Goal: Task Accomplishment & Management: Manage account settings

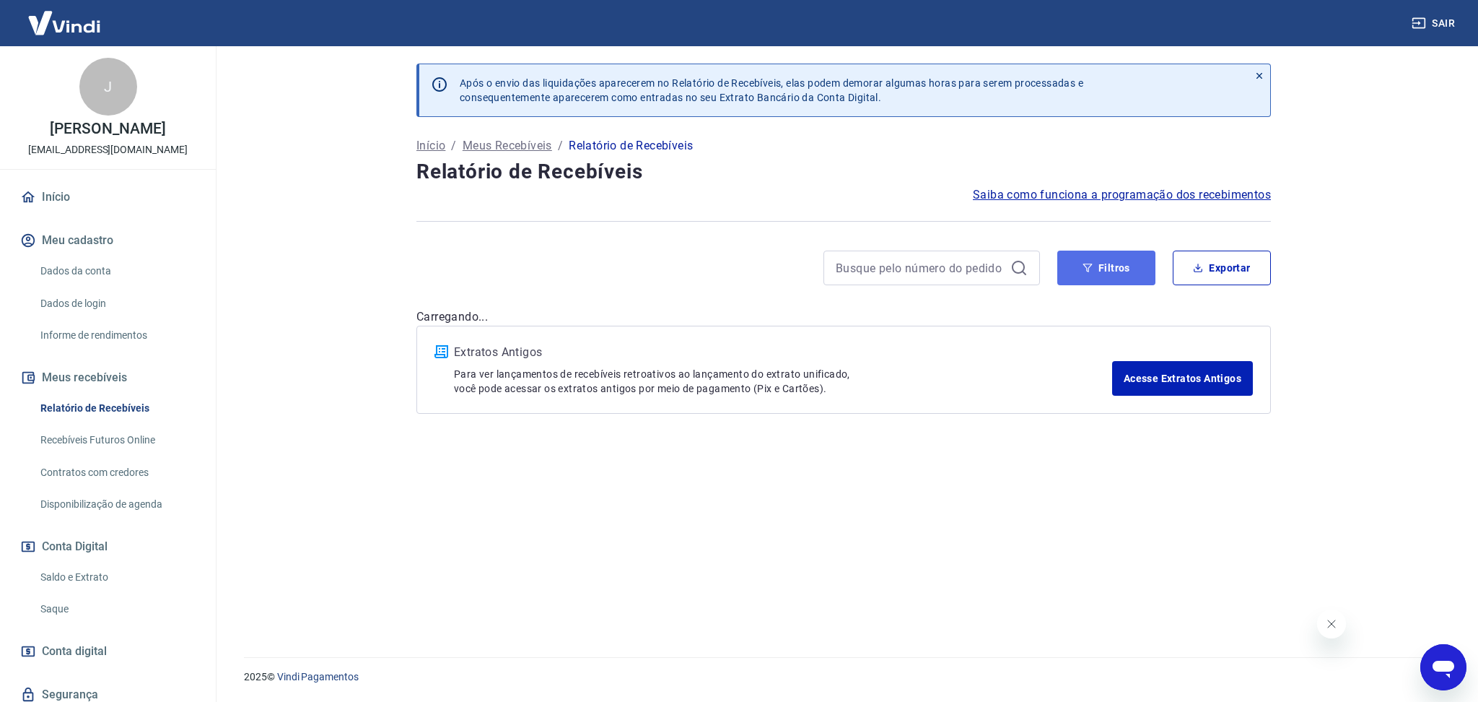
click at [1110, 282] on button "Filtros" at bounding box center [1107, 267] width 98 height 35
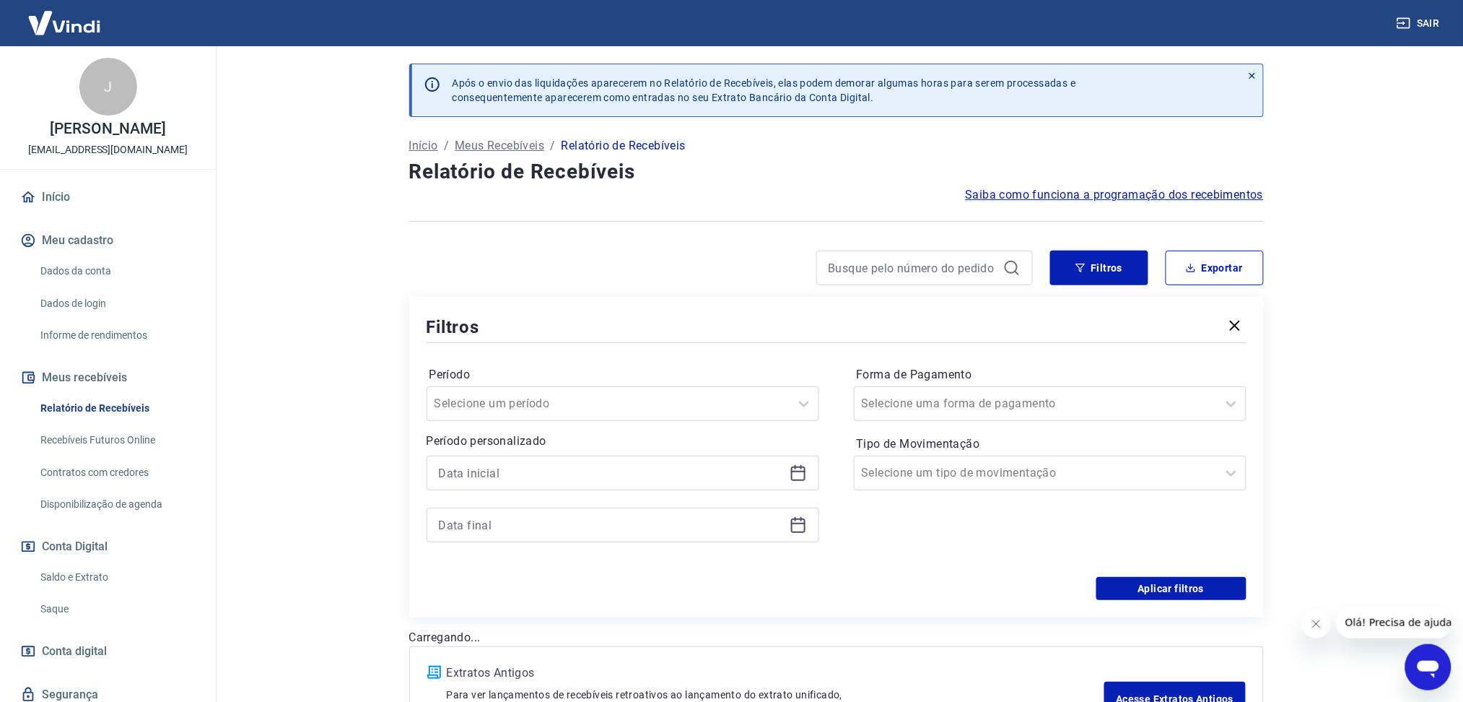
click at [797, 471] on icon at bounding box center [798, 471] width 14 height 1
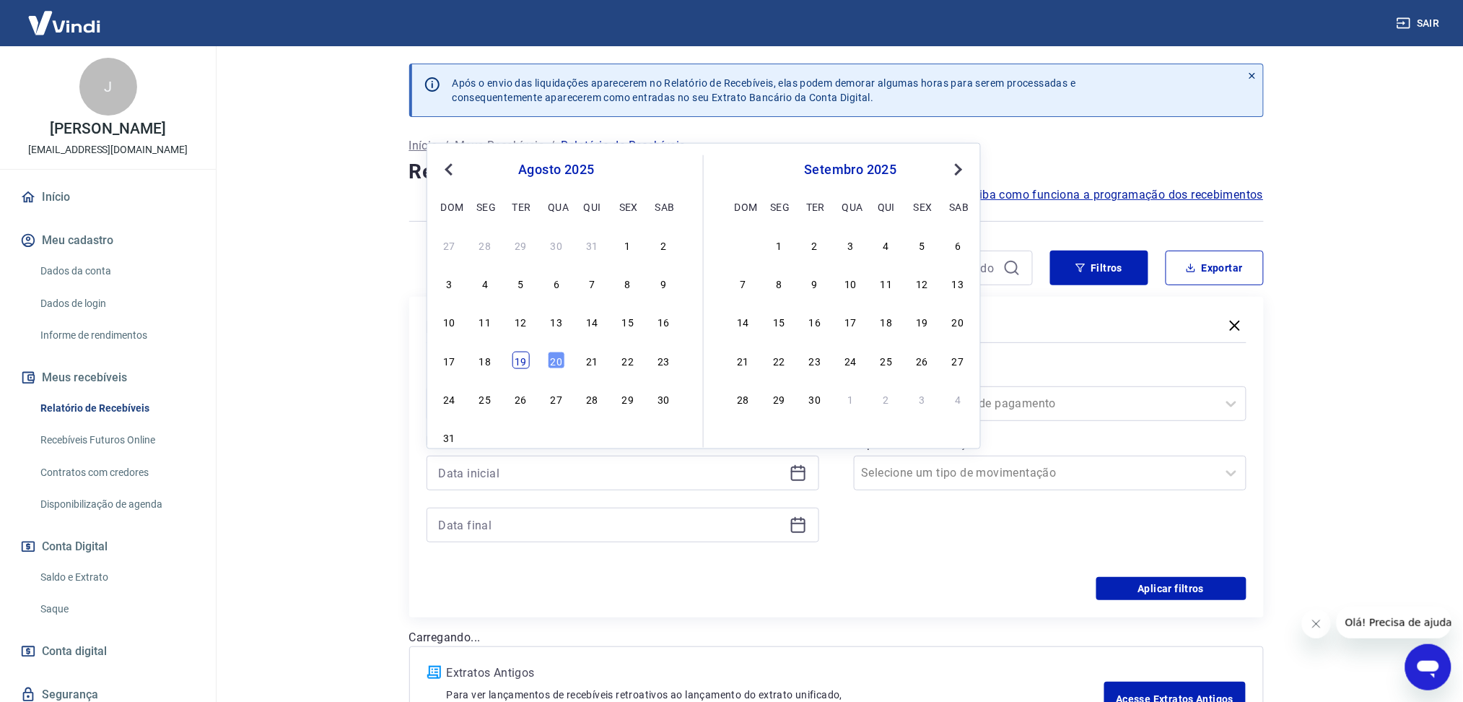
click at [524, 367] on div "19" at bounding box center [521, 359] width 17 height 17
type input "[DATE]"
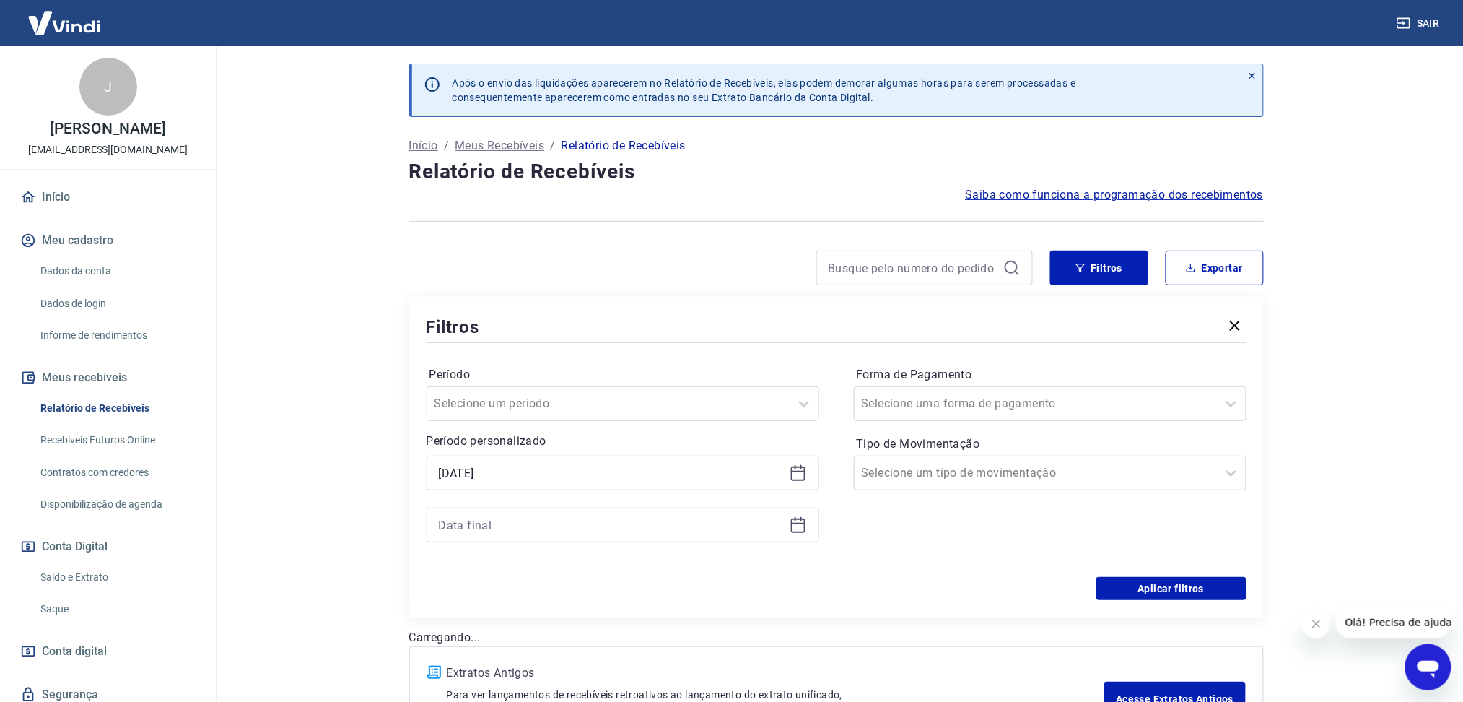
click at [790, 524] on icon at bounding box center [798, 524] width 17 height 17
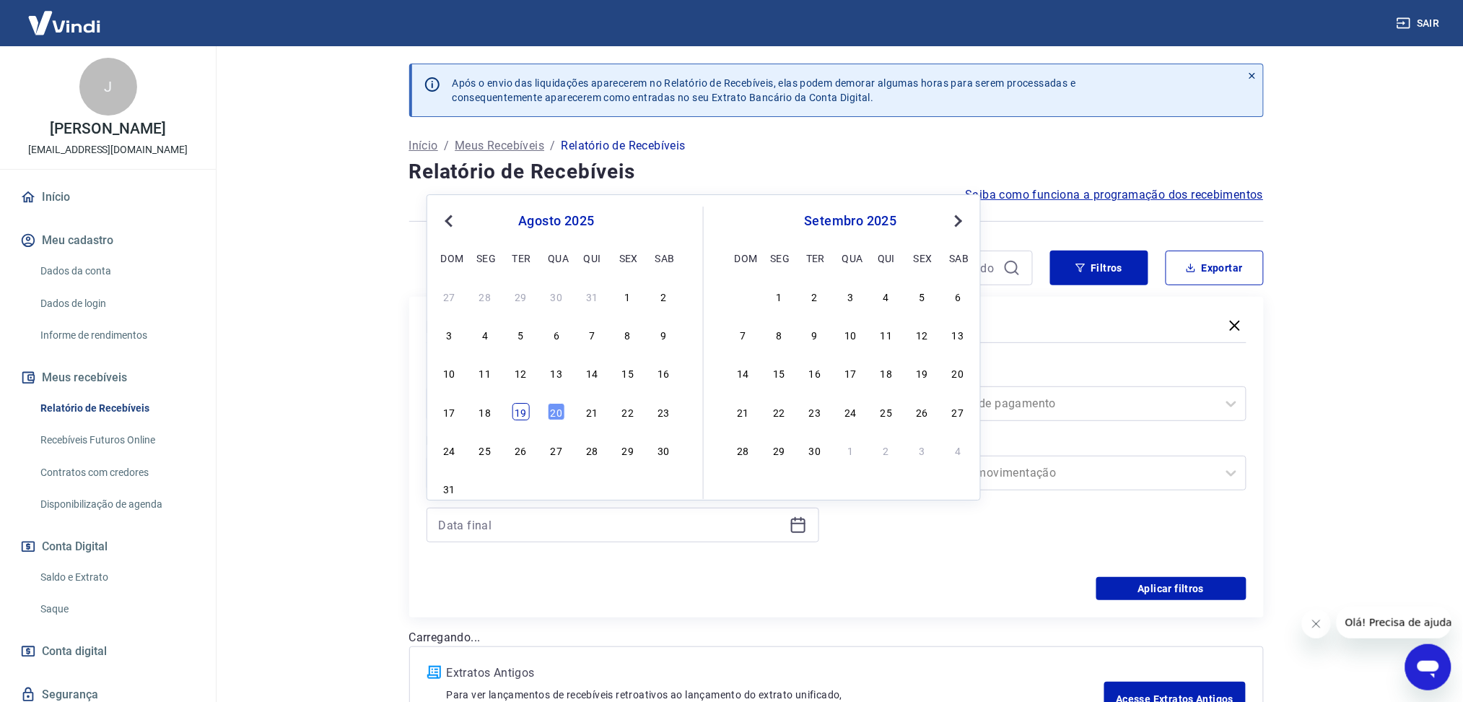
click at [520, 414] on div "19" at bounding box center [521, 411] width 17 height 17
type input "[DATE]"
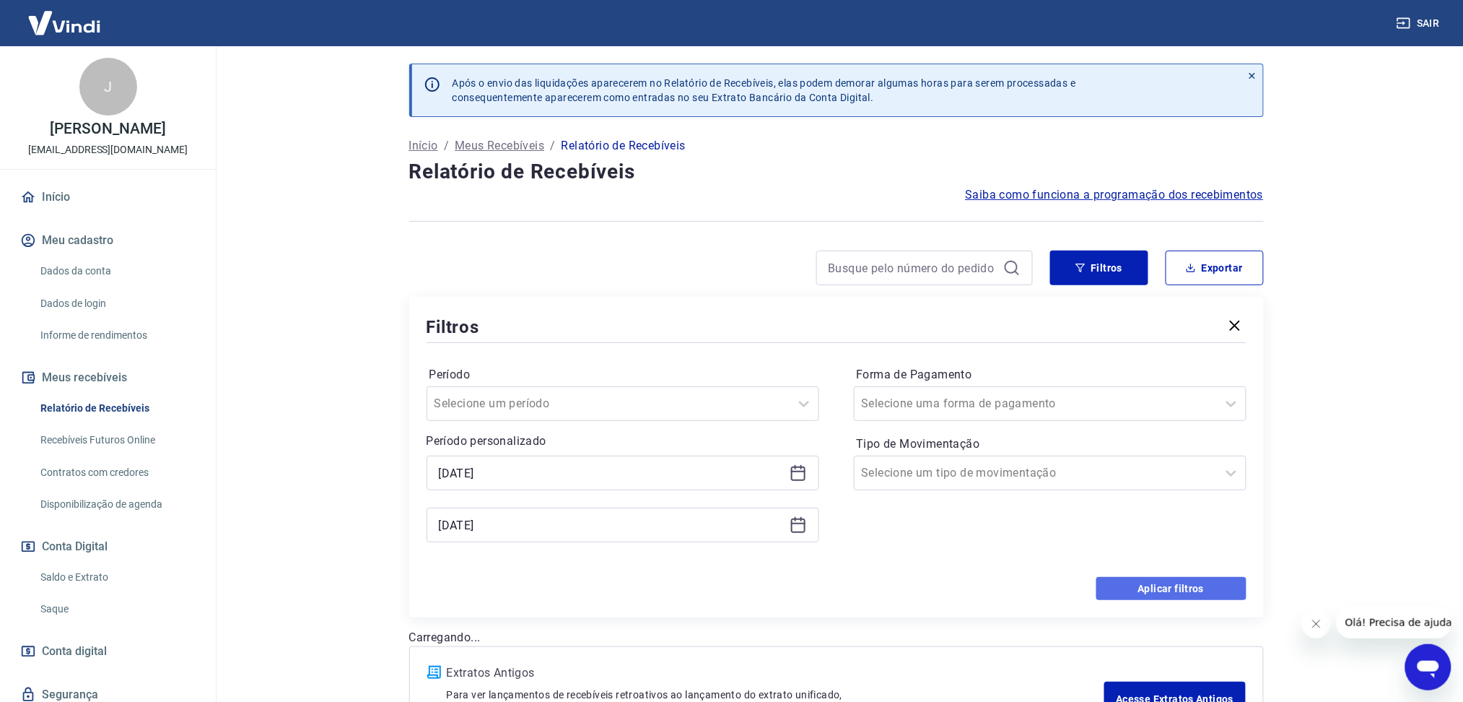
click at [1116, 585] on button "Aplicar filtros" at bounding box center [1172, 588] width 150 height 23
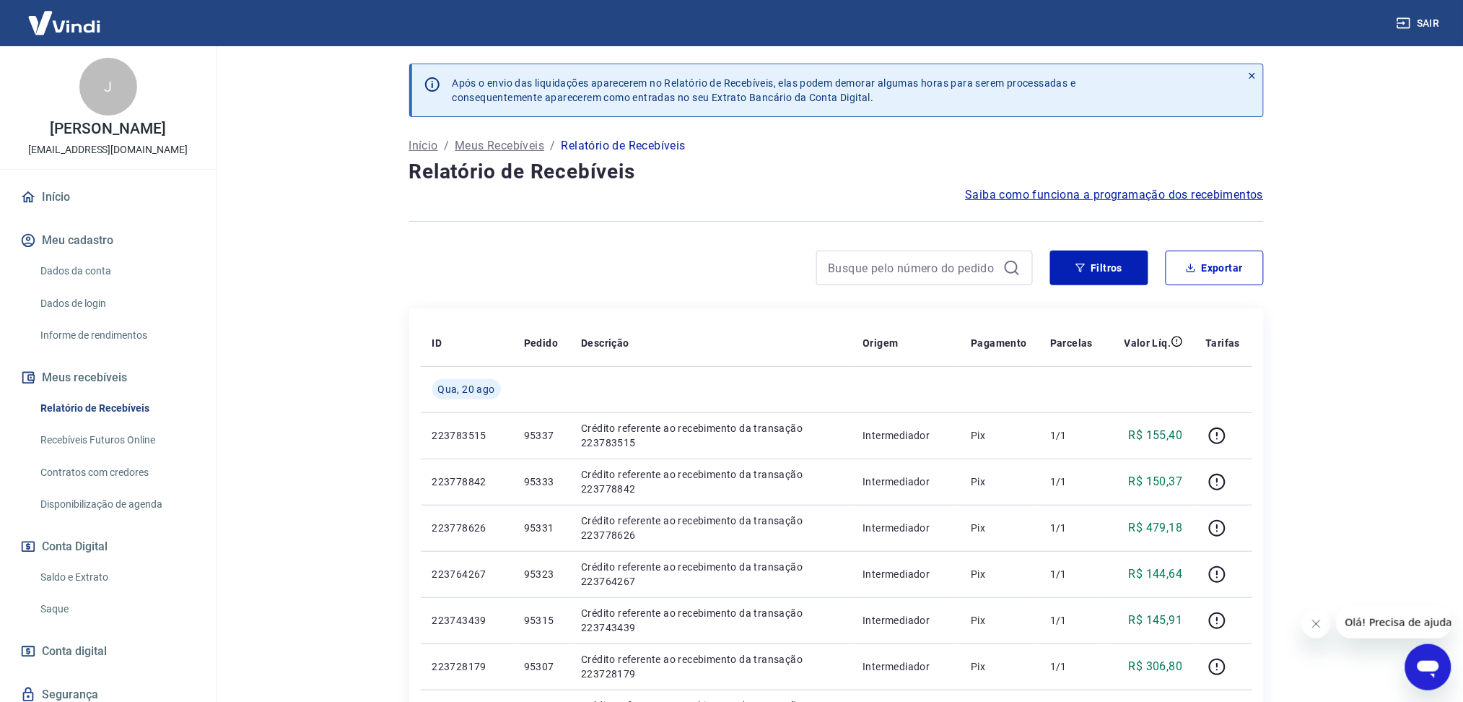
click at [1320, 627] on icon "Fechar mensagem da empresa" at bounding box center [1316, 623] width 12 height 12
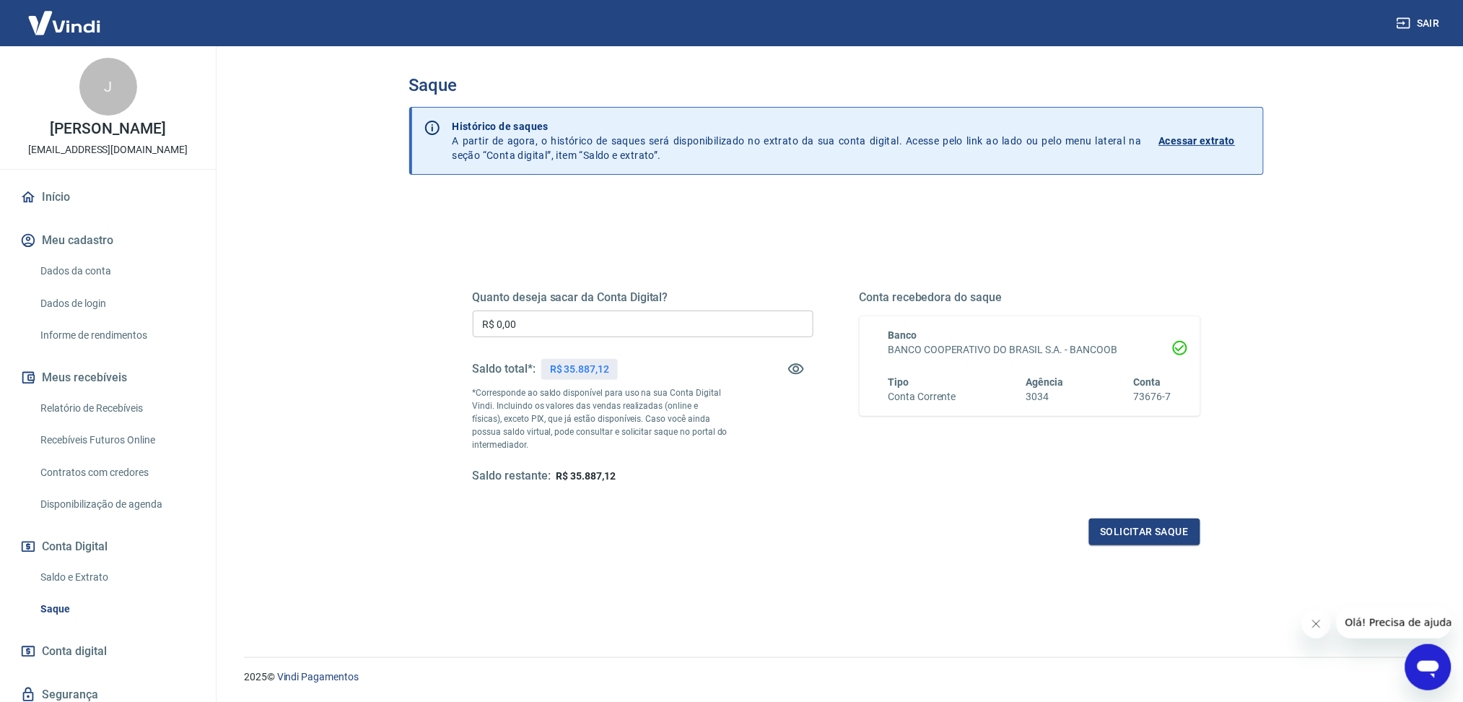
click at [110, 573] on link "Saldo e Extrato" at bounding box center [117, 577] width 164 height 30
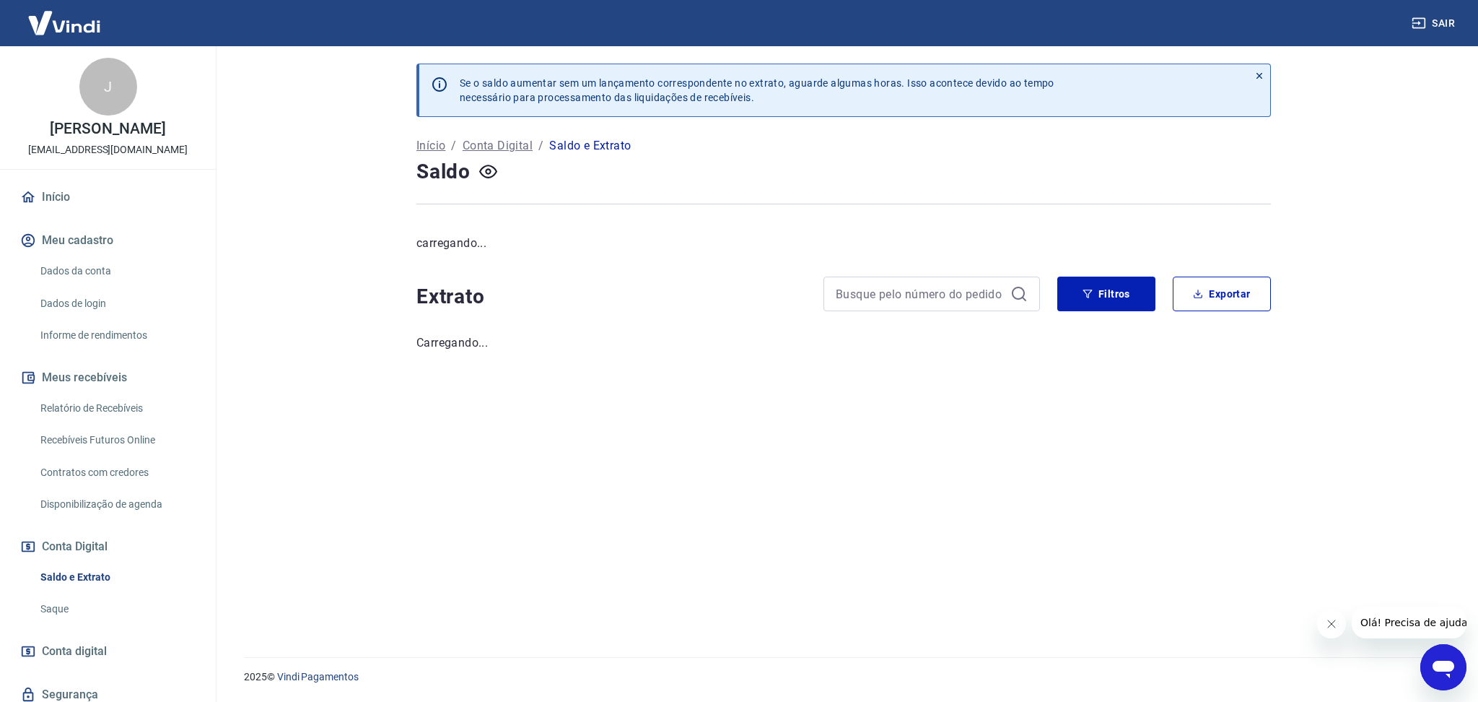
click at [1322, 624] on button "Fechar mensagem da empresa" at bounding box center [1331, 623] width 29 height 29
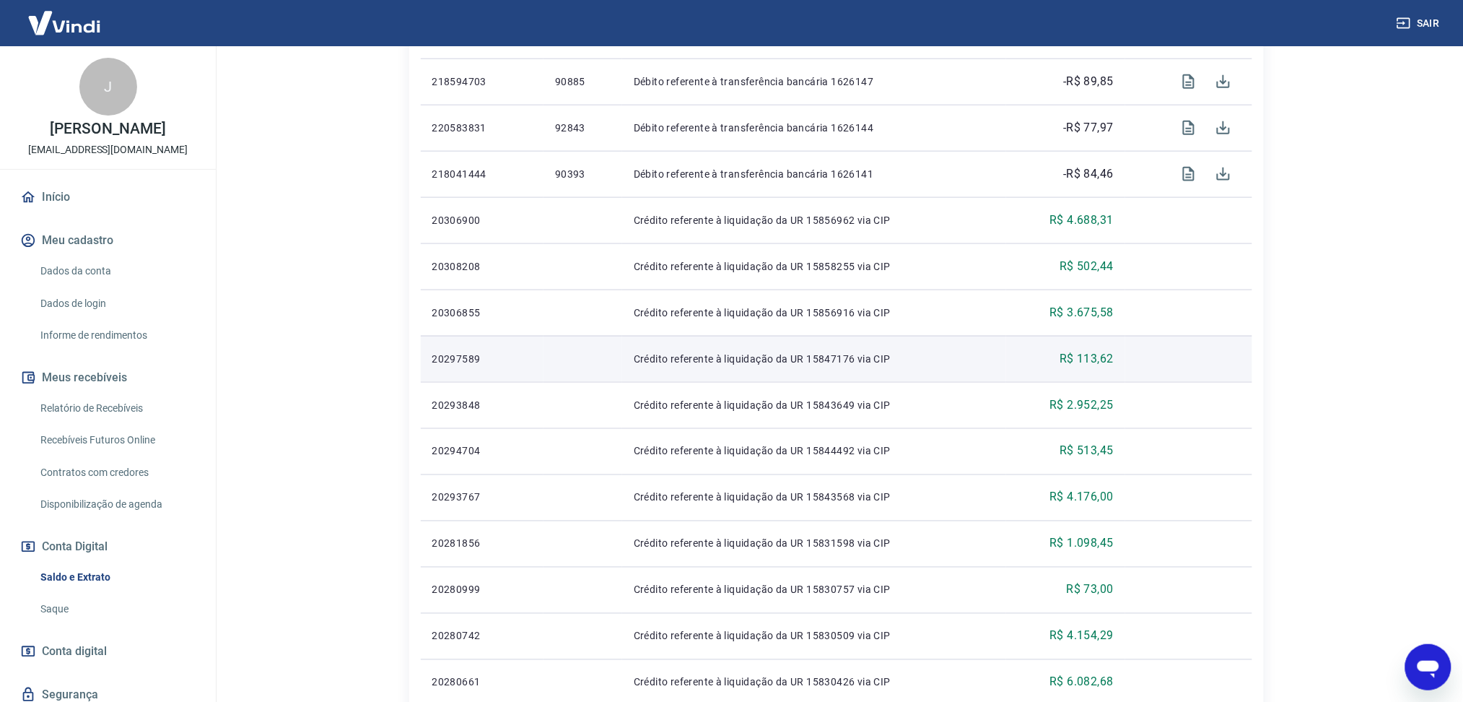
scroll to position [324, 0]
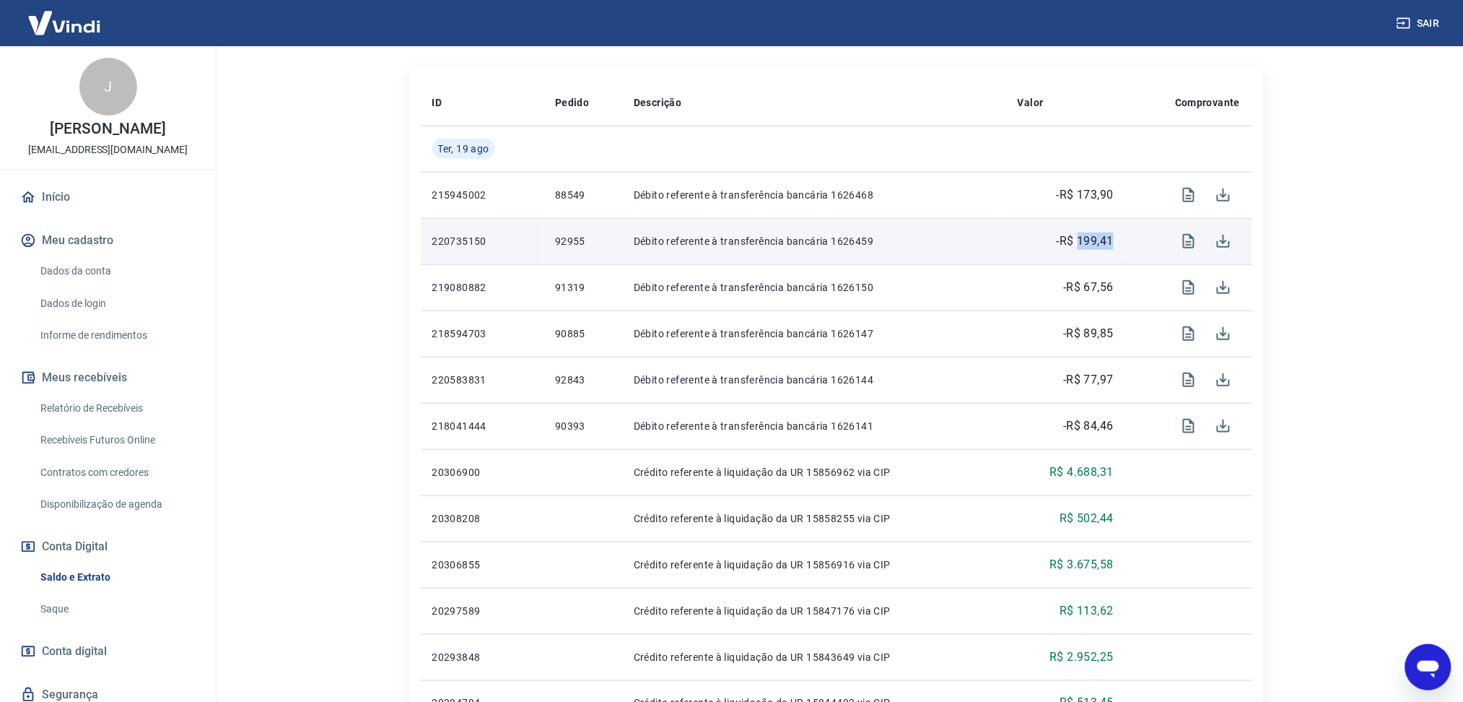
drag, startPoint x: 1081, startPoint y: 244, endPoint x: 1115, endPoint y: 244, distance: 34.7
click at [1115, 244] on td "-R$ 199,41" at bounding box center [1065, 241] width 119 height 46
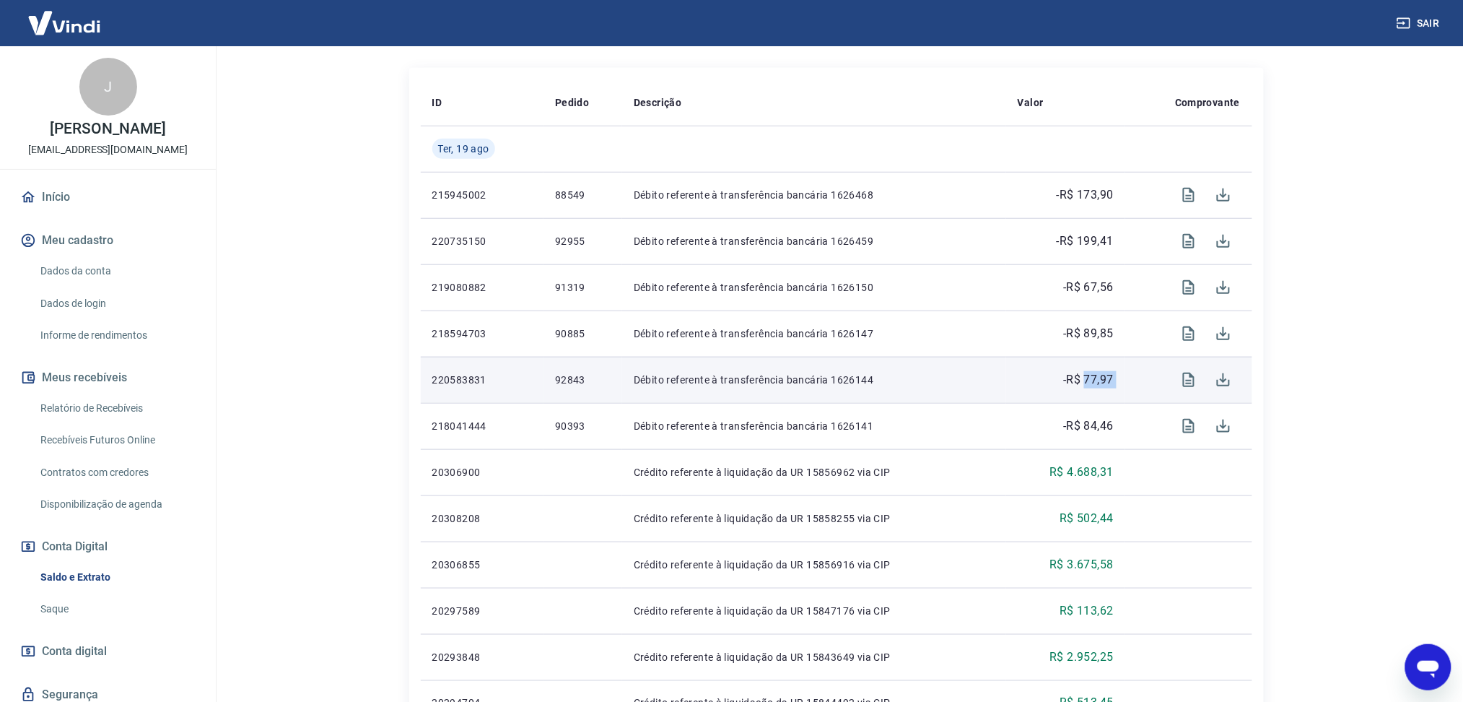
drag, startPoint x: 1084, startPoint y: 372, endPoint x: 1128, endPoint y: 373, distance: 44.0
click at [1128, 373] on tr "220583831 92843 Débito referente à transferência bancária 1626144 -R$ 77,97" at bounding box center [837, 380] width 832 height 46
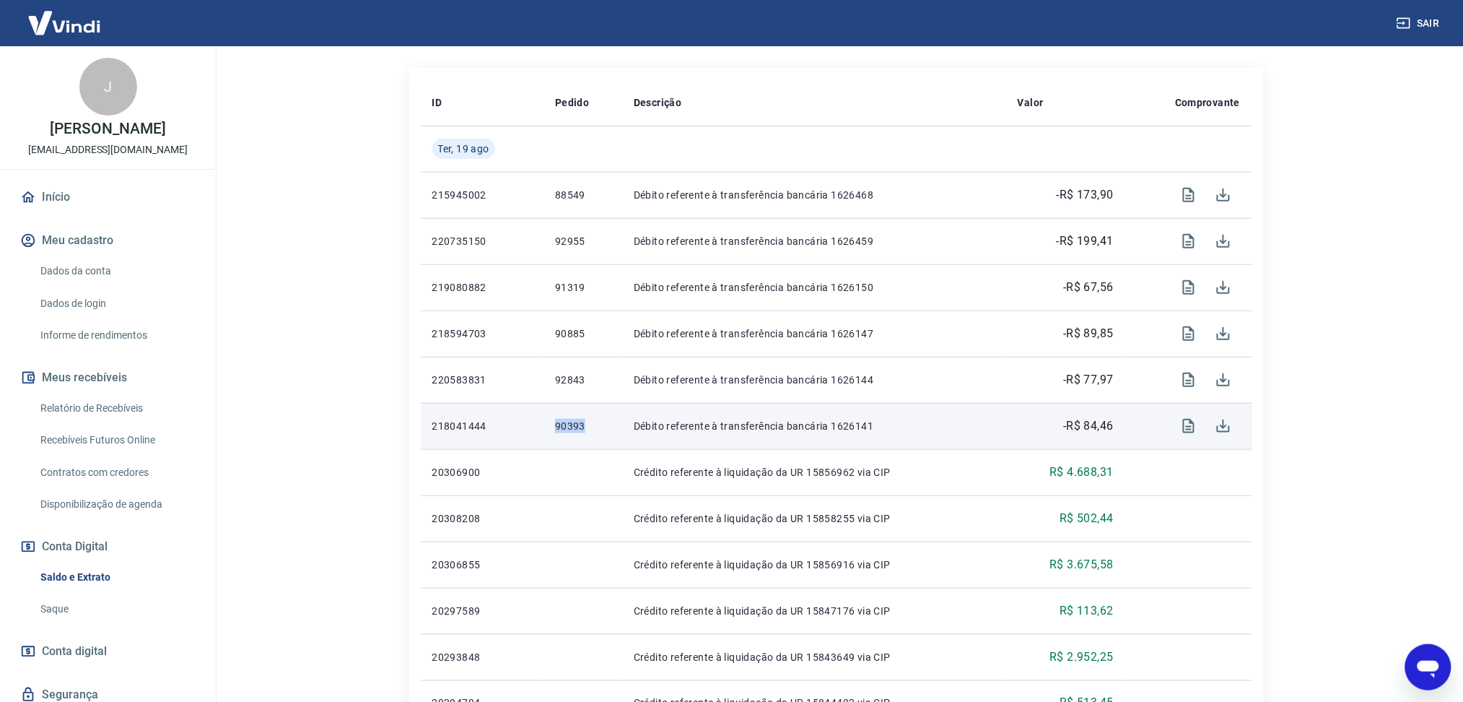
drag, startPoint x: 539, startPoint y: 430, endPoint x: 591, endPoint y: 428, distance: 52.0
click at [591, 428] on tr "218041444 90393 Débito referente à transferência bancária 1626141 -R$ 84,46" at bounding box center [837, 426] width 832 height 46
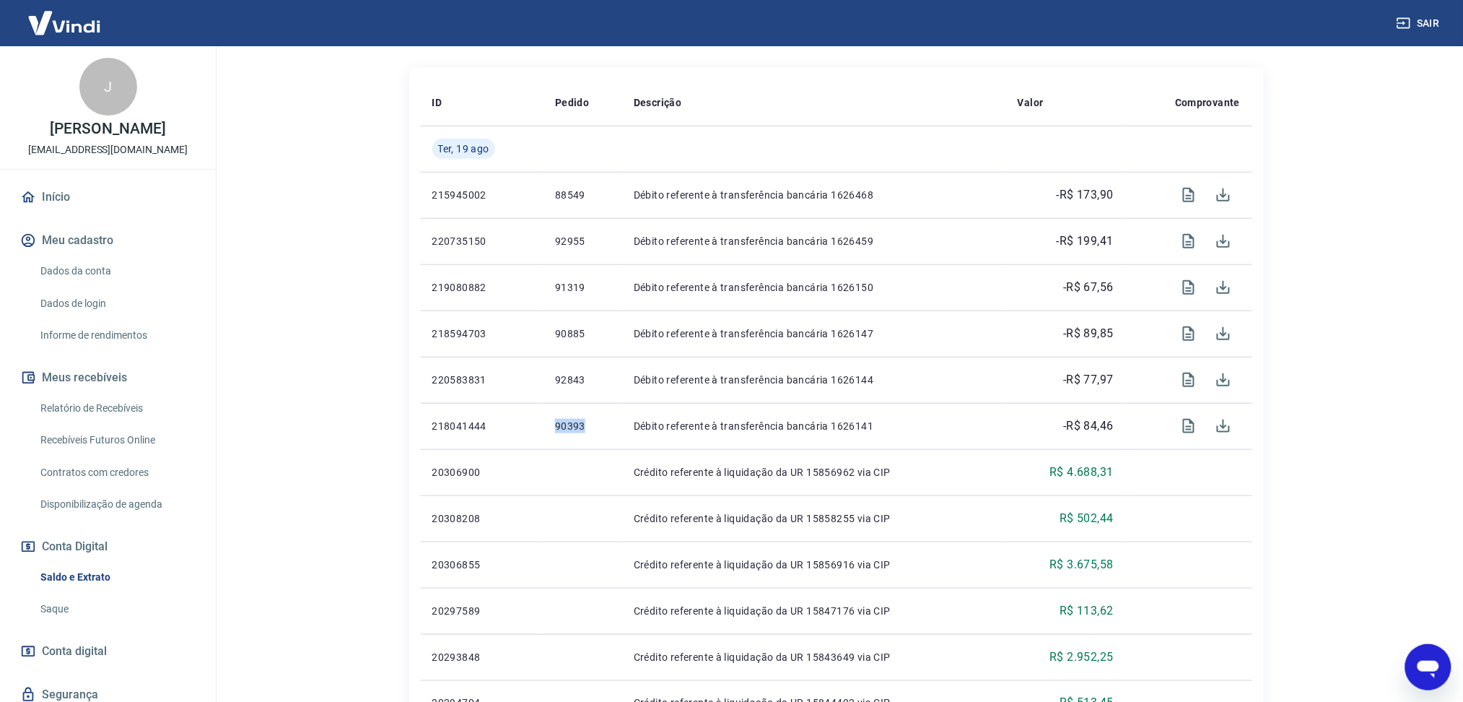
copy tr "90393"
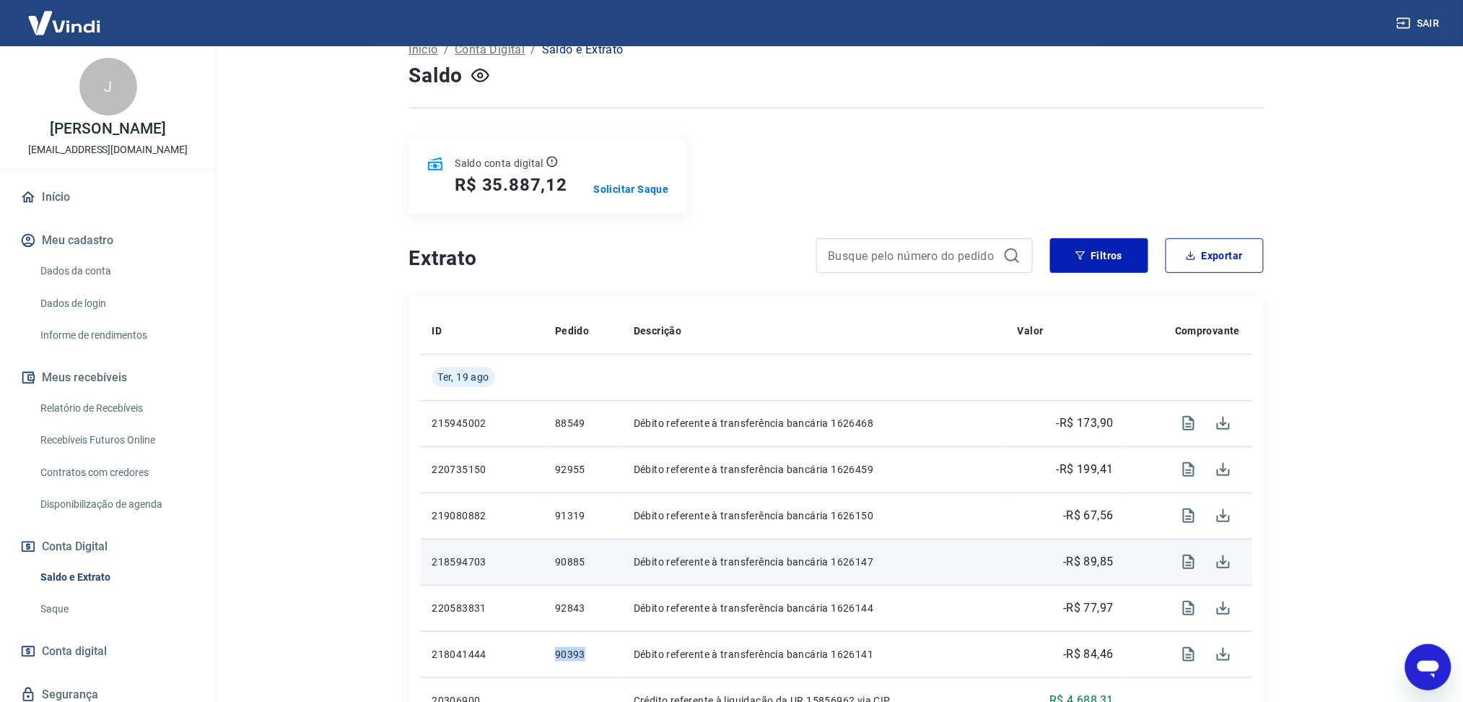
scroll to position [192, 0]
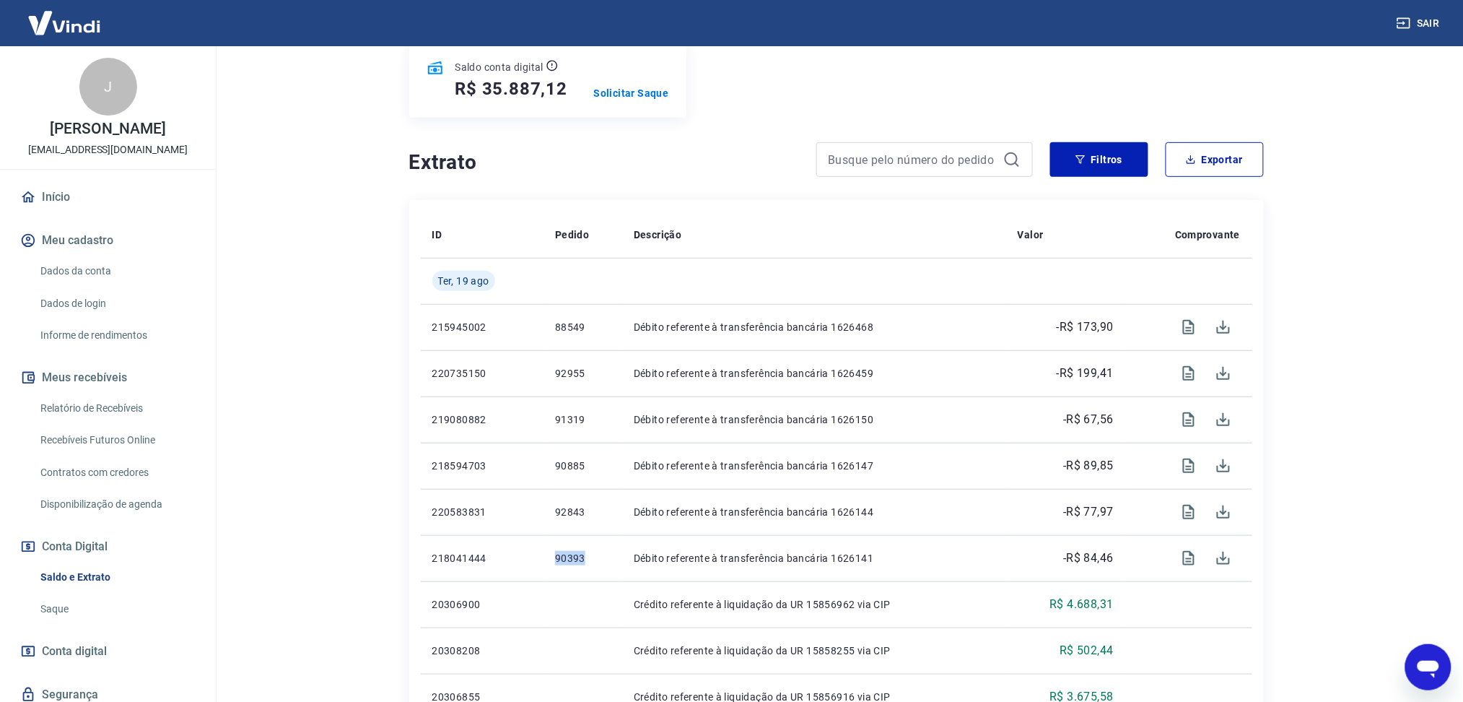
copy tr "90393"
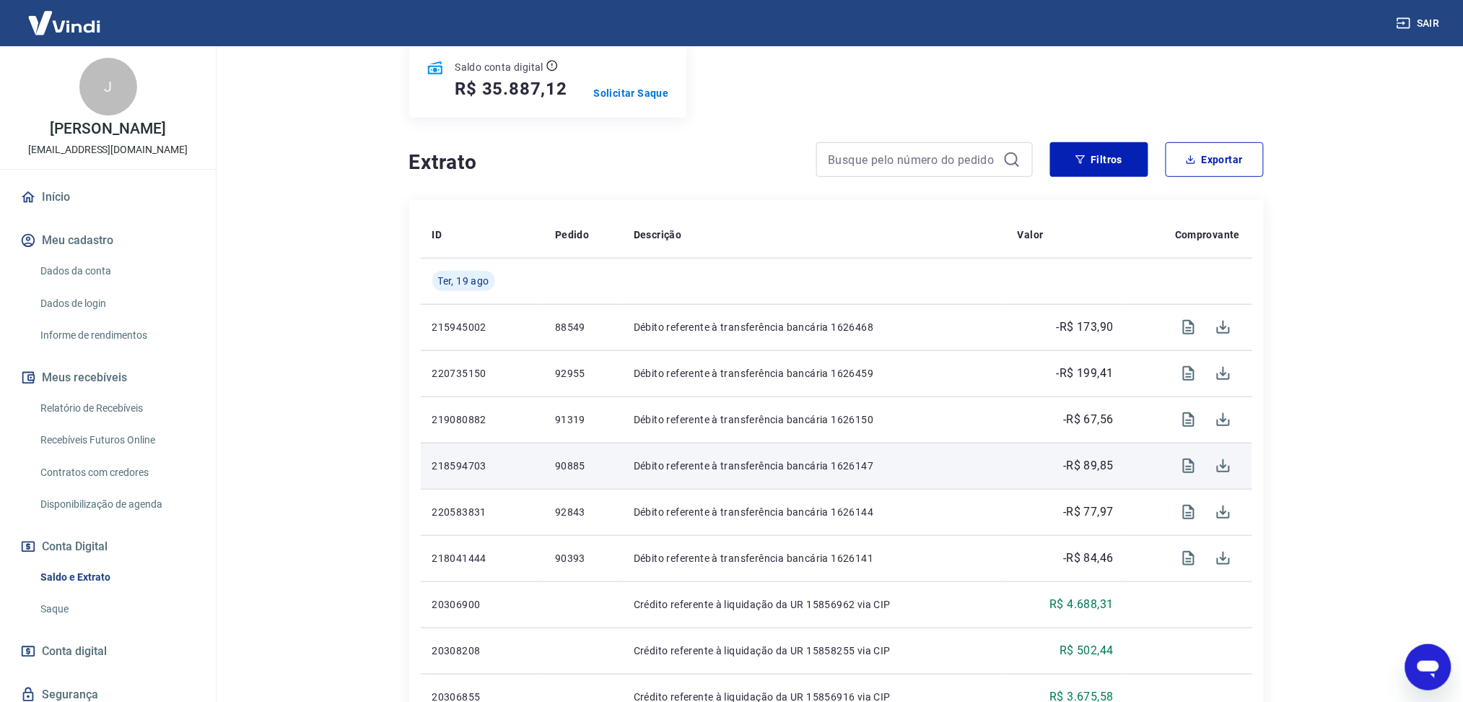
click at [561, 463] on p "90885" at bounding box center [583, 465] width 56 height 14
click at [557, 464] on p "90885" at bounding box center [583, 465] width 56 height 14
click at [571, 466] on p "90885" at bounding box center [583, 465] width 56 height 14
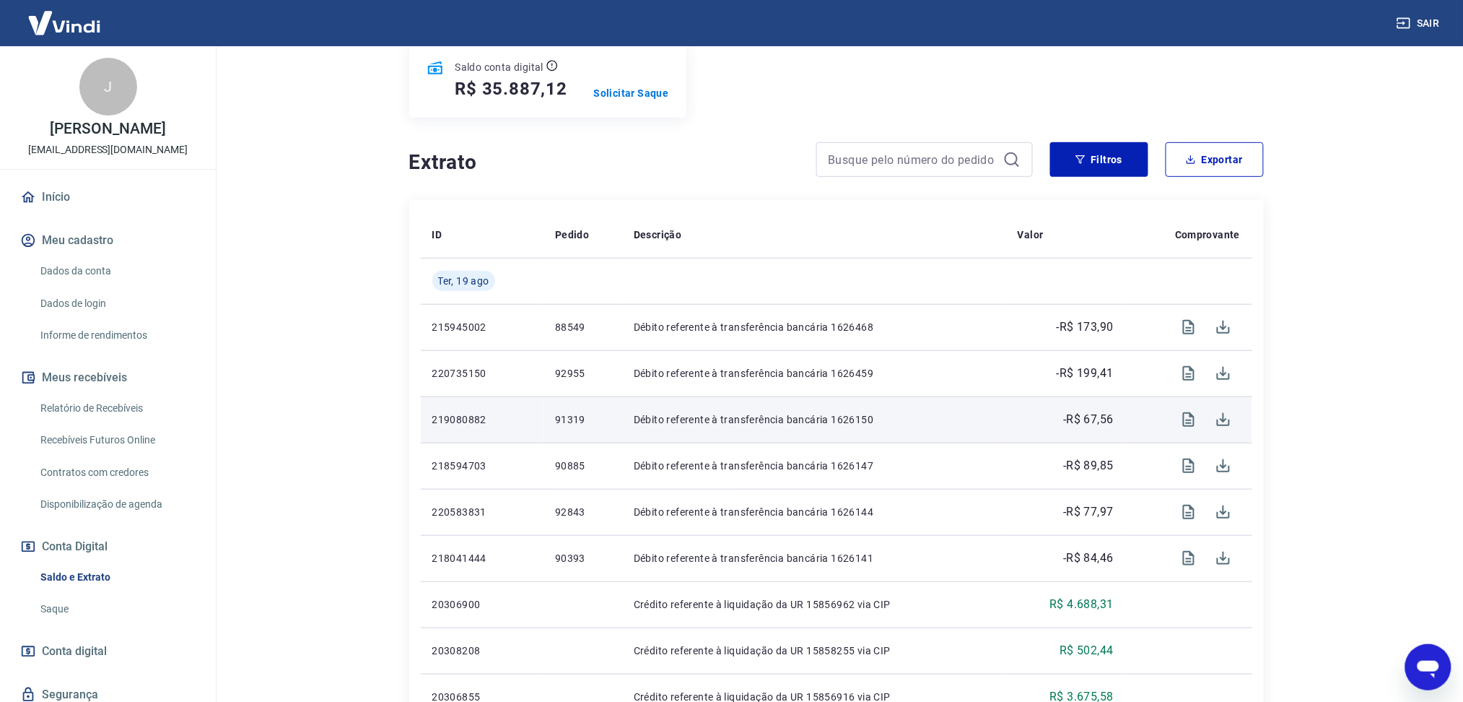
click at [1107, 432] on td "-R$ 67,56" at bounding box center [1065, 419] width 119 height 46
drag, startPoint x: 557, startPoint y: 421, endPoint x: 583, endPoint y: 421, distance: 25.3
click at [583, 421] on p "91319" at bounding box center [583, 419] width 56 height 14
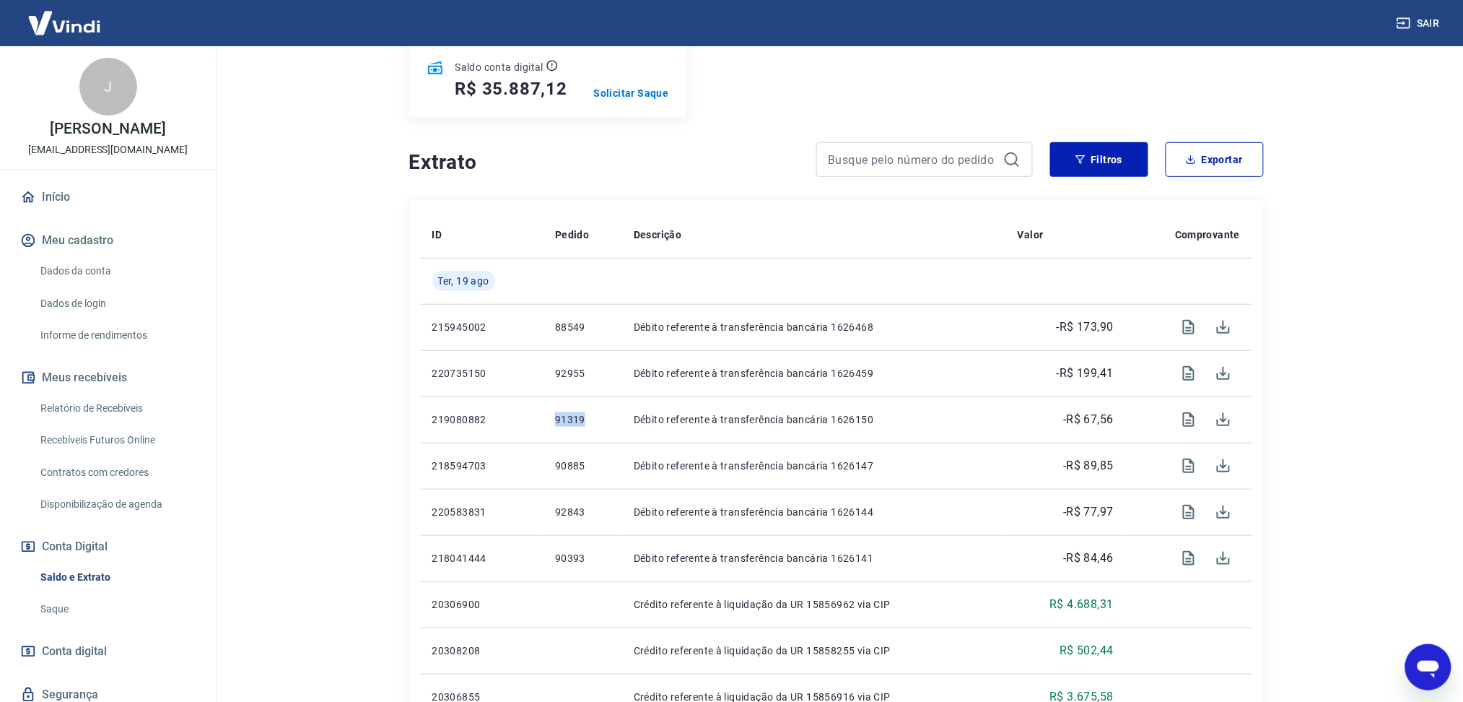
copy p "91319"
click at [1282, 121] on div "Se o saldo aumentar sem um lançamento correspondente no extrato, aguarde alguma…" at bounding box center [837, 602] width 924 height 1496
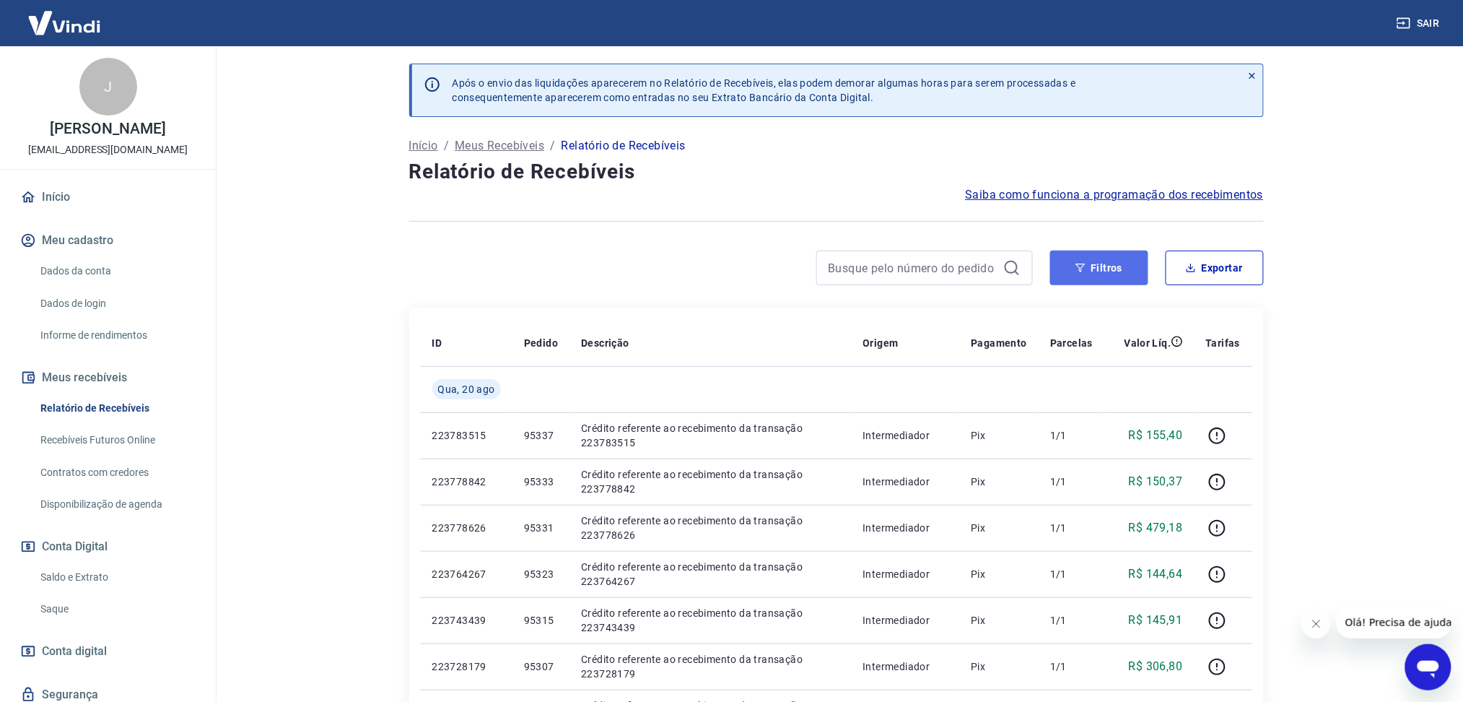
click at [1090, 271] on button "Filtros" at bounding box center [1099, 267] width 98 height 35
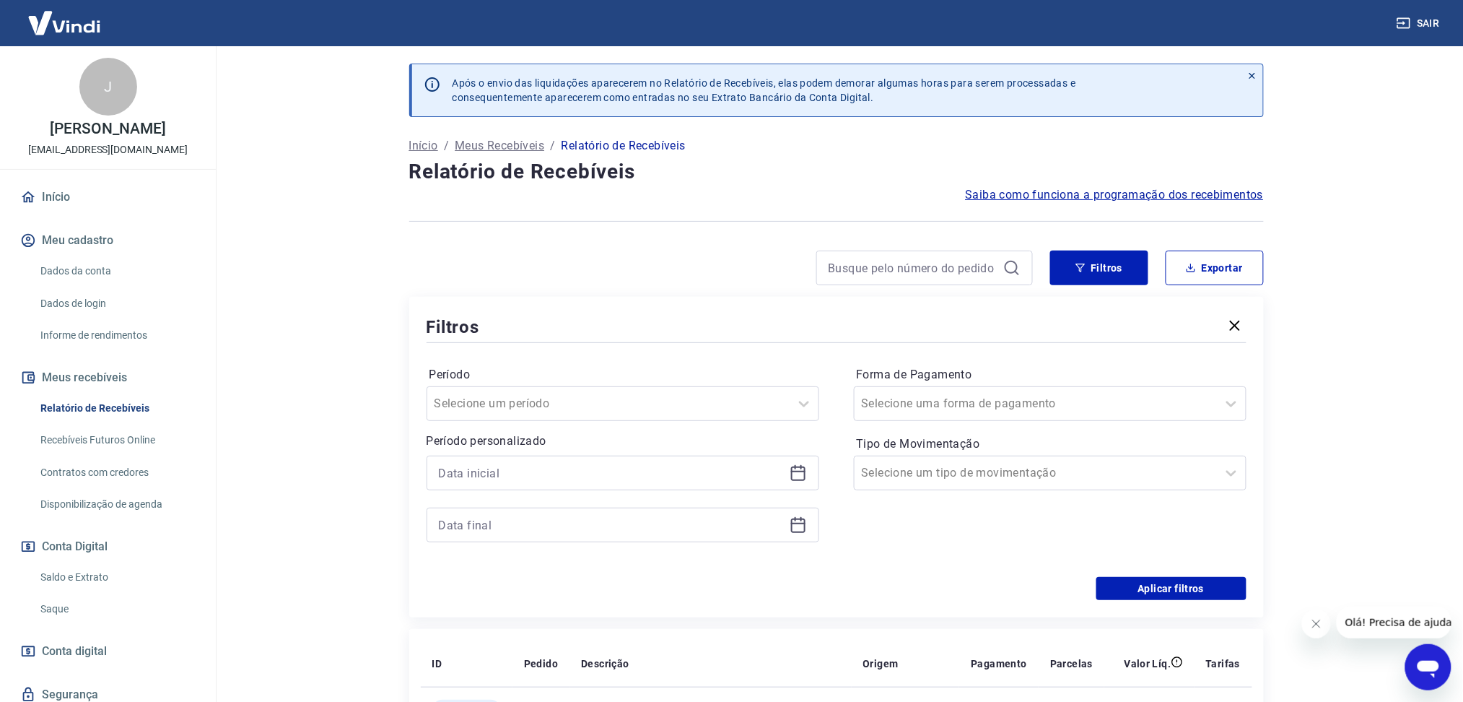
click at [795, 466] on icon at bounding box center [795, 467] width 1 height 4
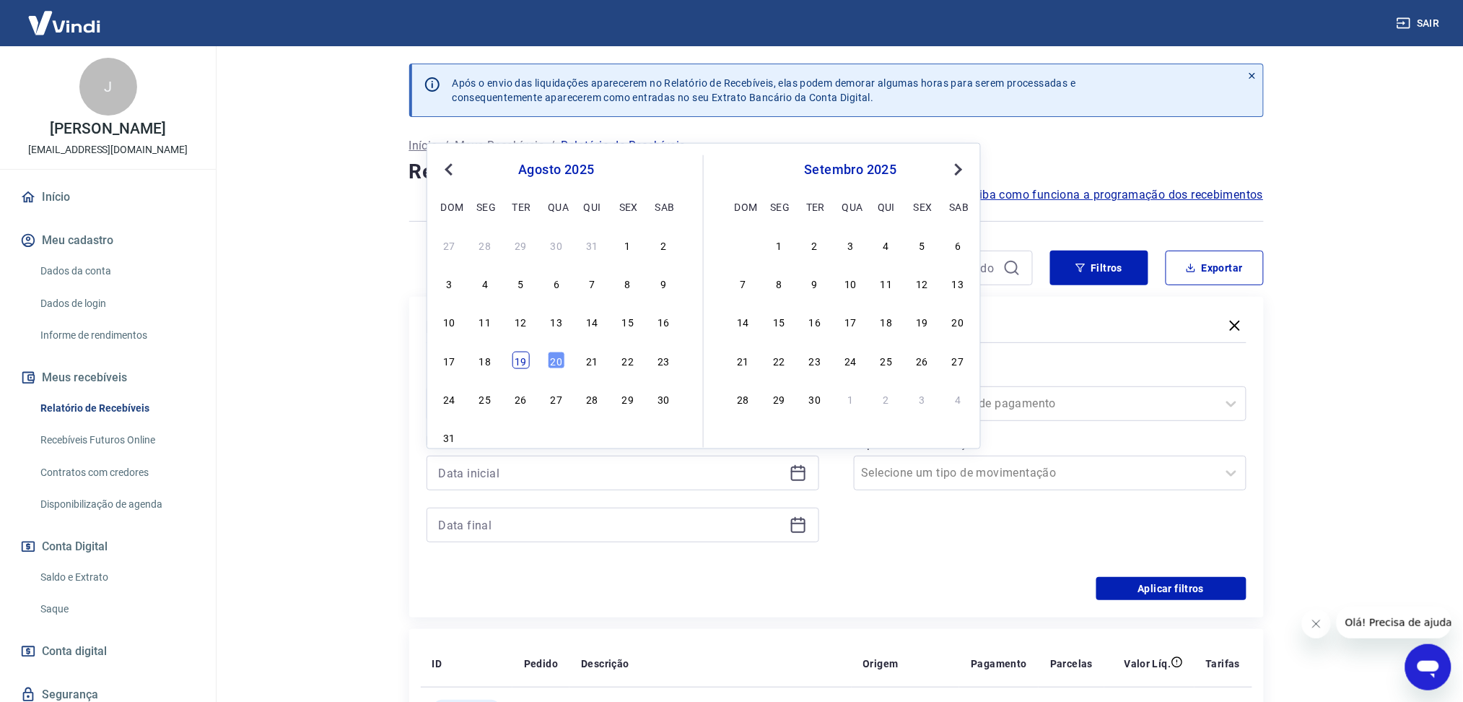
click at [523, 362] on div "19" at bounding box center [521, 359] width 17 height 17
click at [798, 532] on icon at bounding box center [798, 525] width 14 height 14
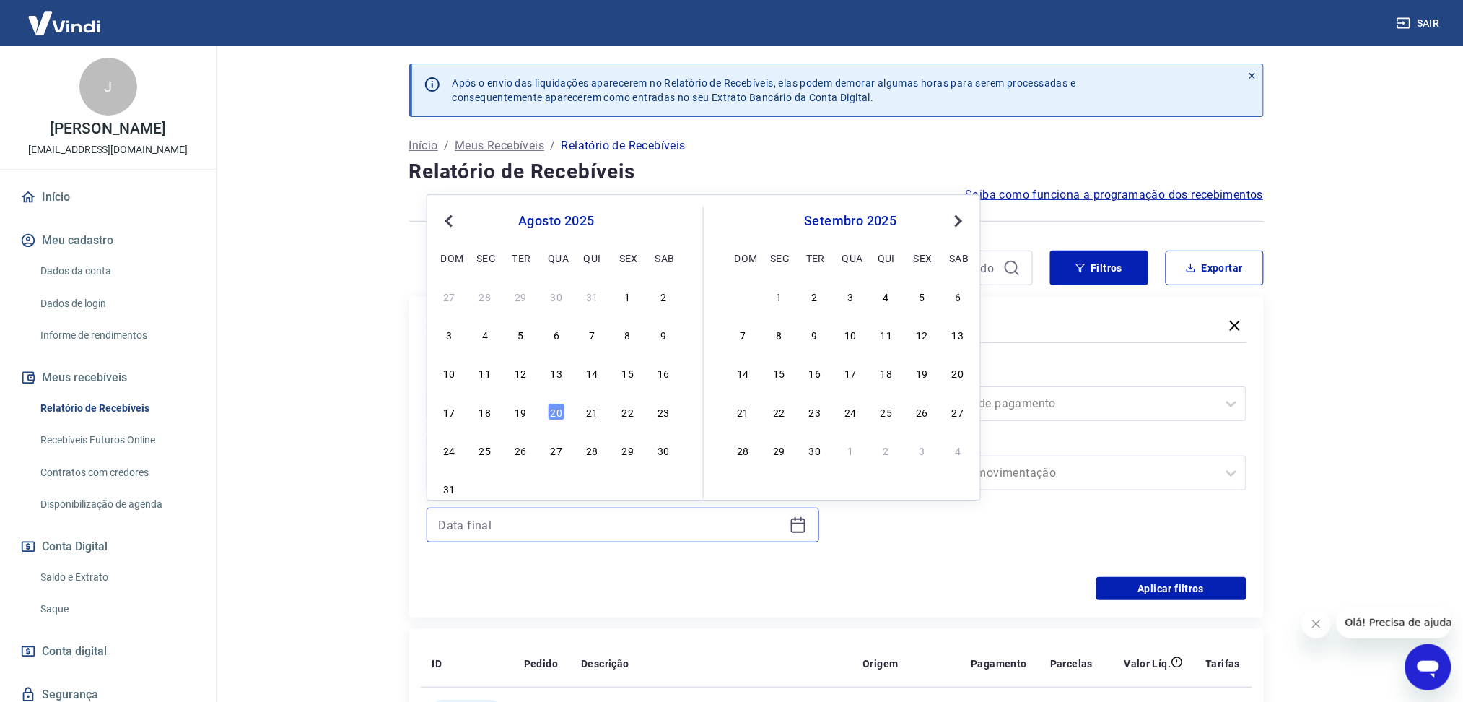
type input "[DATE]"
click at [520, 413] on div "19" at bounding box center [521, 411] width 17 height 17
type input "[DATE]"
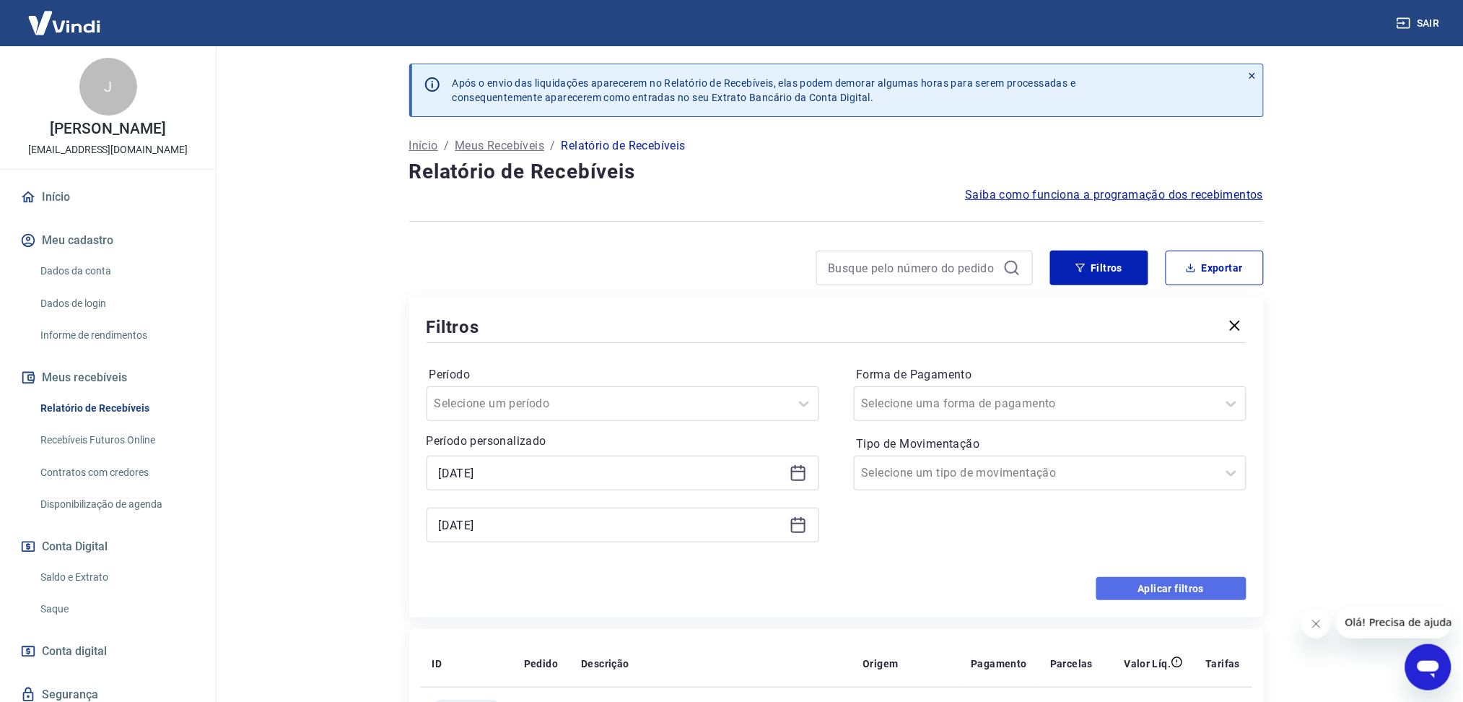
click at [1114, 594] on button "Aplicar filtros" at bounding box center [1172, 588] width 150 height 23
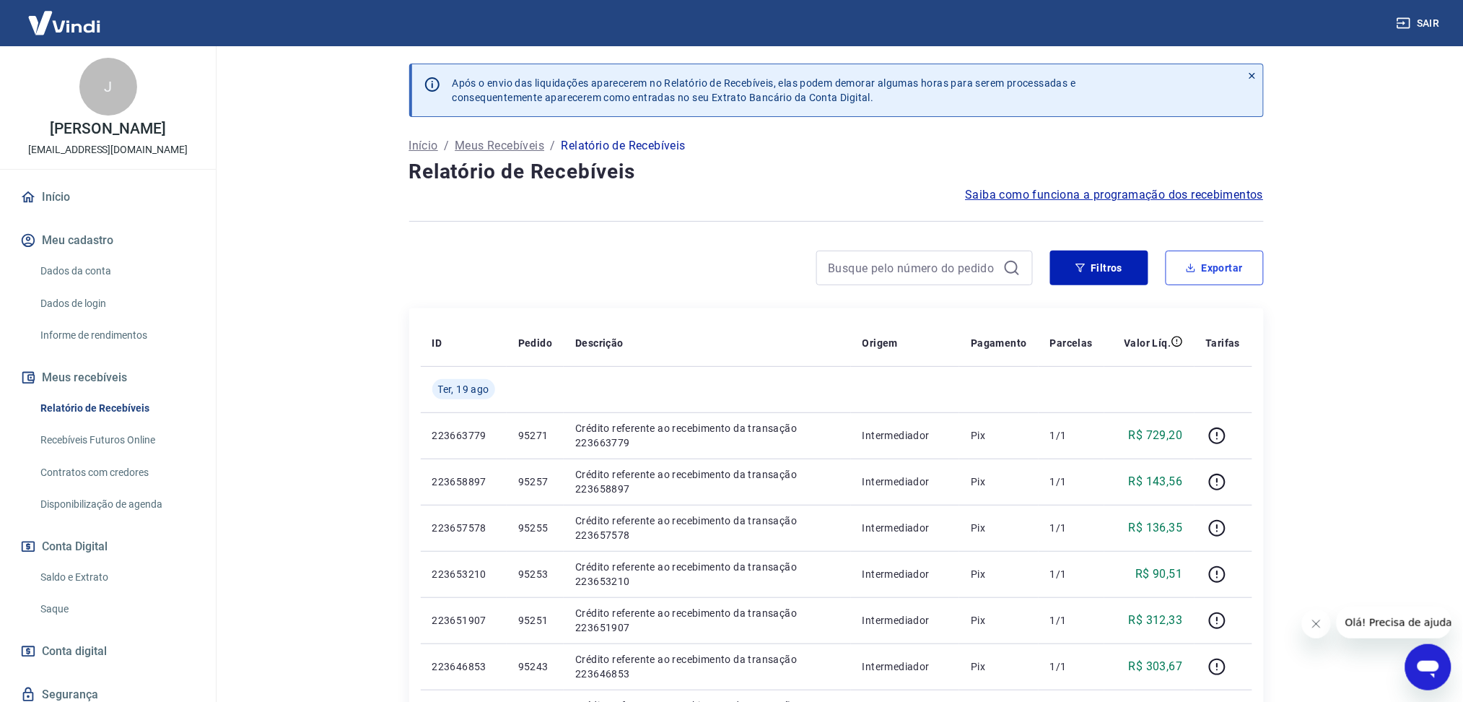
click at [1179, 269] on button "Exportar" at bounding box center [1215, 267] width 98 height 35
type input "[DATE]"
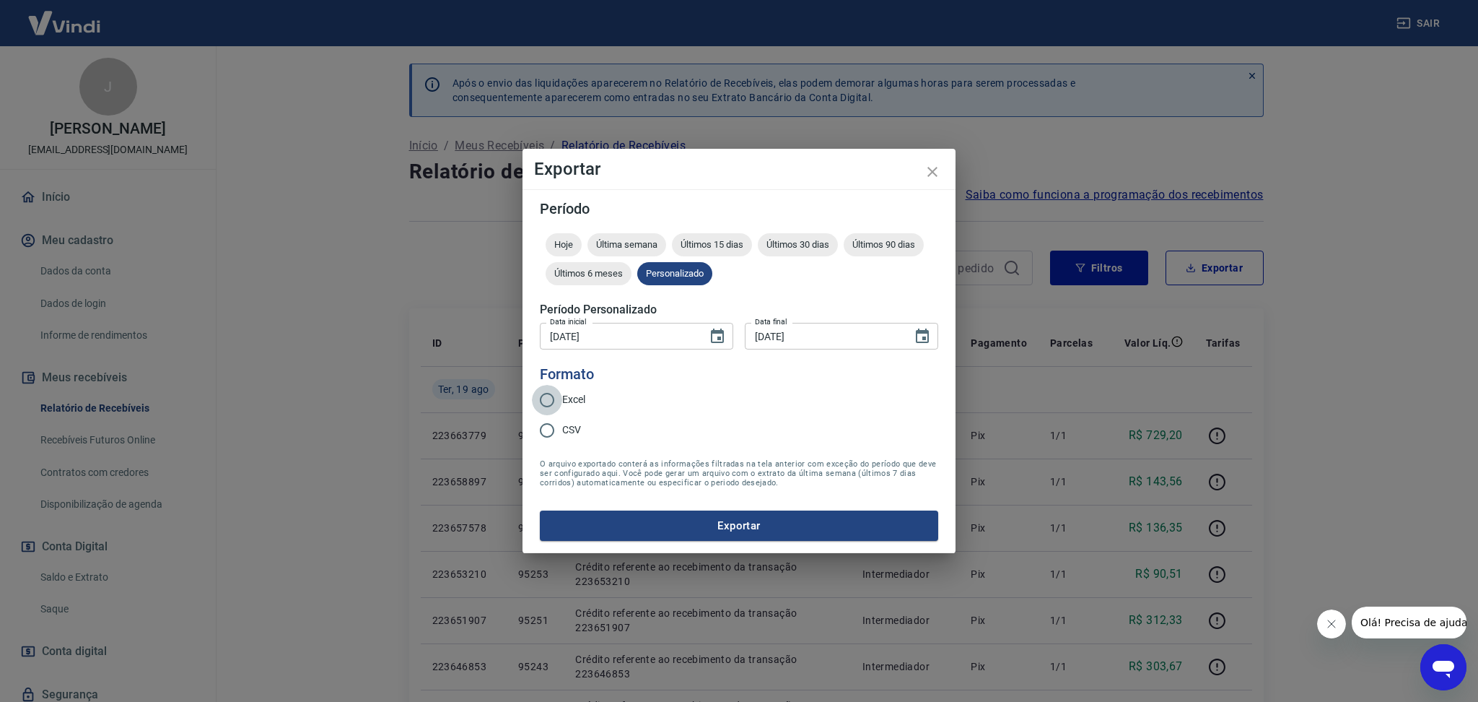
click at [536, 394] on input "Excel" at bounding box center [547, 400] width 30 height 30
radio input "true"
click at [632, 533] on button "Exportar" at bounding box center [739, 525] width 398 height 30
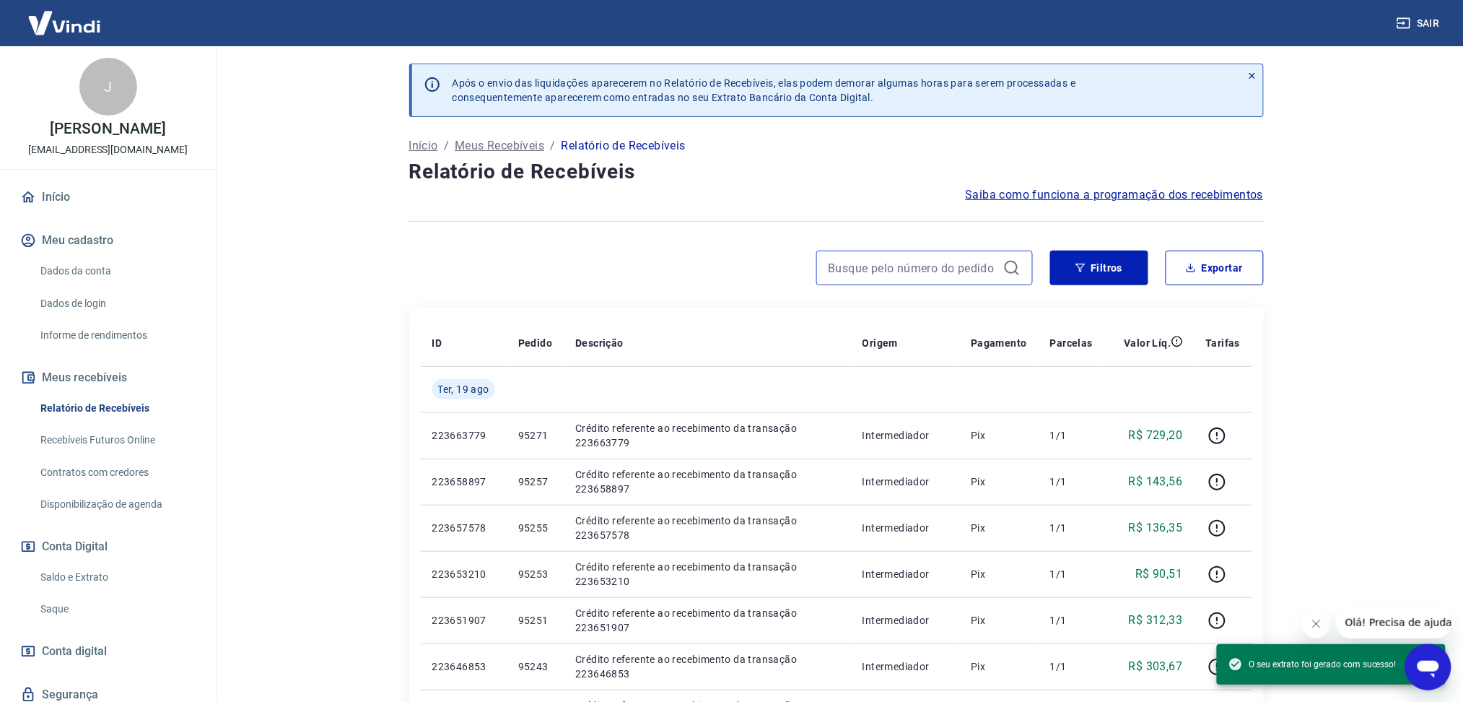
click at [870, 263] on input at bounding box center [913, 268] width 169 height 22
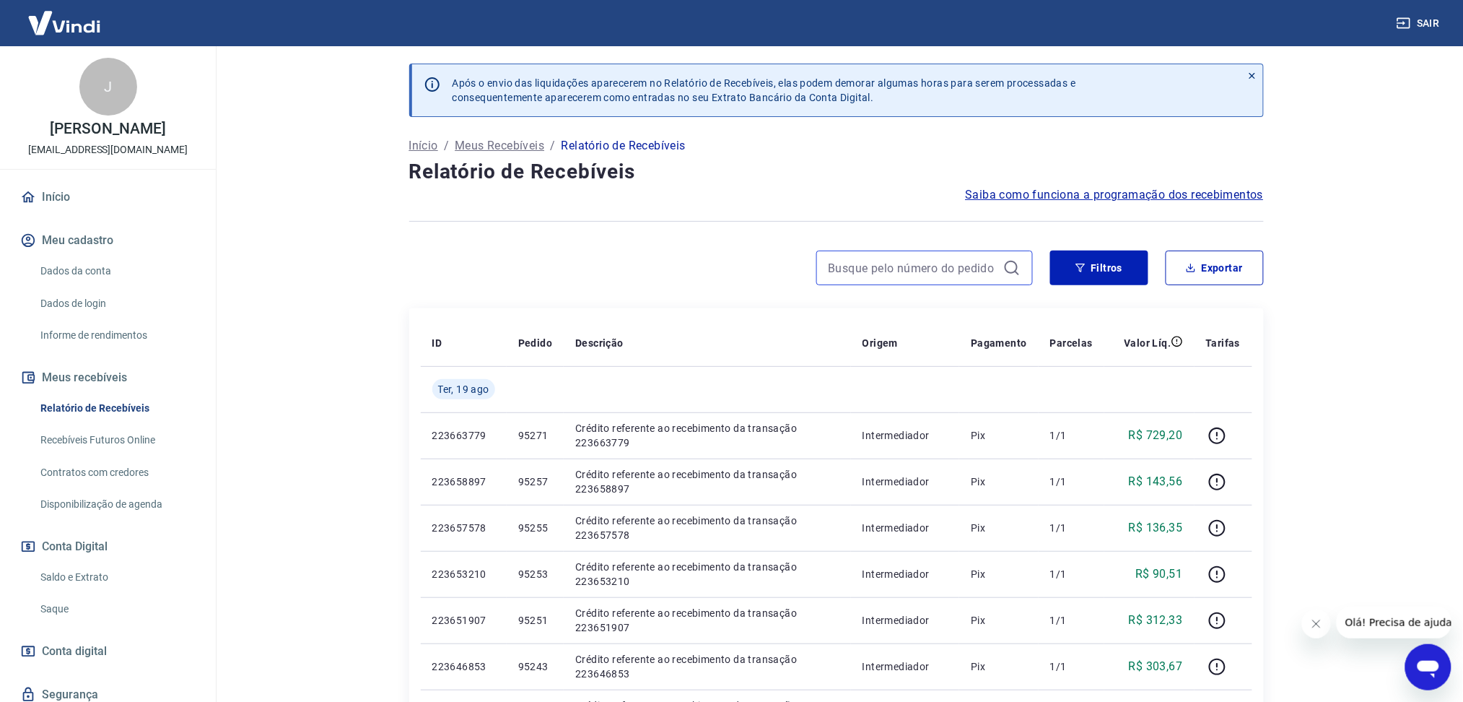
paste input "20321622"
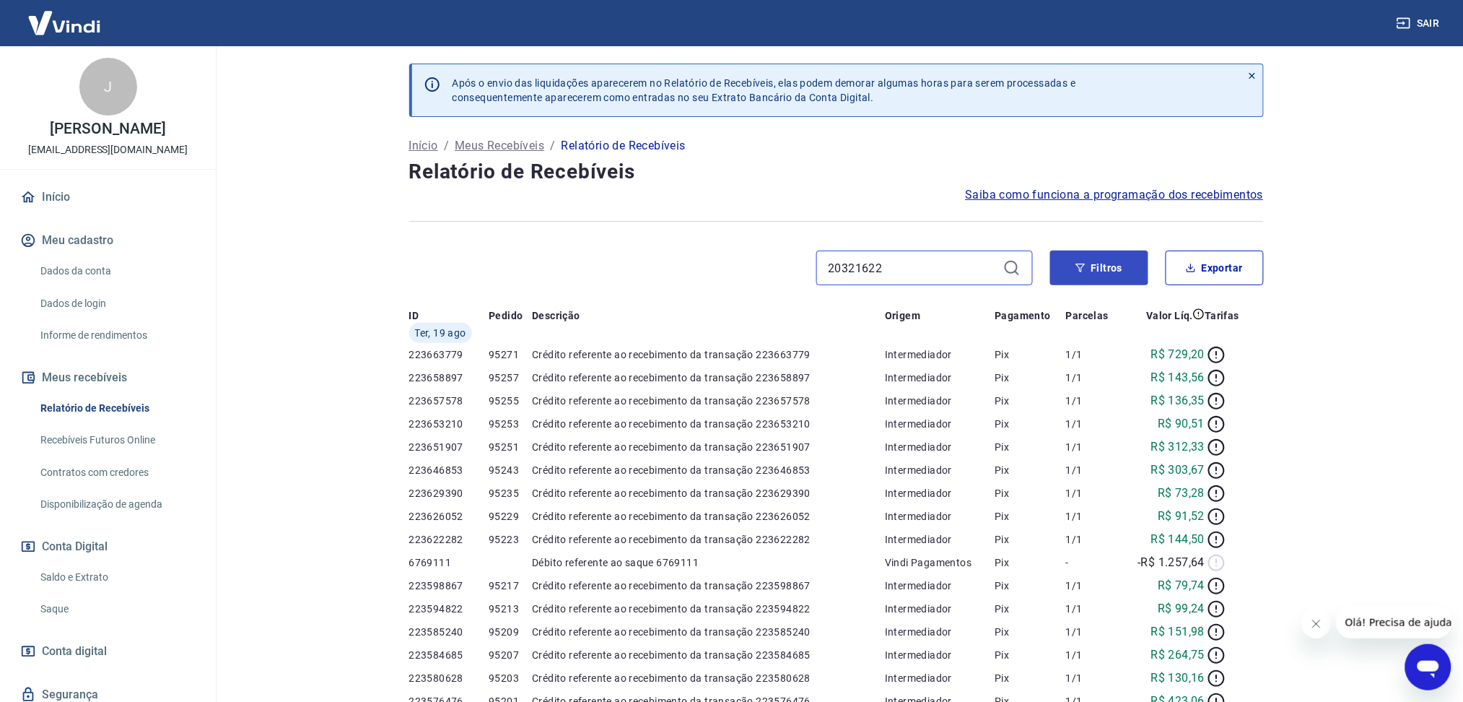
type input "20321622"
click at [1082, 265] on icon "button" at bounding box center [1081, 268] width 10 height 10
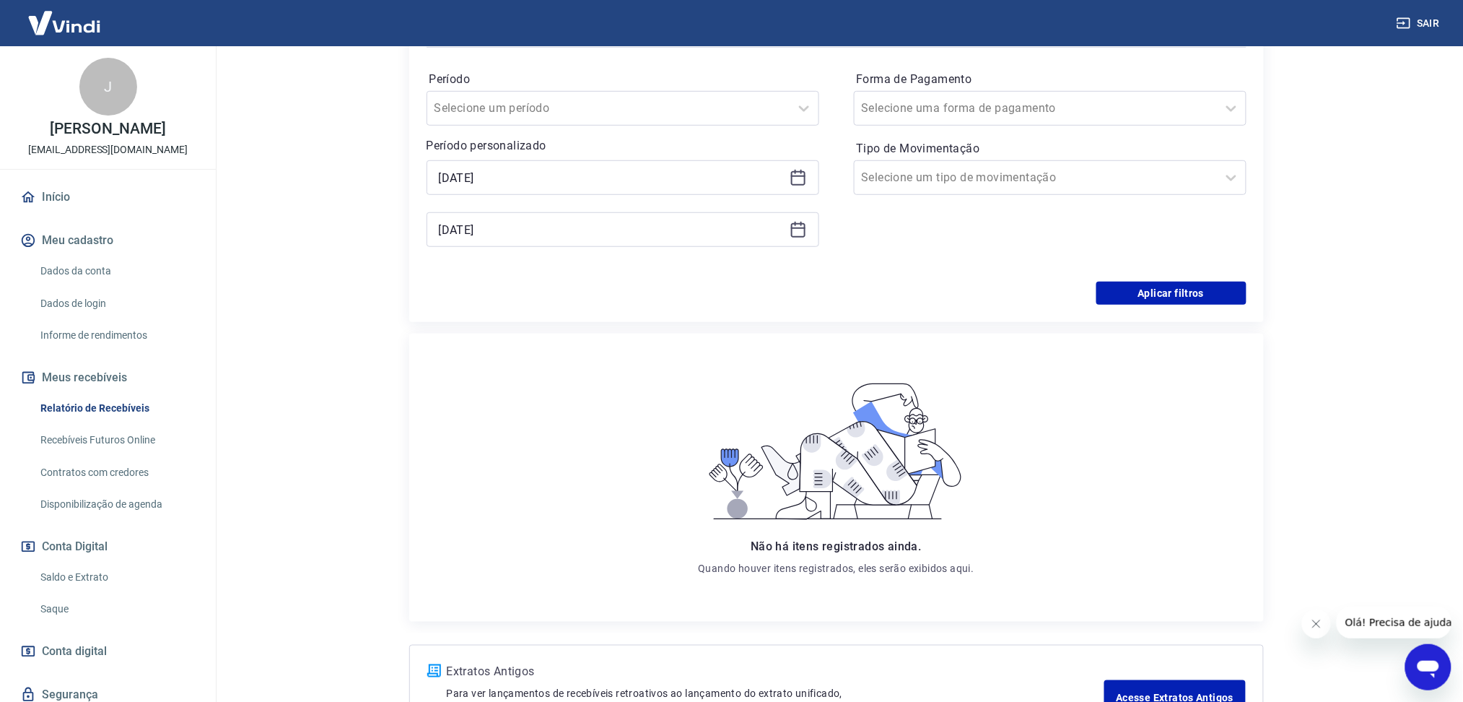
scroll to position [96, 0]
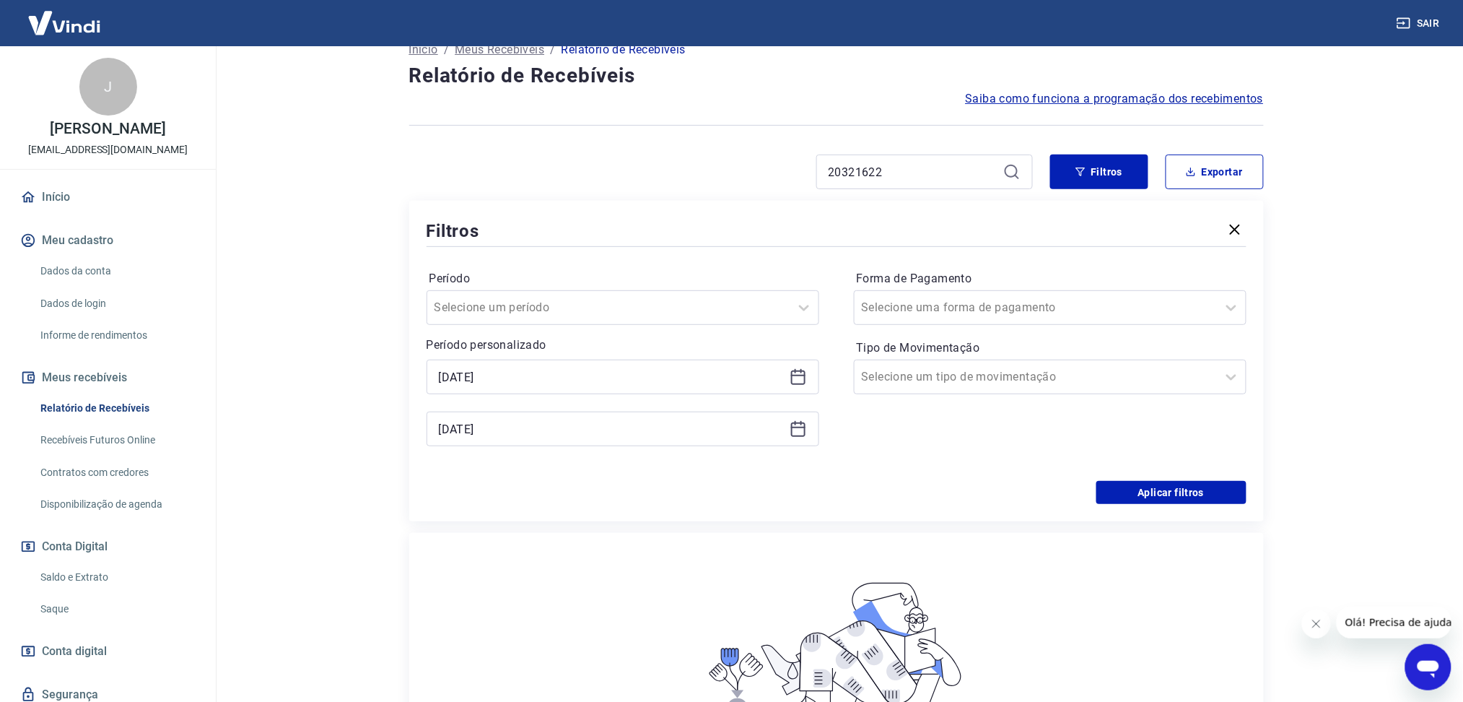
click at [801, 364] on div "[DATE]" at bounding box center [623, 377] width 393 height 35
click at [801, 369] on icon at bounding box center [798, 376] width 17 height 17
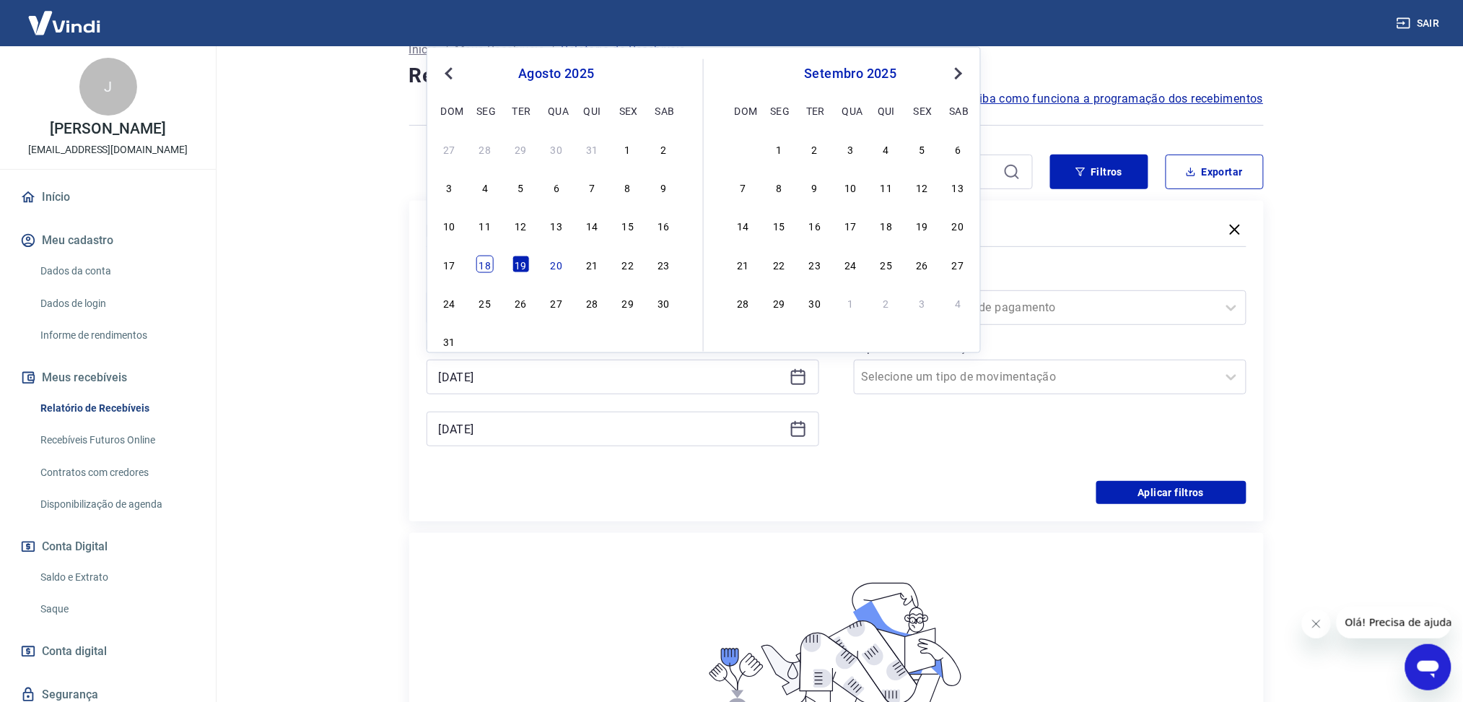
click at [487, 267] on div "18" at bounding box center [484, 263] width 17 height 17
type input "[DATE]"
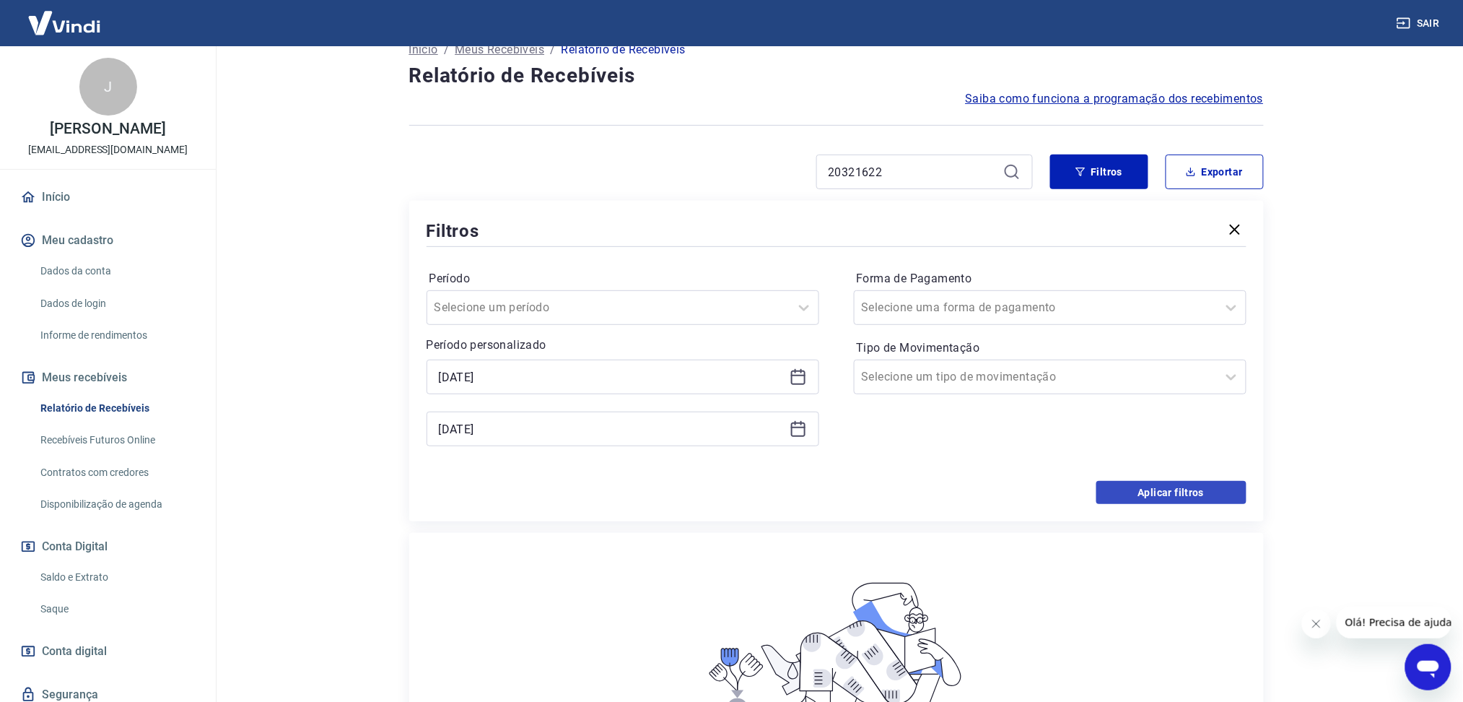
click at [1165, 479] on div "Período Selecione um período Período personalizado Selected date: segunda-feira…" at bounding box center [837, 365] width 820 height 231
click at [806, 430] on div "[DATE]" at bounding box center [623, 428] width 393 height 35
click at [803, 429] on icon at bounding box center [798, 428] width 17 height 17
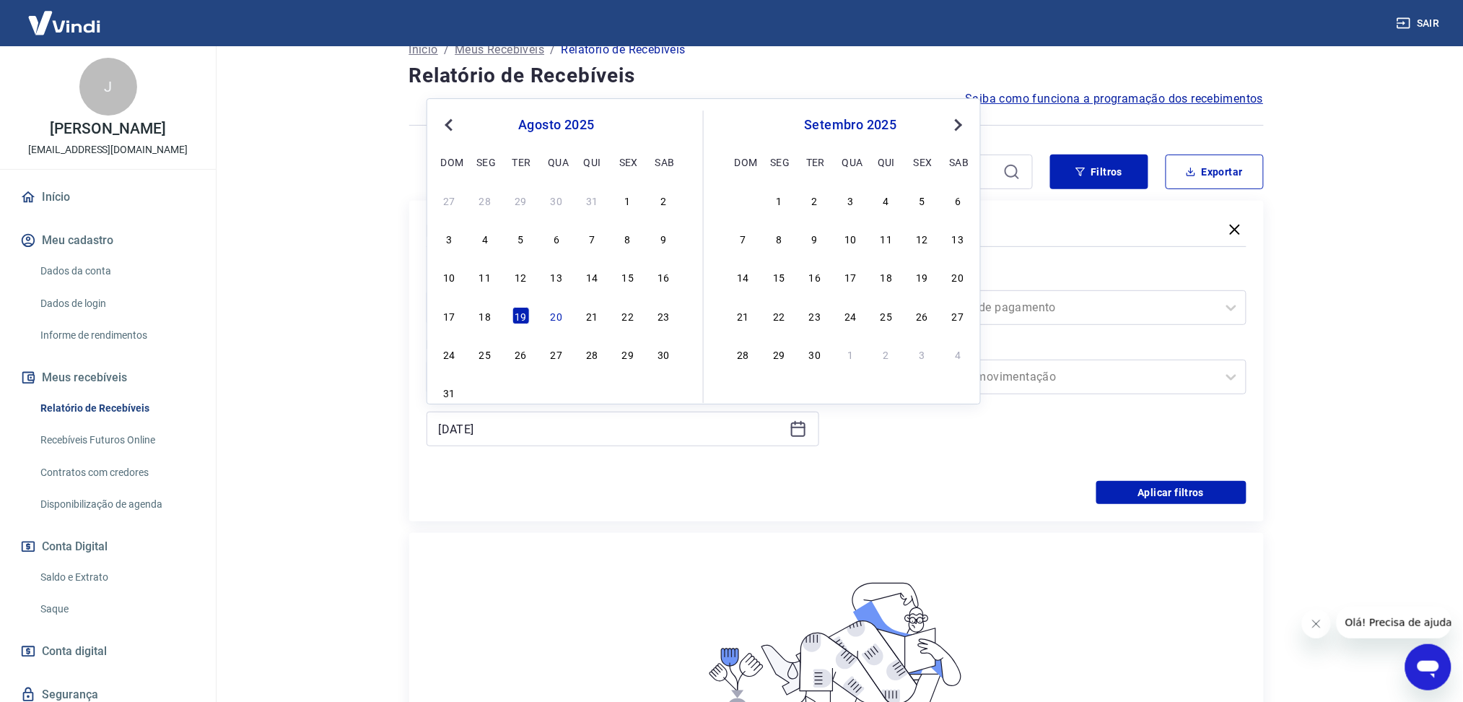
click at [560, 323] on div "20" at bounding box center [556, 315] width 17 height 17
type input "[DATE]"
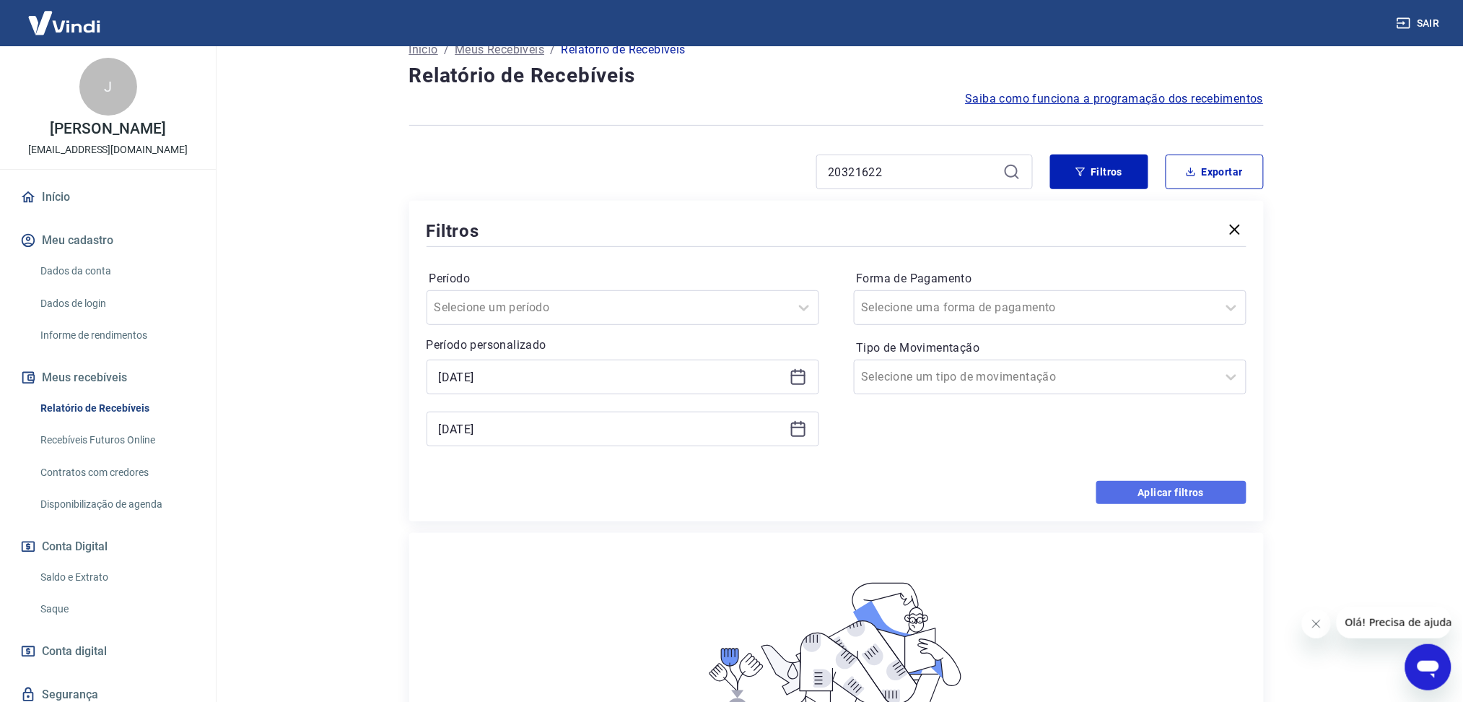
click at [1138, 488] on button "Aplicar filtros" at bounding box center [1172, 492] width 150 height 23
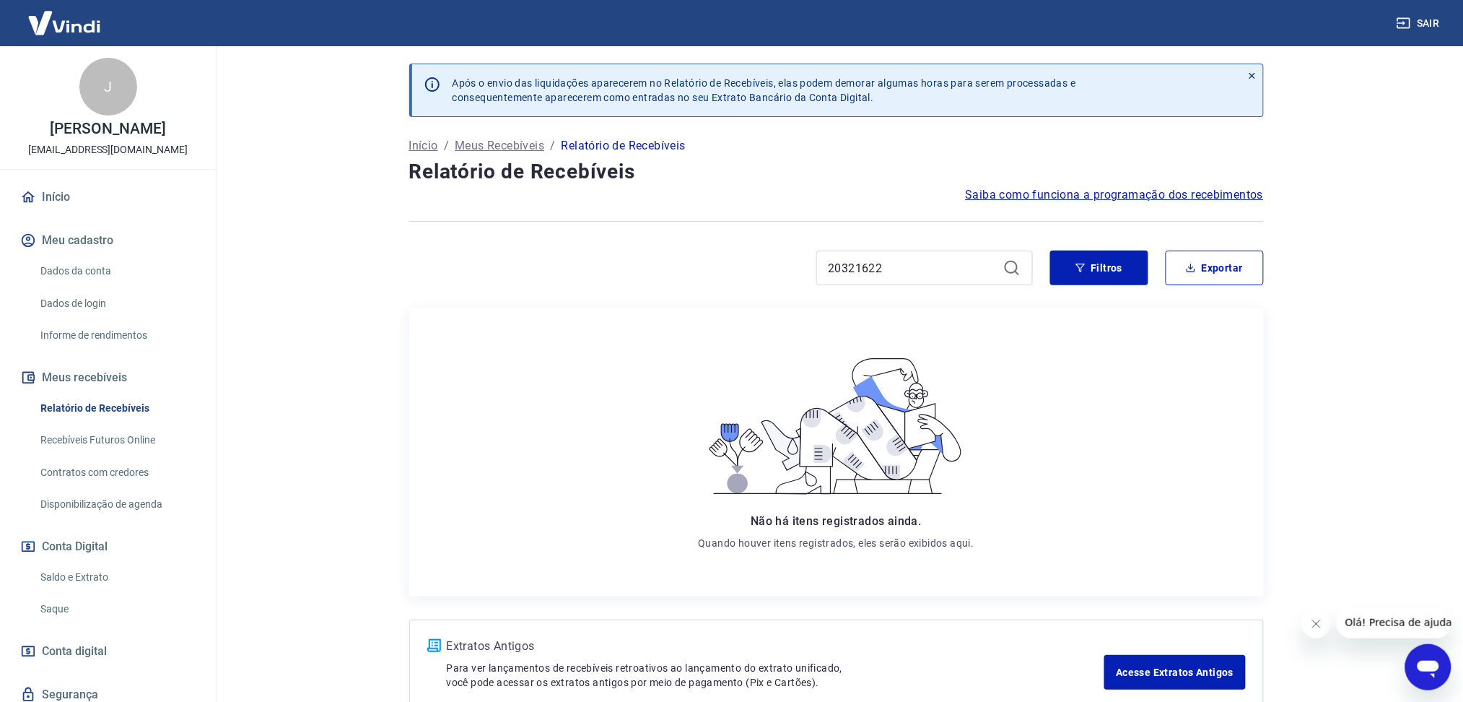
click at [1314, 613] on button "Fechar mensagem da empresa" at bounding box center [1316, 623] width 29 height 29
click at [881, 257] on input "20321622" at bounding box center [913, 268] width 169 height 22
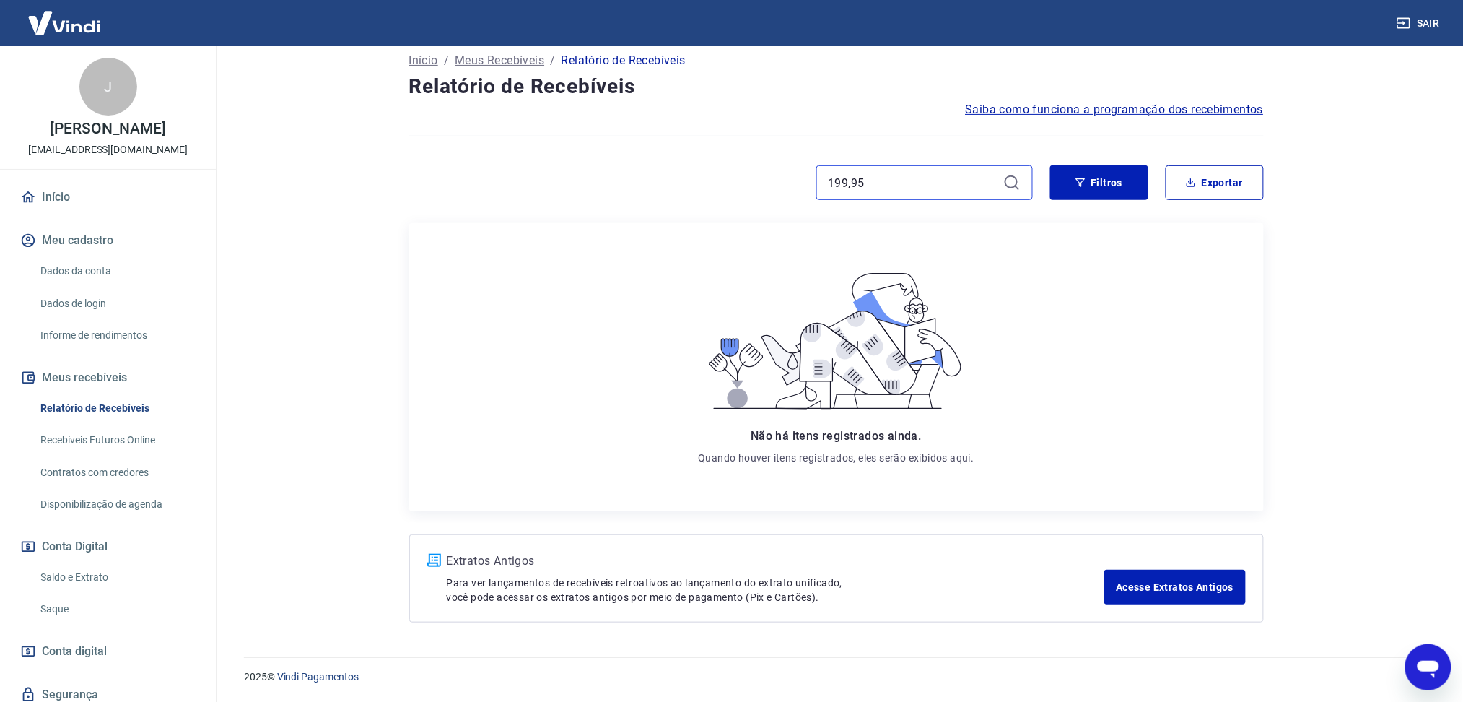
scroll to position [86, 0]
type input "199,55"
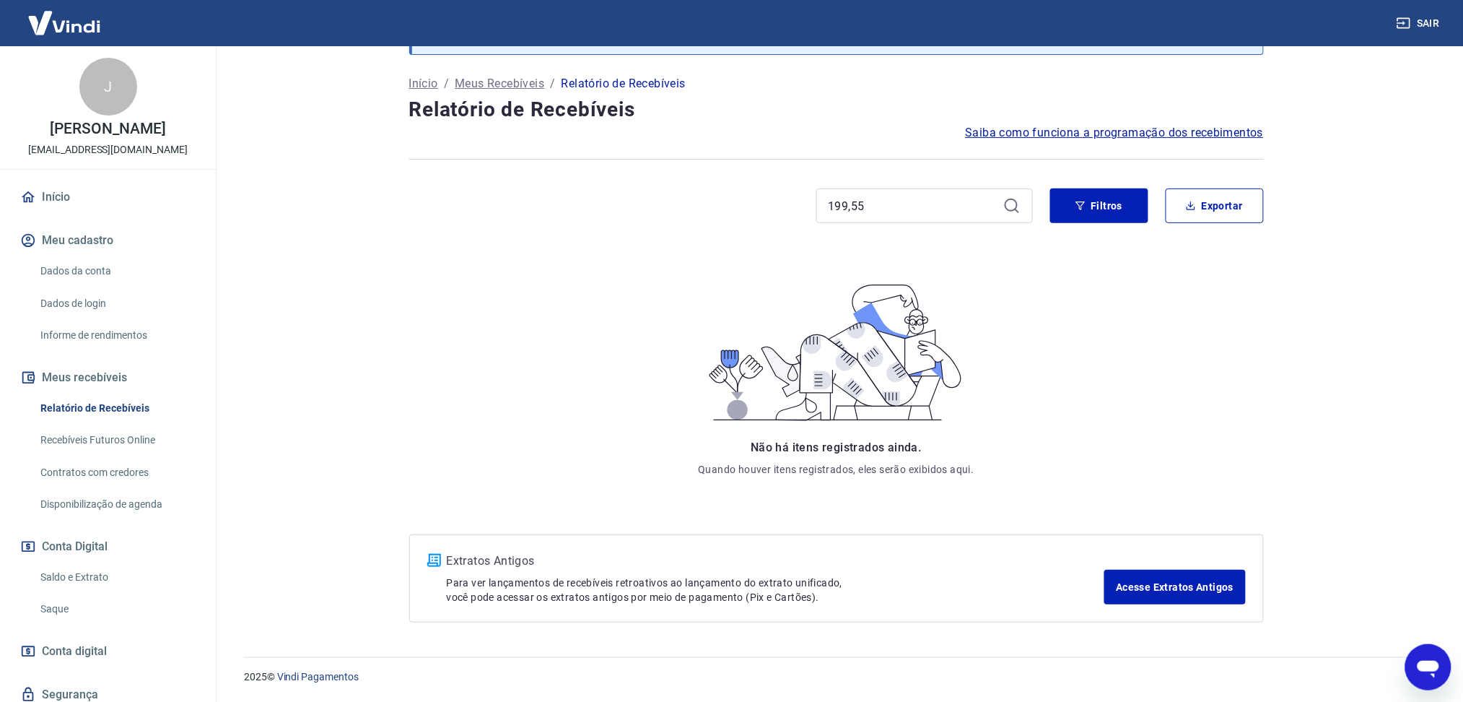
click at [1111, 141] on span "Saiba como funciona a programação dos recebimentos" at bounding box center [1115, 132] width 298 height 17
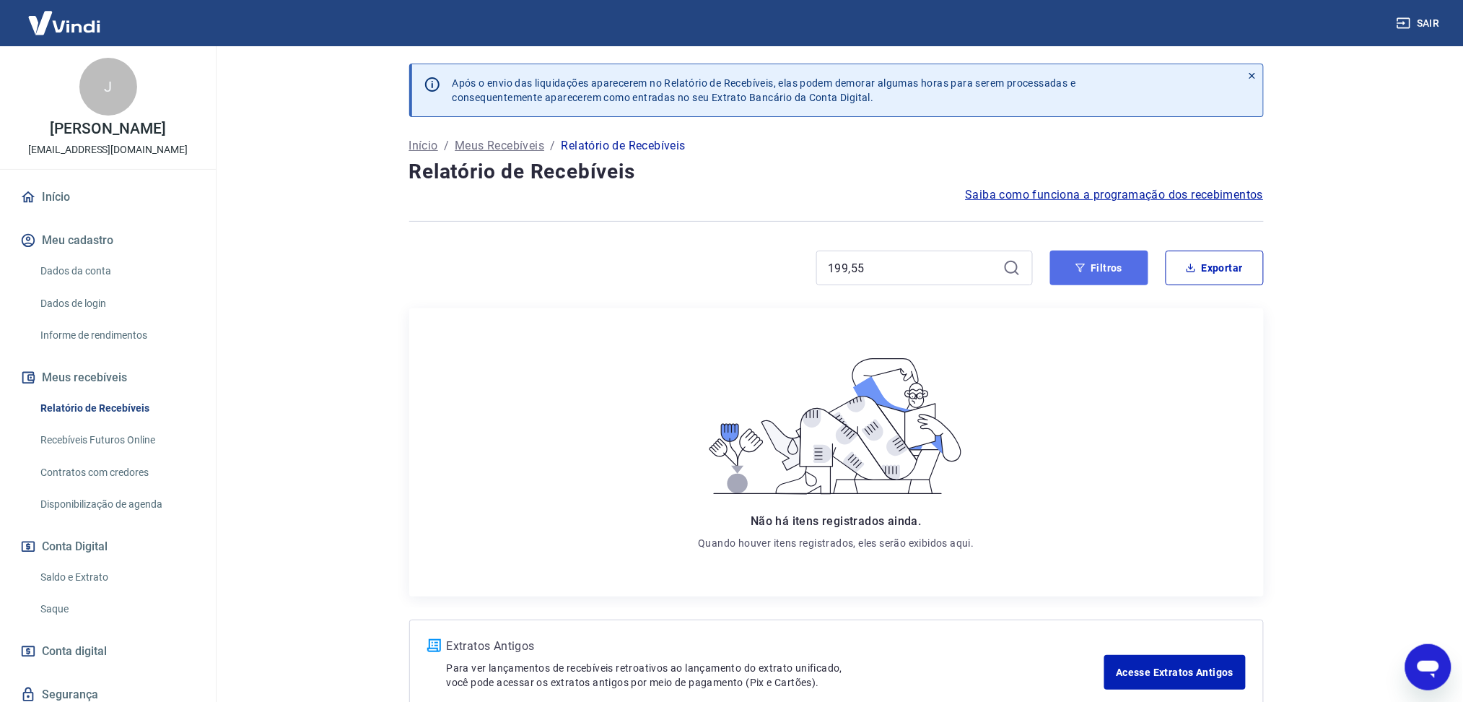
click at [1074, 279] on button "Filtros" at bounding box center [1099, 267] width 98 height 35
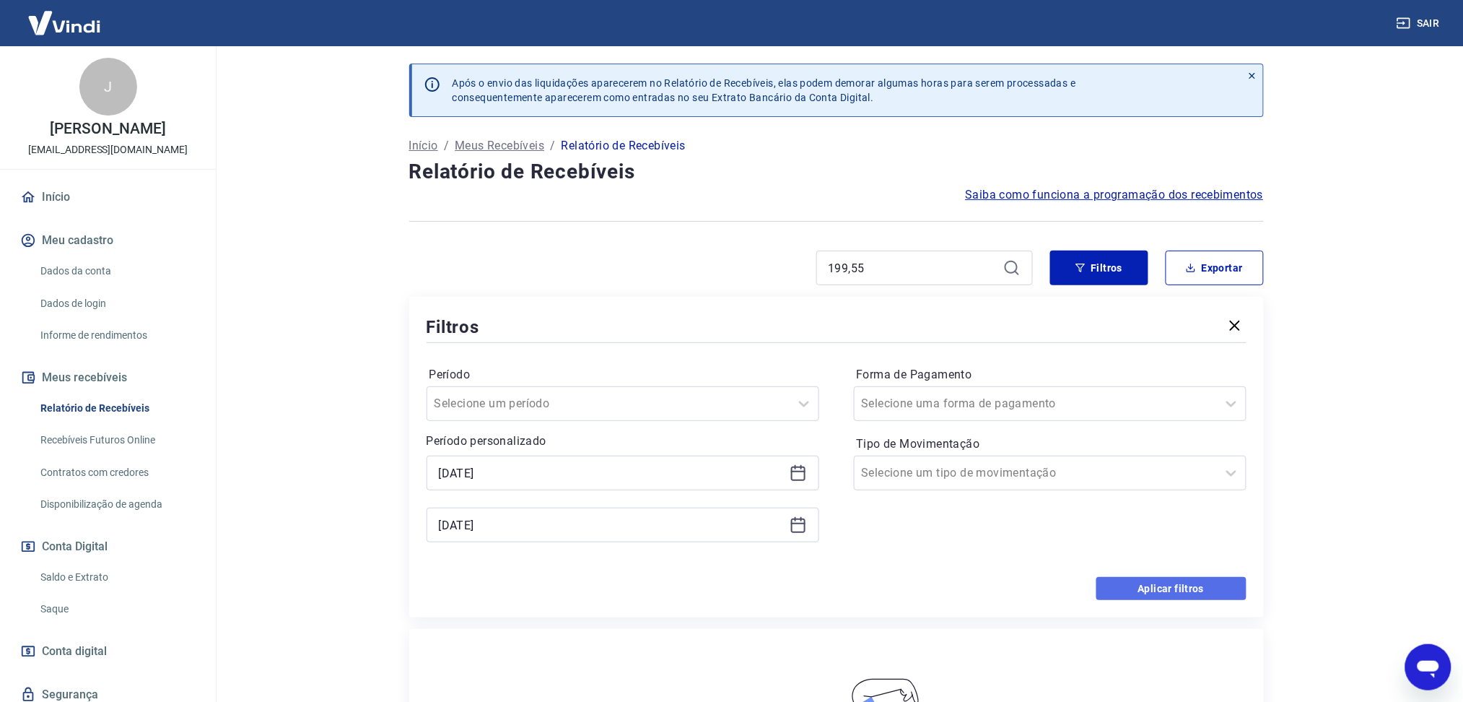
click at [1174, 581] on button "Aplicar filtros" at bounding box center [1172, 588] width 150 height 23
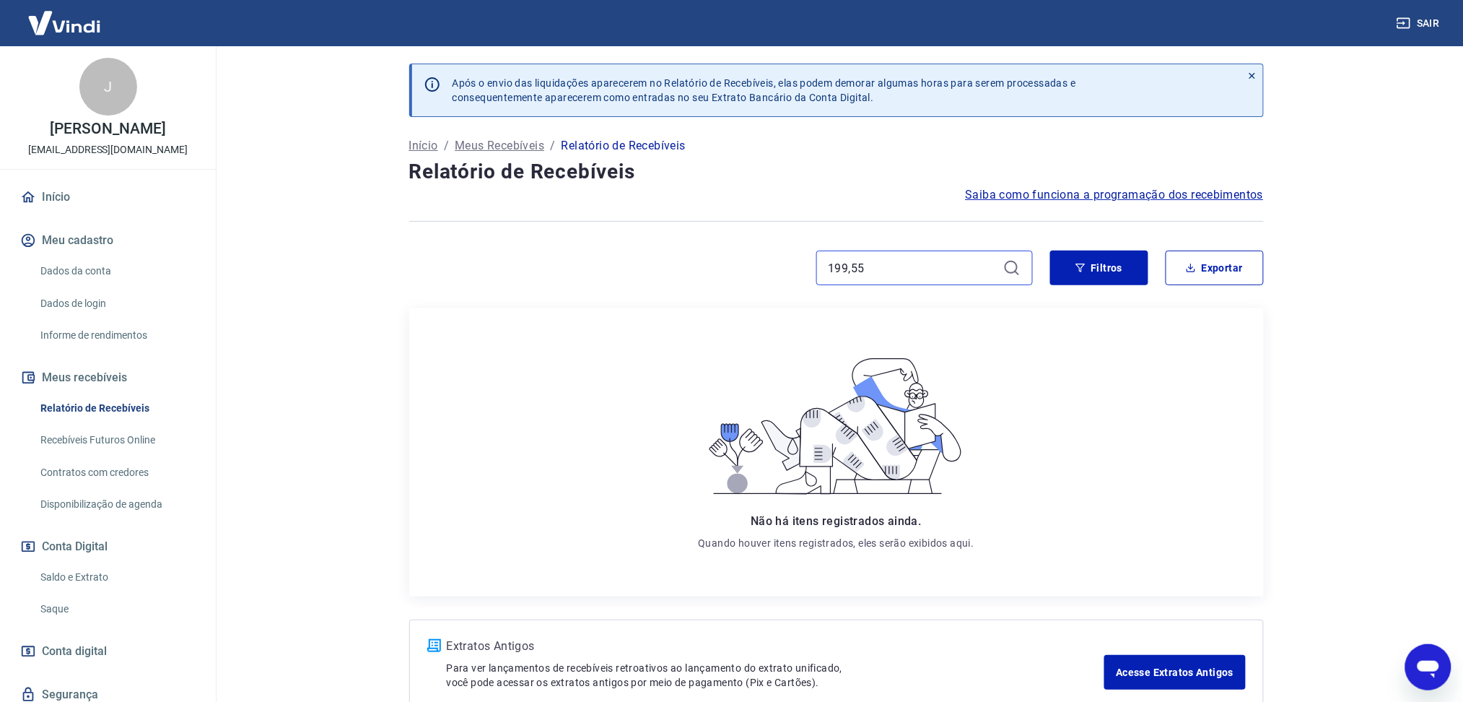
click at [892, 276] on input "199,55" at bounding box center [913, 268] width 169 height 22
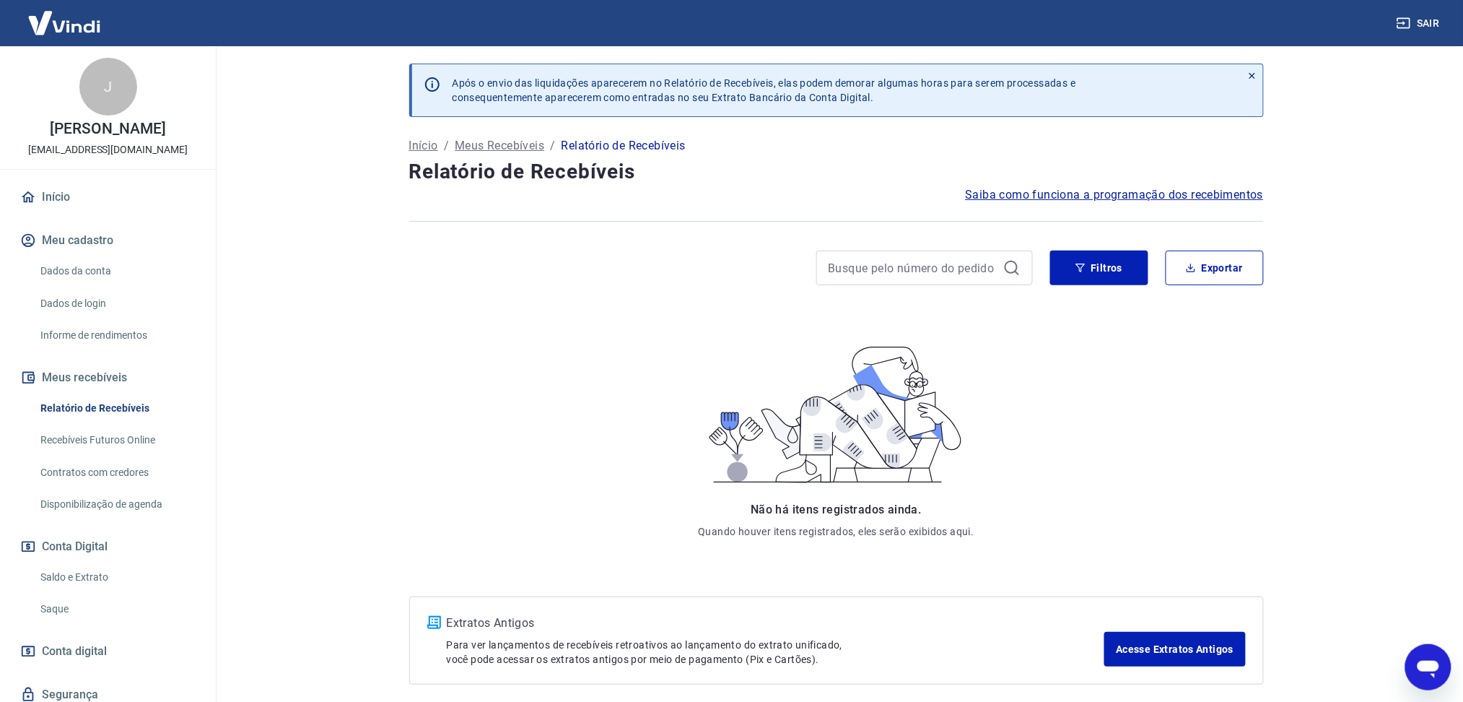
click at [1120, 289] on div "Filtros Exportar" at bounding box center [836, 273] width 855 height 46
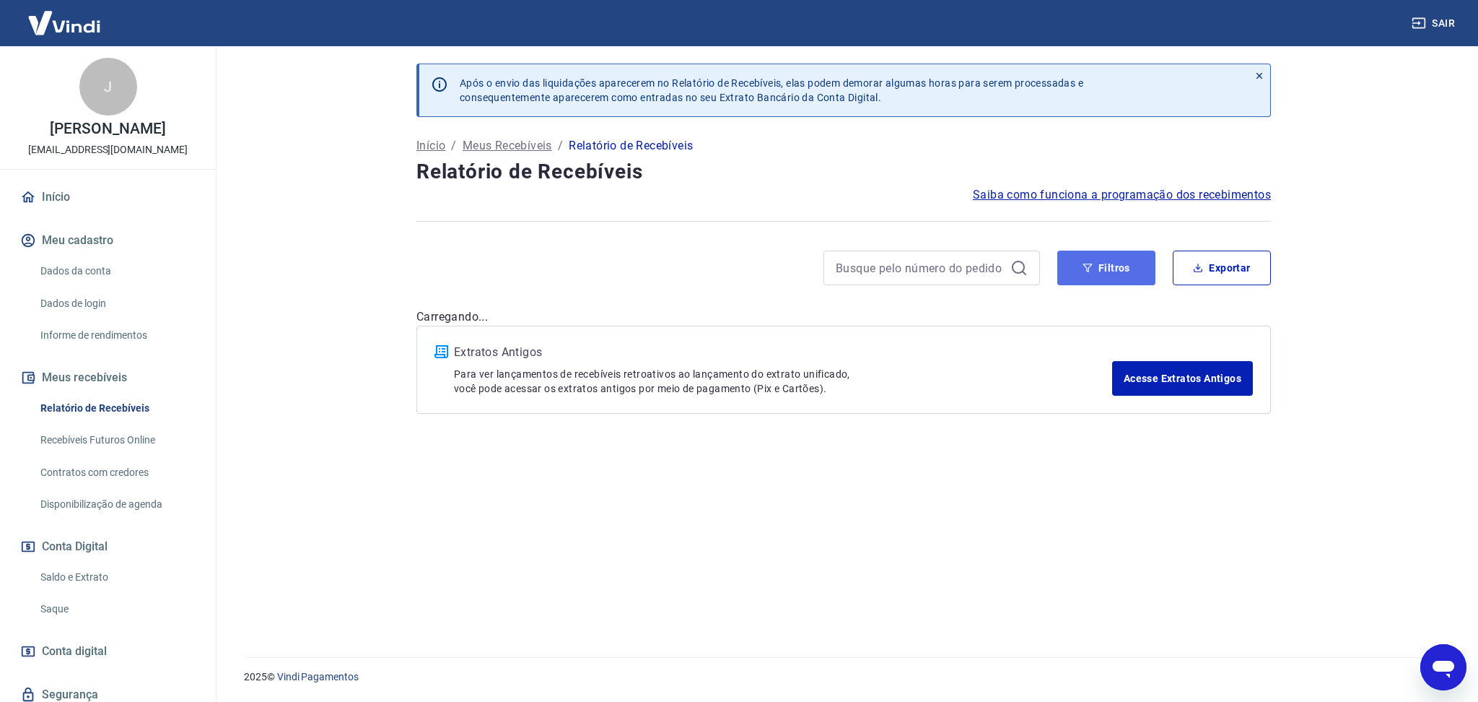
click at [1066, 276] on button "Filtros" at bounding box center [1107, 267] width 98 height 35
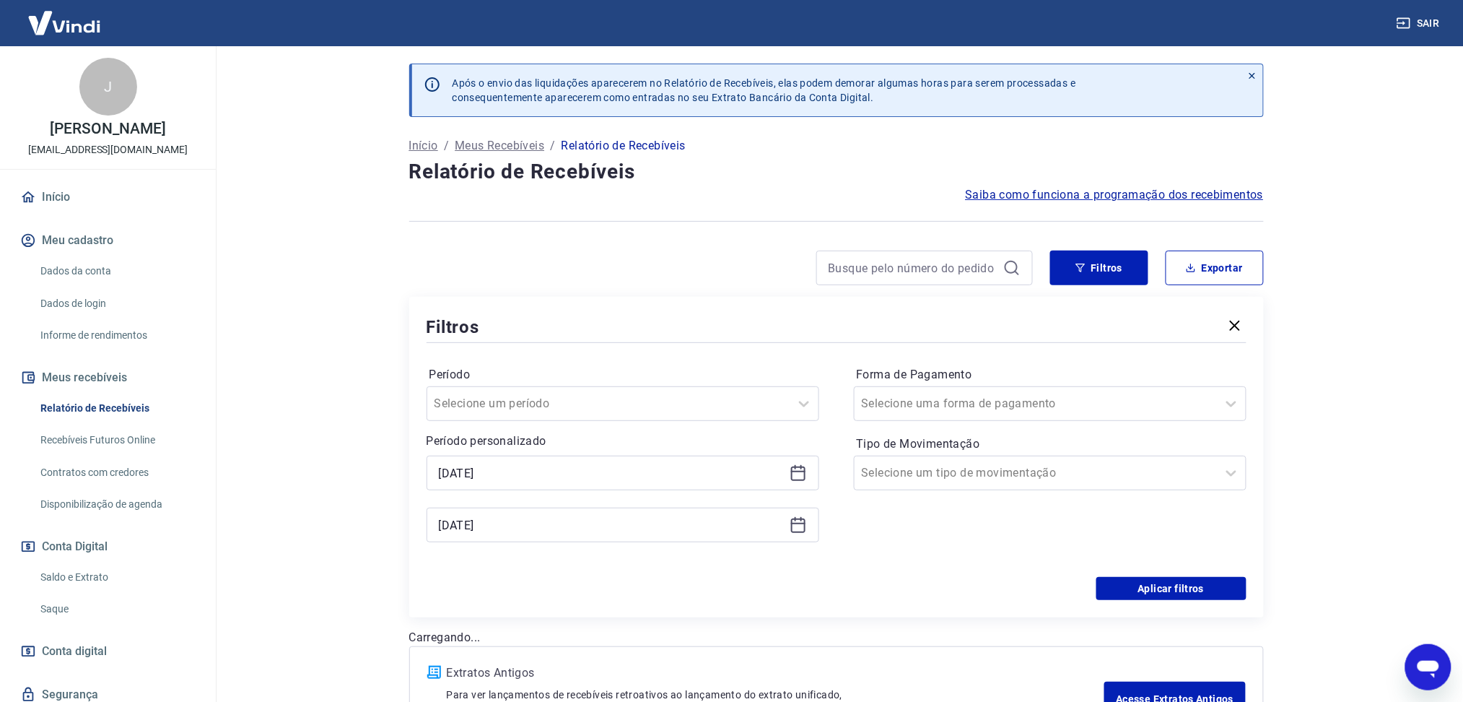
click at [794, 474] on icon at bounding box center [798, 472] width 17 height 17
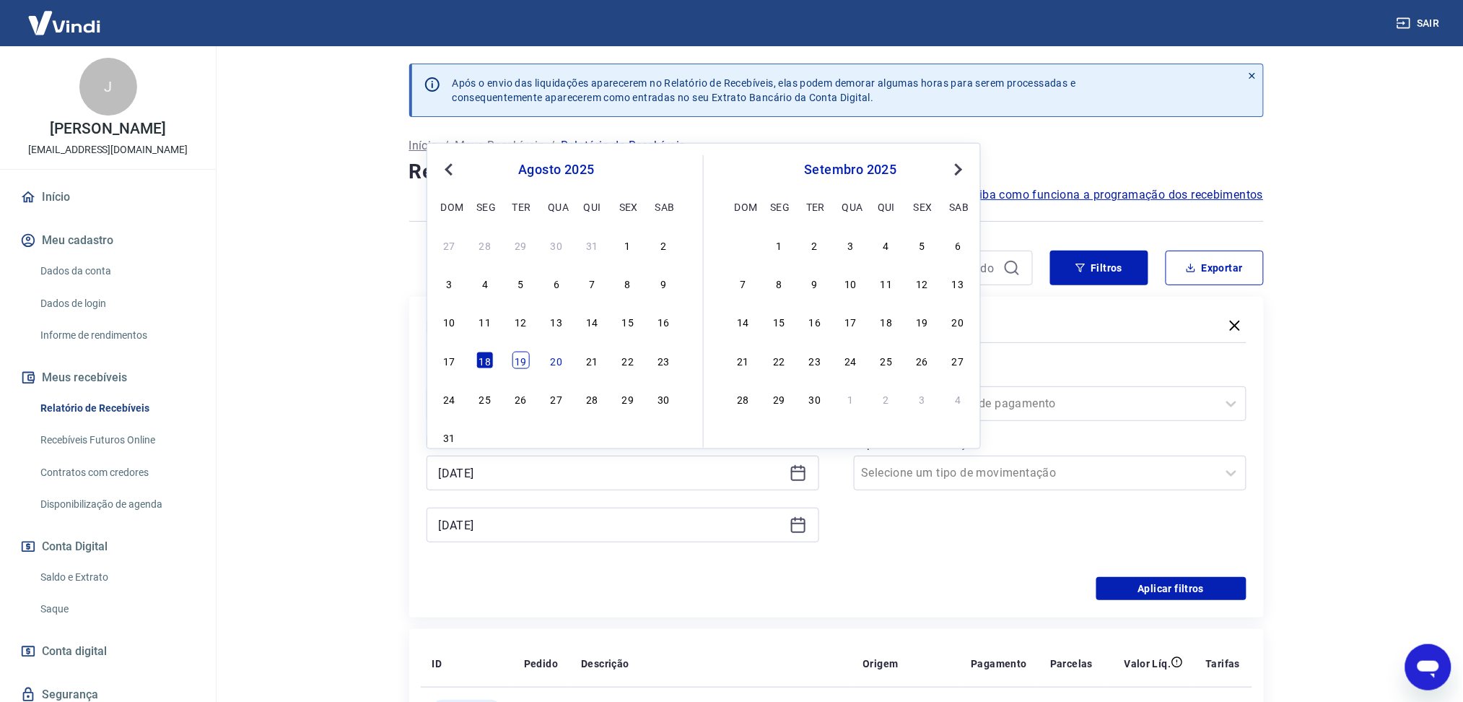
click at [518, 360] on div "19" at bounding box center [521, 359] width 17 height 17
type input "[DATE]"
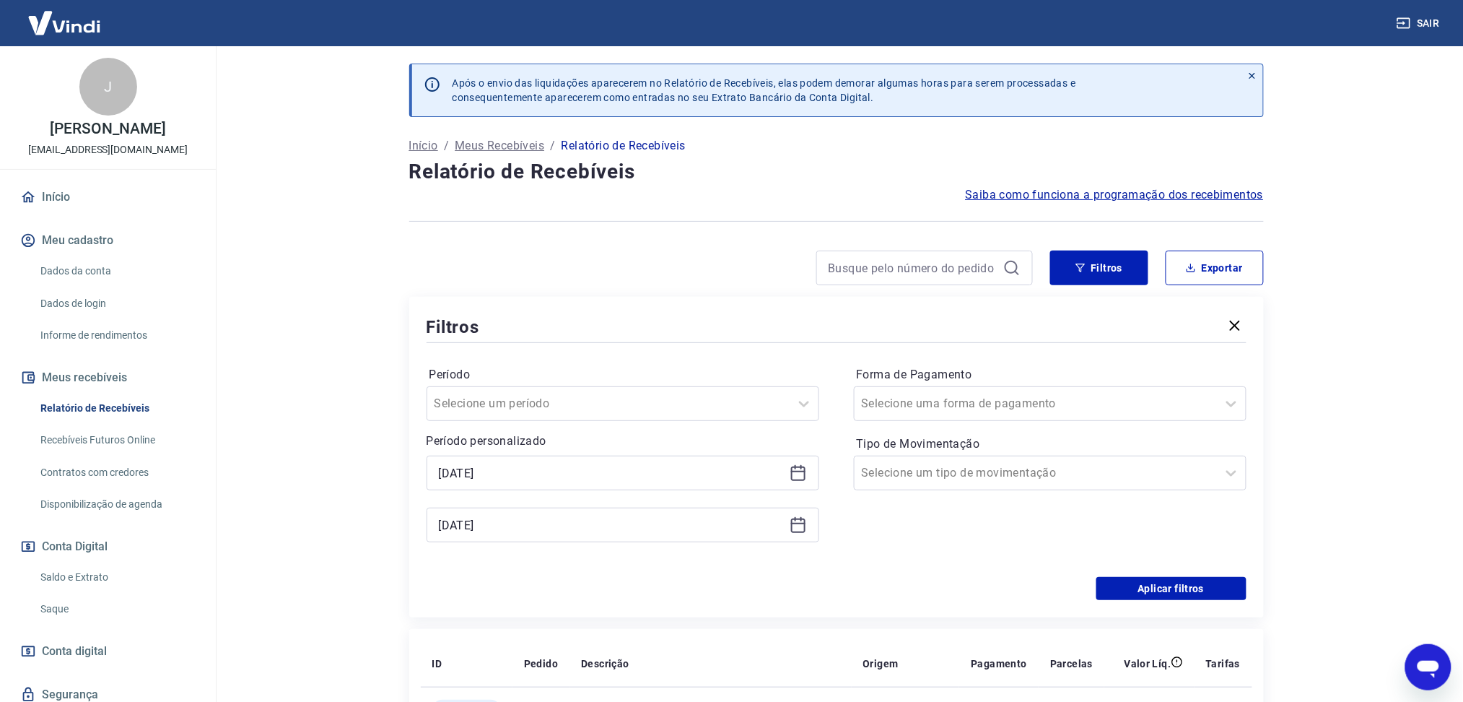
click at [798, 528] on icon at bounding box center [798, 524] width 17 height 17
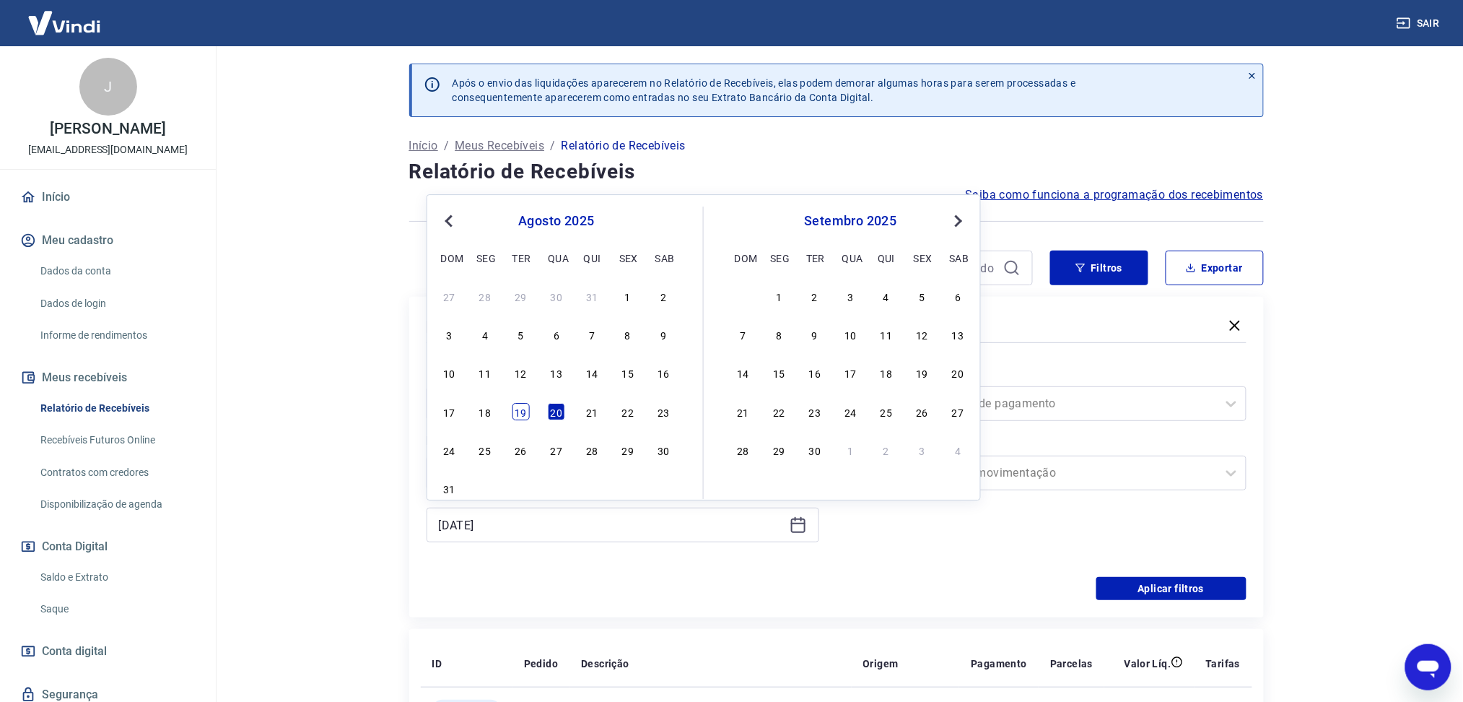
click at [525, 416] on div "19" at bounding box center [521, 411] width 17 height 17
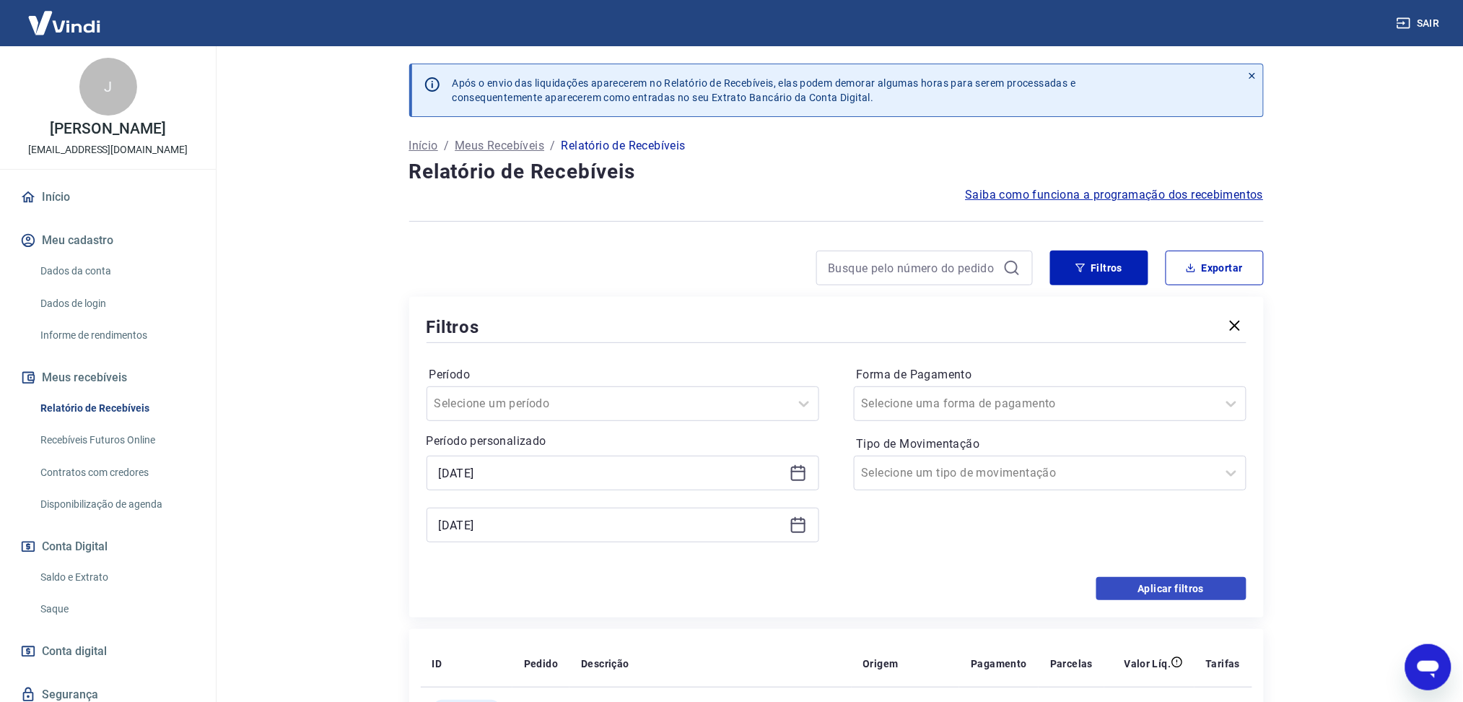
type input "[DATE]"
click at [1168, 584] on button "Aplicar filtros" at bounding box center [1172, 588] width 150 height 23
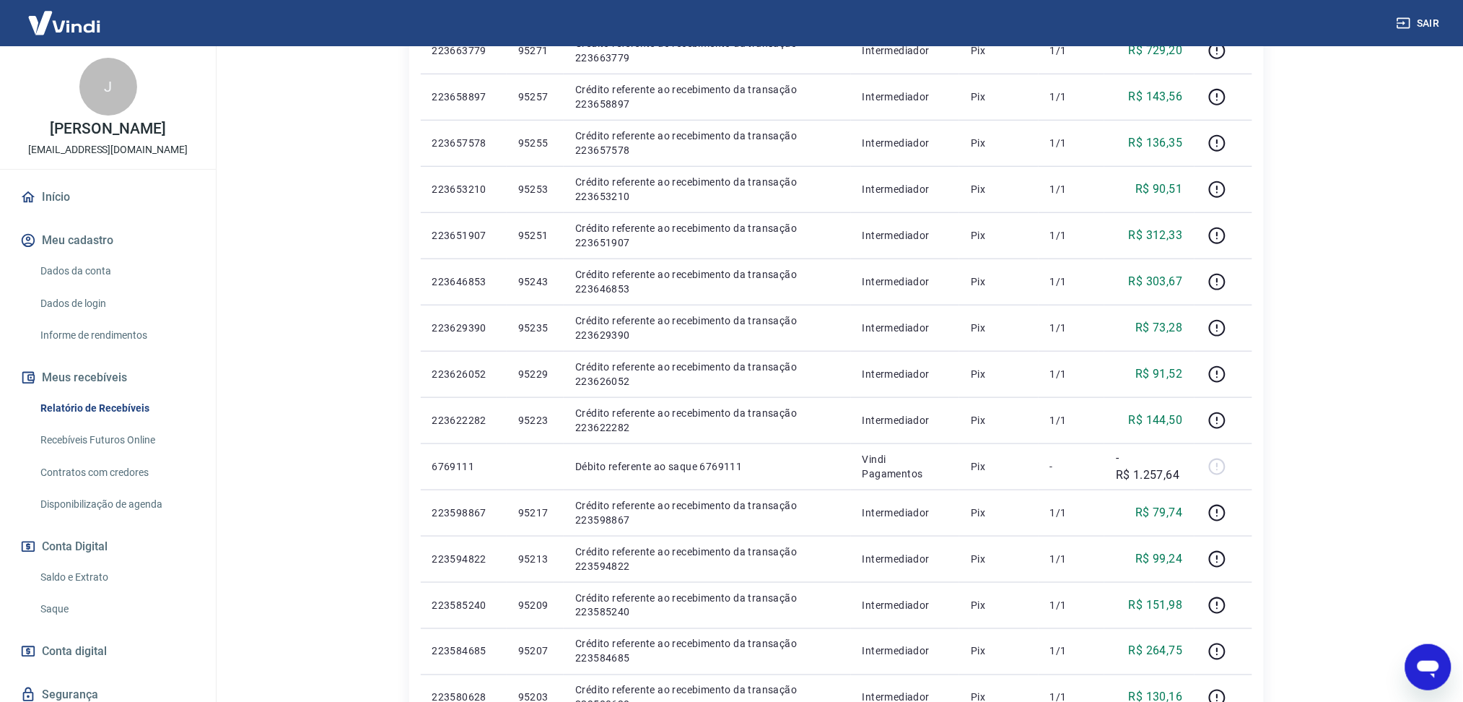
scroll to position [770, 0]
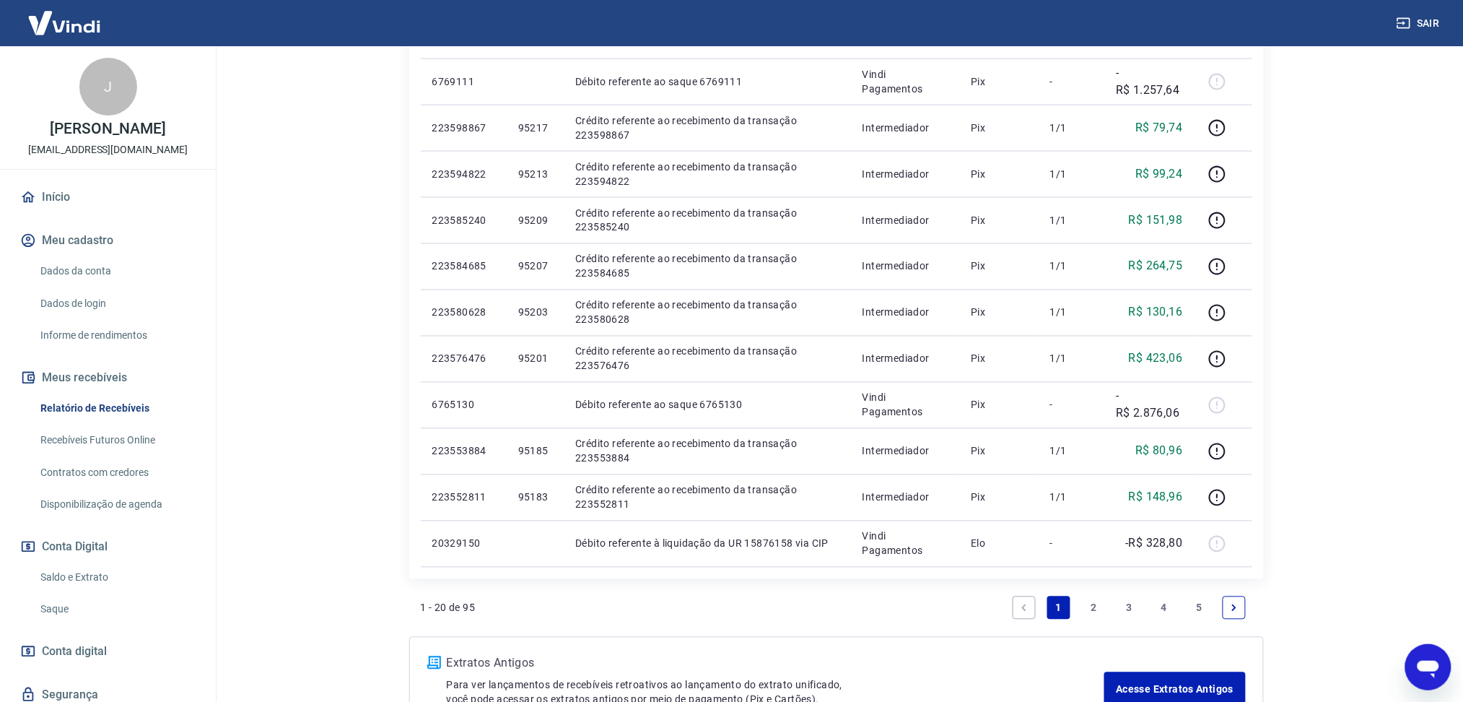
click at [1088, 612] on link "2" at bounding box center [1094, 607] width 23 height 23
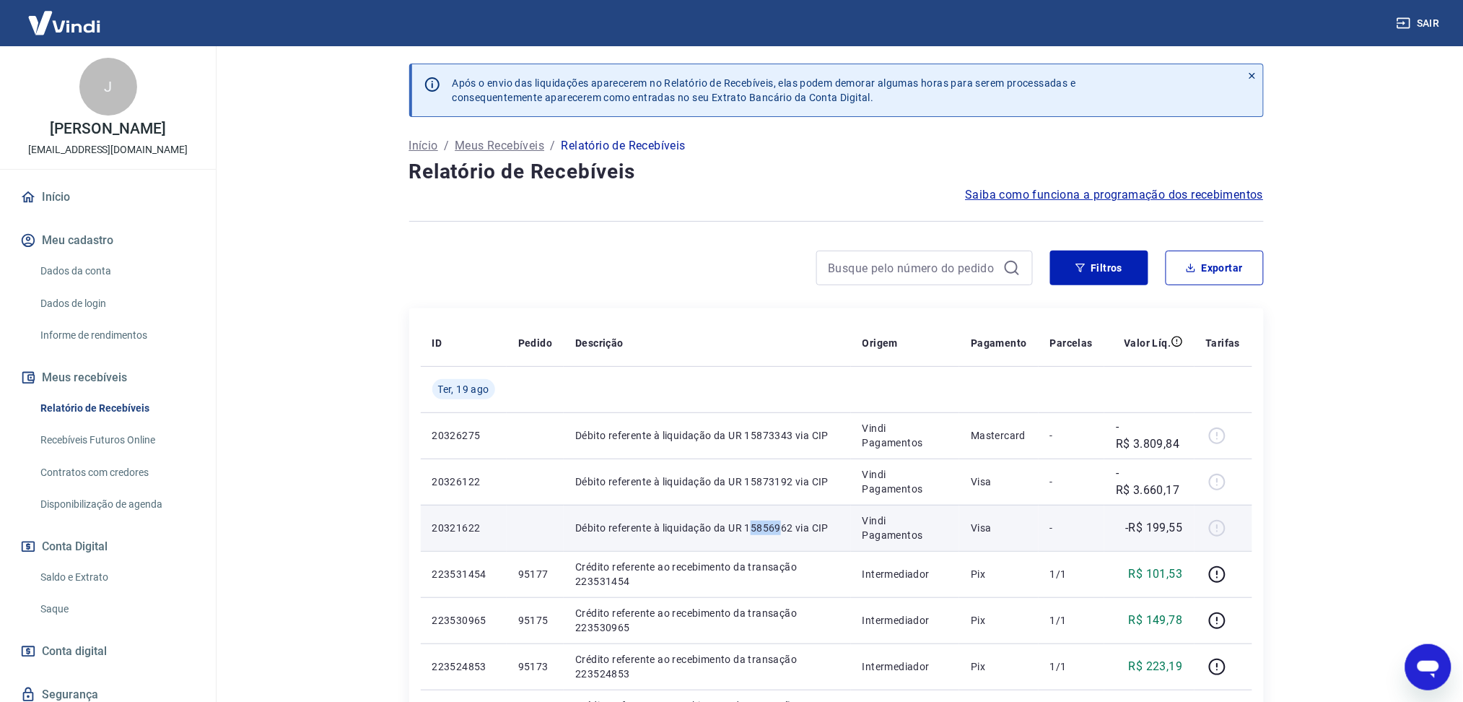
drag, startPoint x: 751, startPoint y: 528, endPoint x: 782, endPoint y: 528, distance: 31.0
click at [782, 528] on p "Débito referente à liquidação da UR 15856962 via CIP" at bounding box center [706, 527] width 263 height 14
drag, startPoint x: 746, startPoint y: 529, endPoint x: 793, endPoint y: 528, distance: 47.7
click at [793, 528] on p "Débito referente à liquidação da UR 15856962 via CIP" at bounding box center [706, 527] width 263 height 14
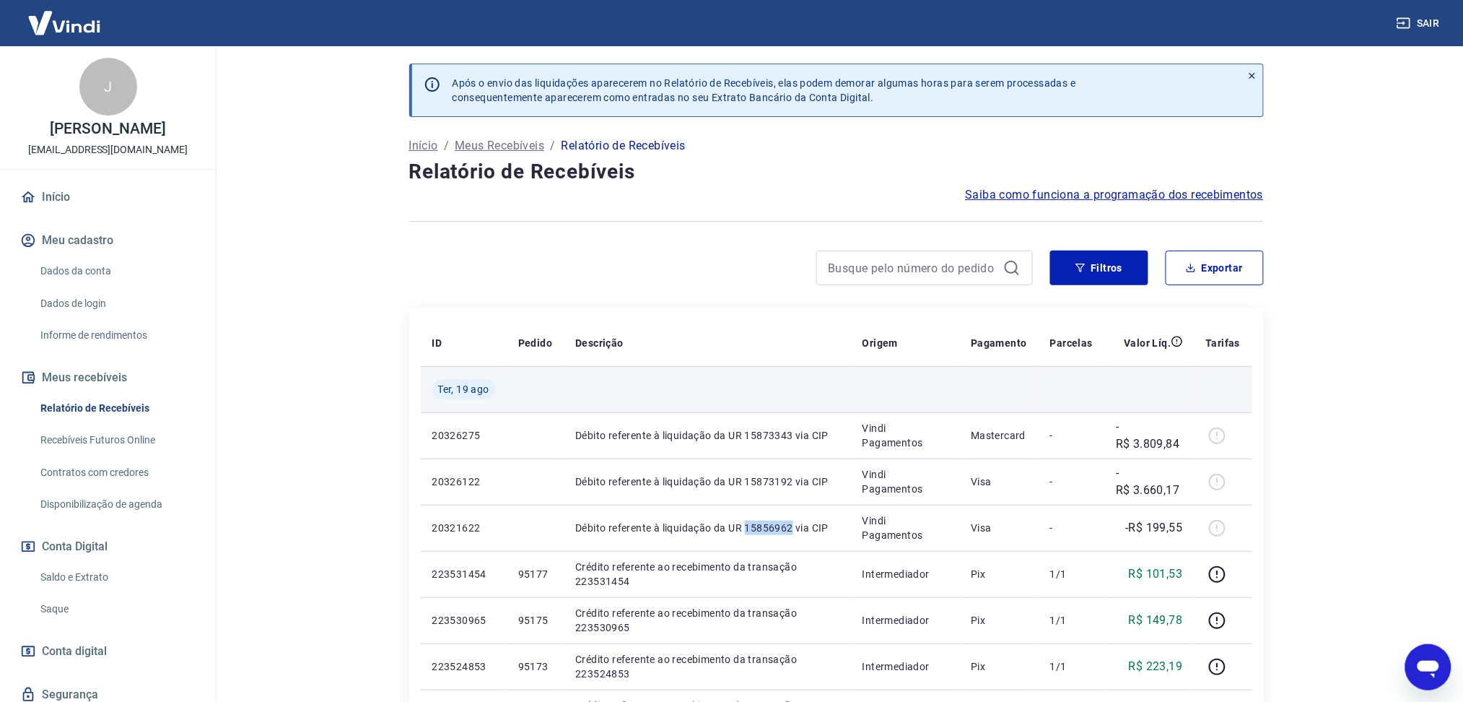
copy p "15856962"
drag, startPoint x: 925, startPoint y: 274, endPoint x: 919, endPoint y: 269, distance: 8.2
click at [925, 274] on input at bounding box center [913, 268] width 169 height 22
paste input "15856962"
type input "15856962"
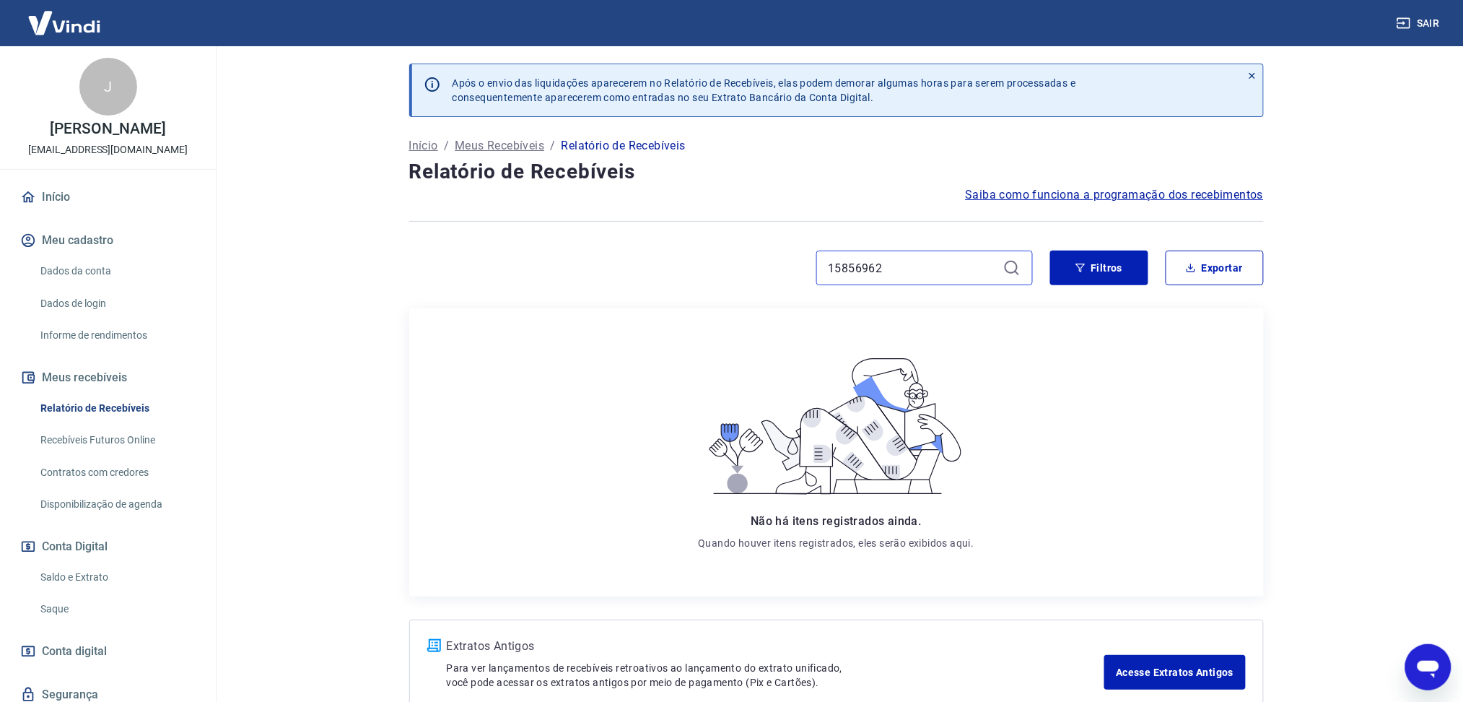
click at [919, 269] on input "15856962" at bounding box center [913, 268] width 169 height 22
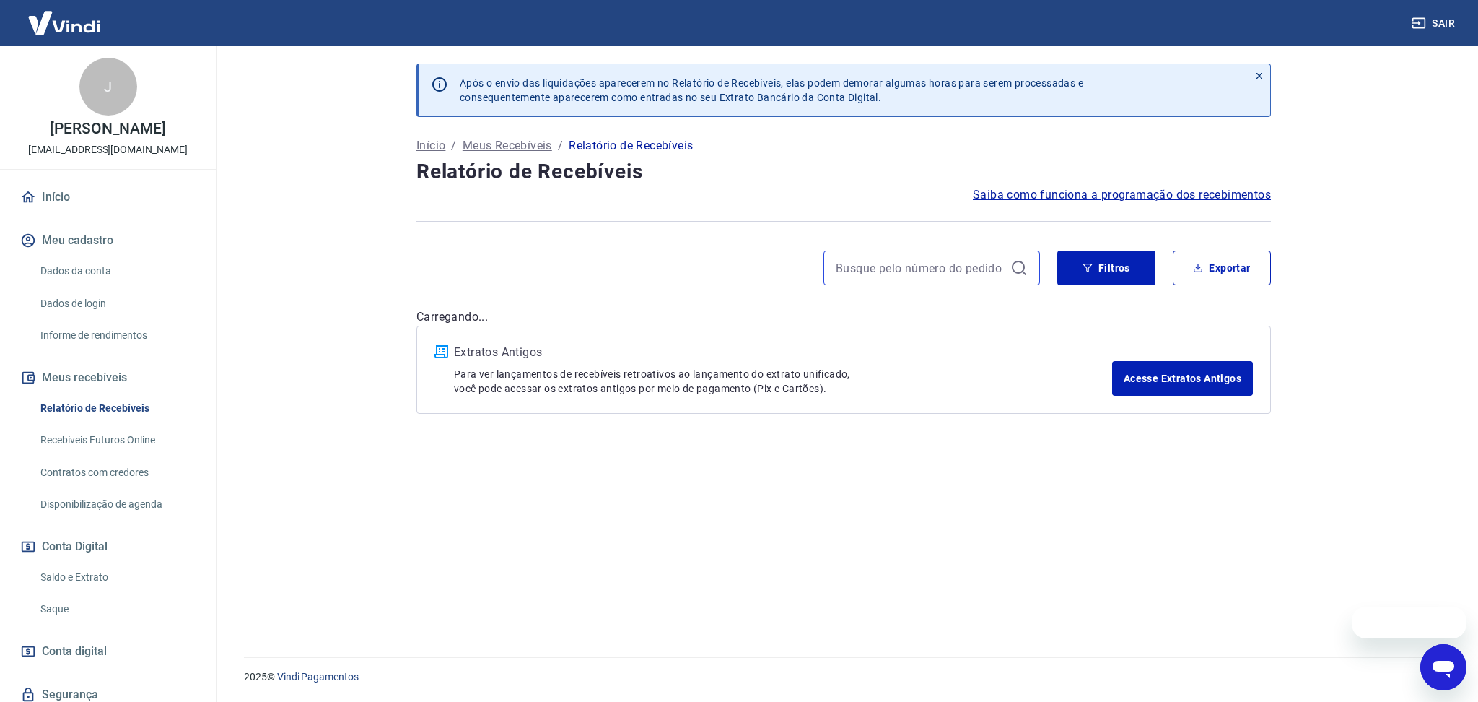
click at [901, 271] on input at bounding box center [920, 268] width 169 height 22
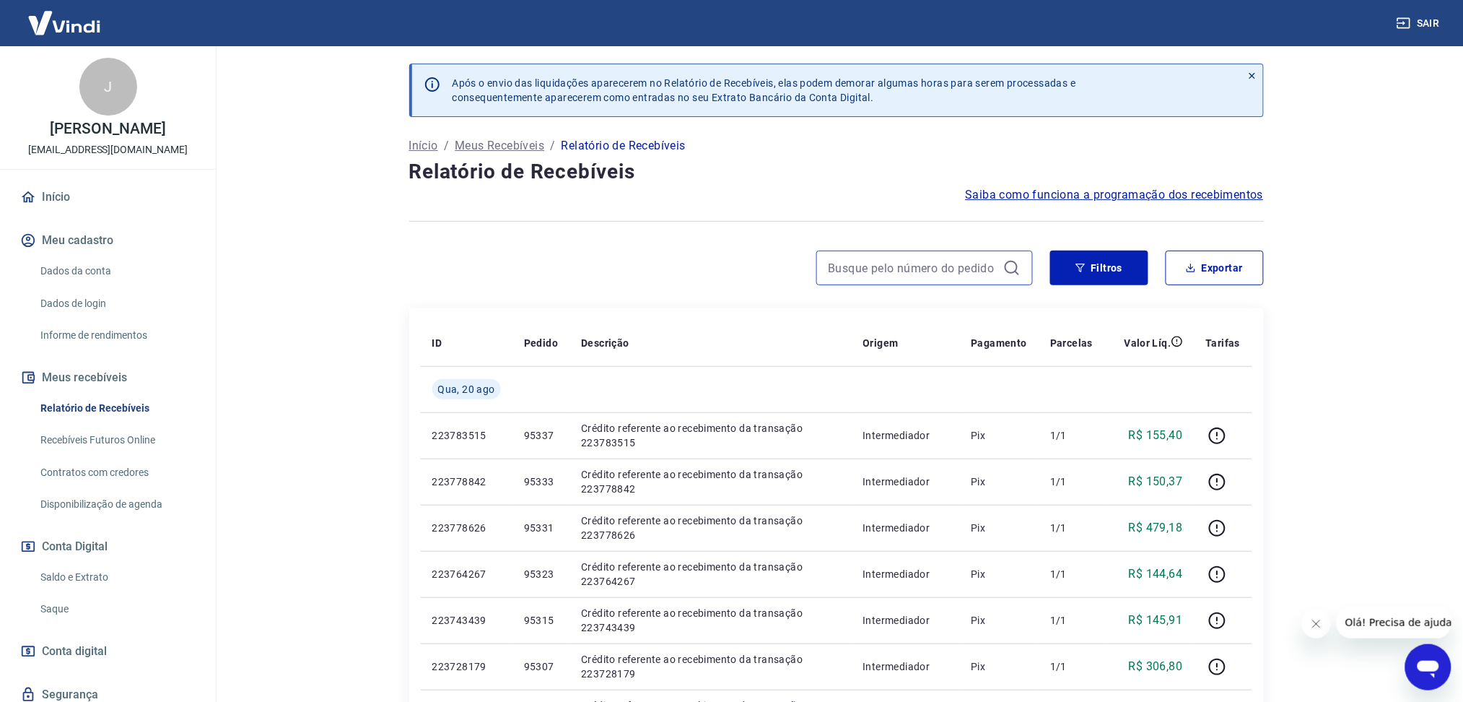
paste input "87613"
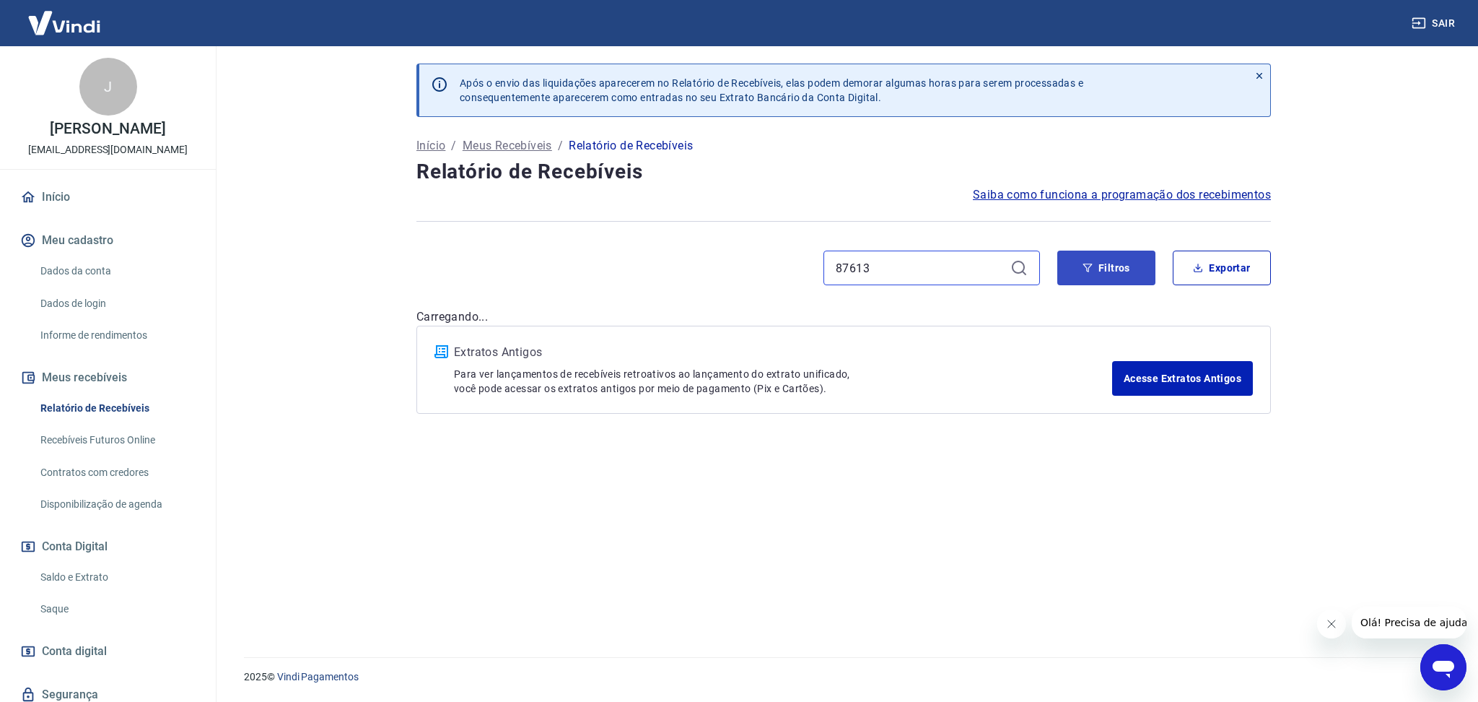
type input "87613"
click at [1105, 266] on button "Filtros" at bounding box center [1107, 267] width 98 height 35
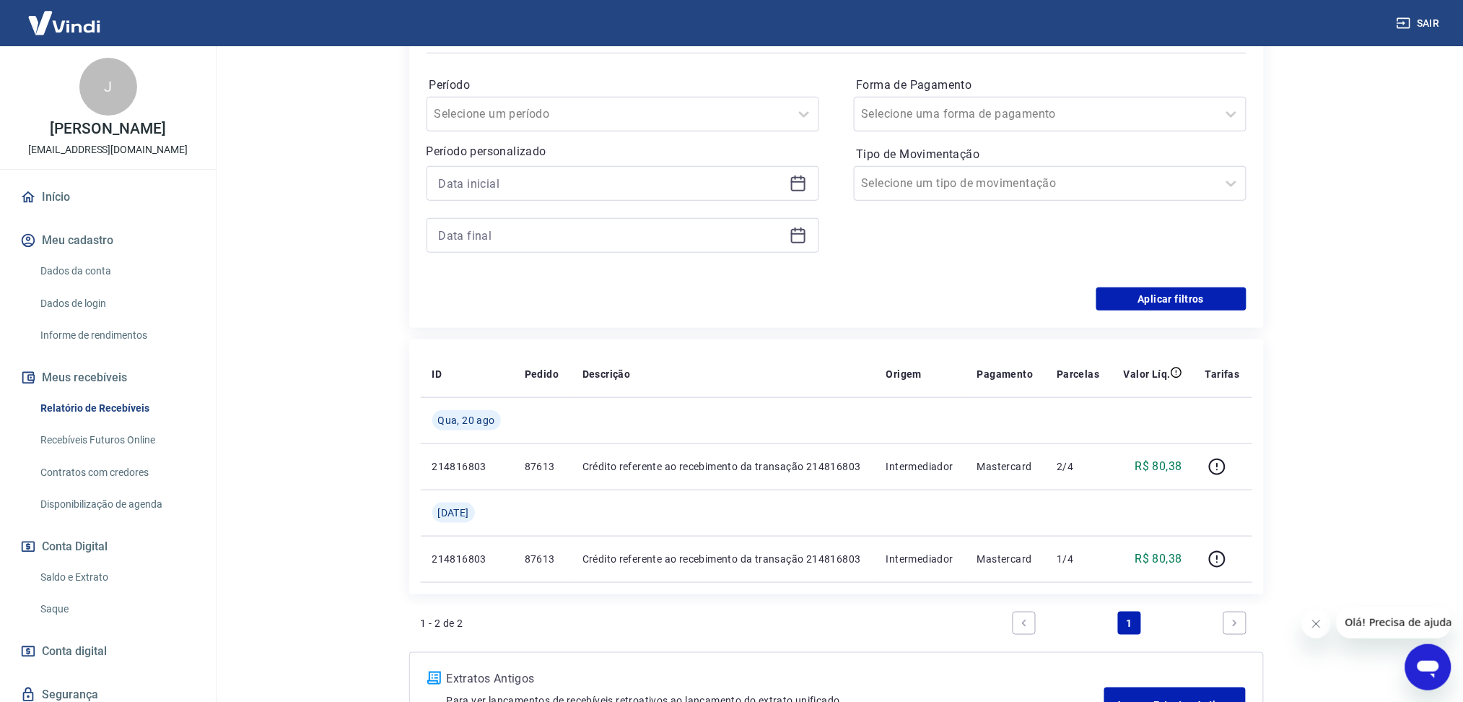
scroll to position [289, 0]
click at [798, 190] on icon at bounding box center [798, 183] width 17 height 17
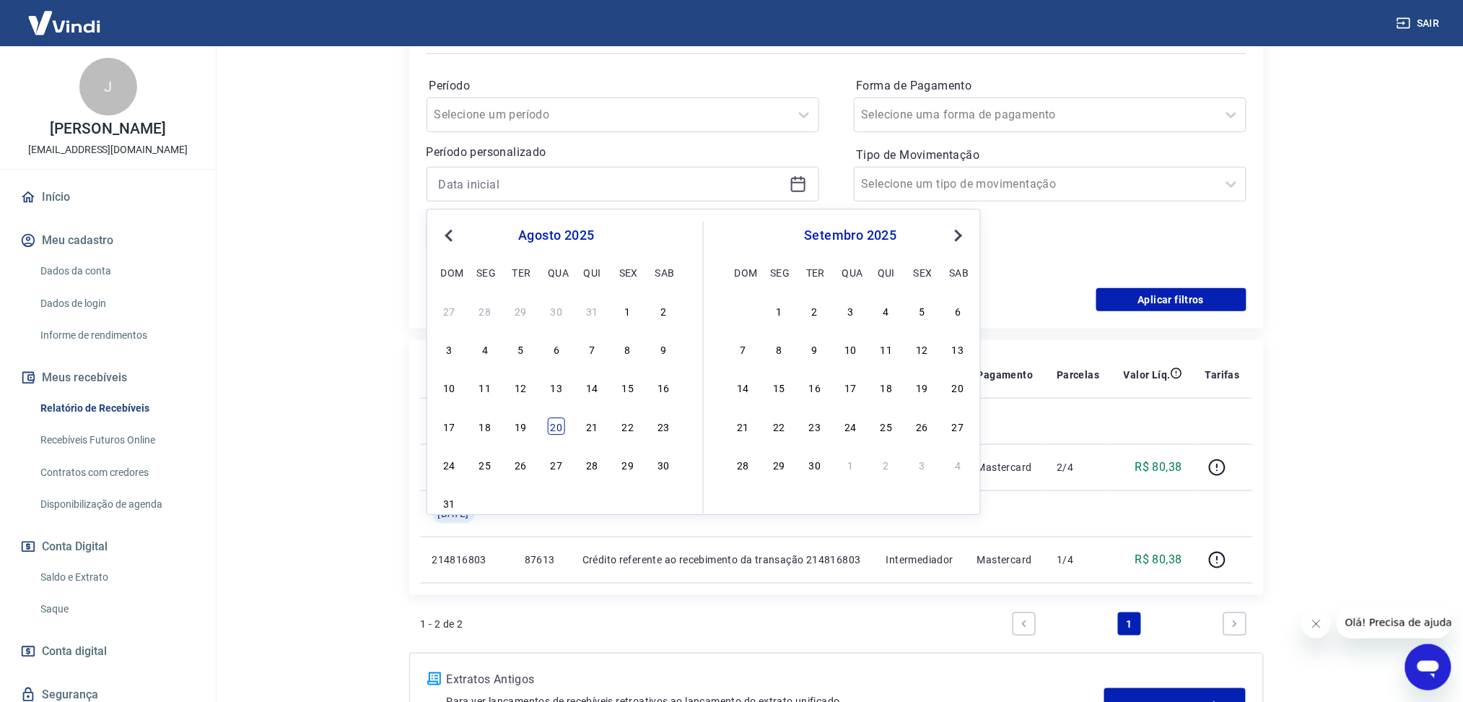
click at [556, 428] on div "20" at bounding box center [556, 425] width 17 height 17
type input "[DATE]"
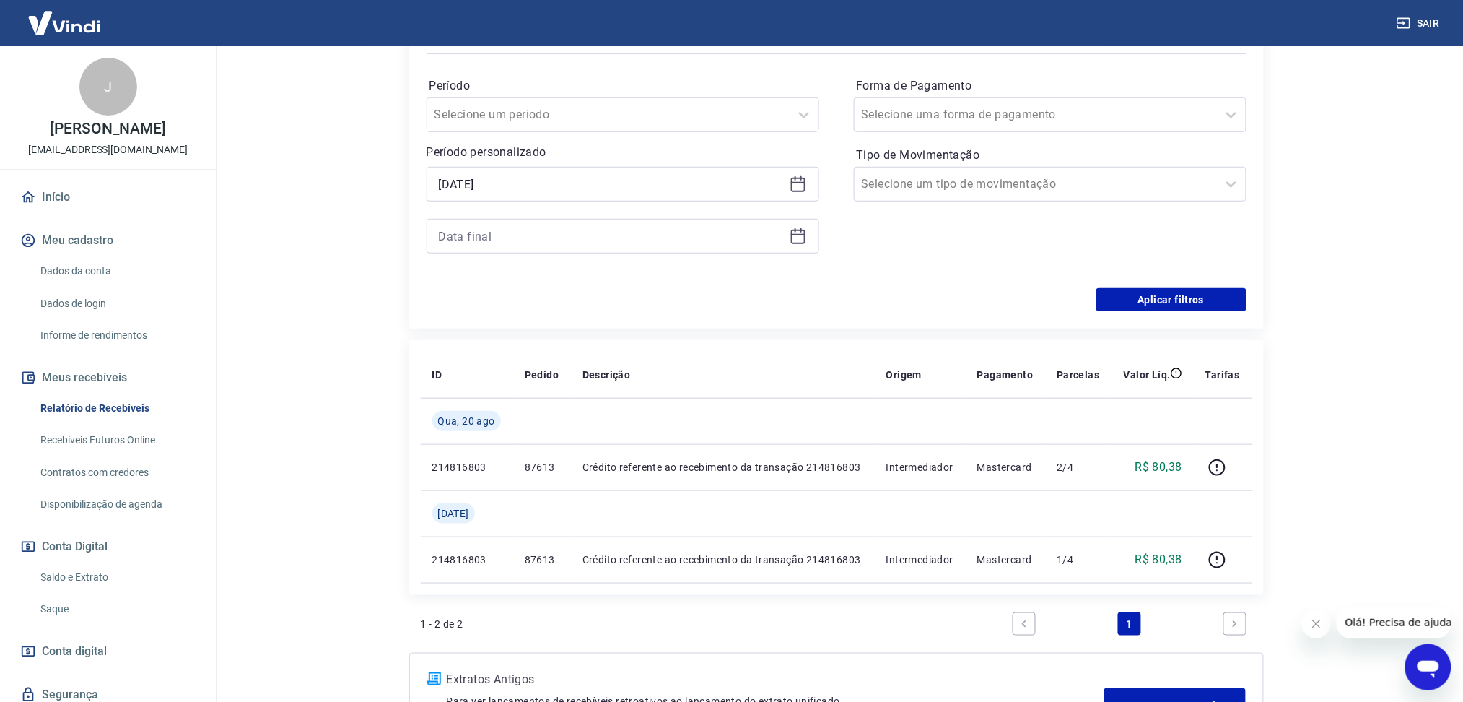
click at [788, 237] on div at bounding box center [623, 236] width 393 height 35
click at [796, 237] on icon at bounding box center [798, 235] width 17 height 17
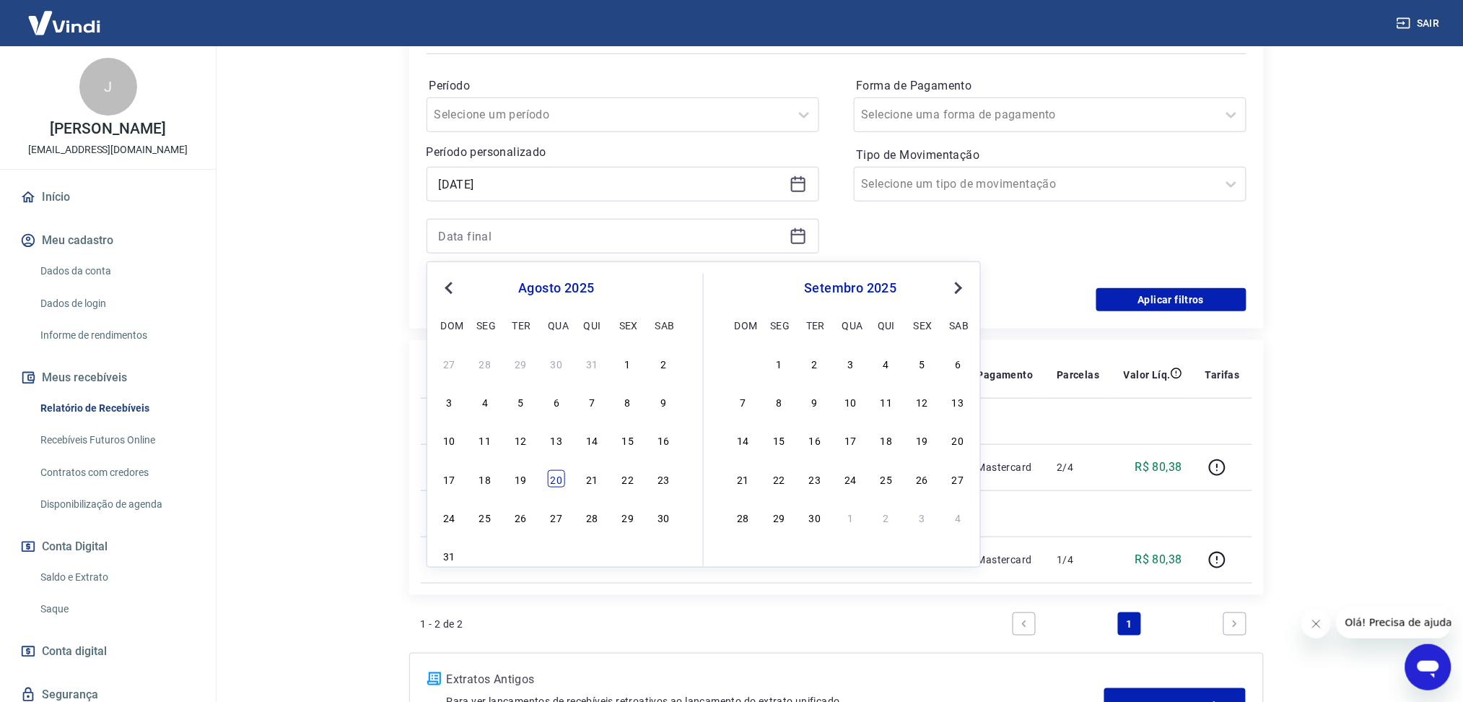
click at [551, 477] on div "20" at bounding box center [556, 478] width 17 height 17
type input "[DATE]"
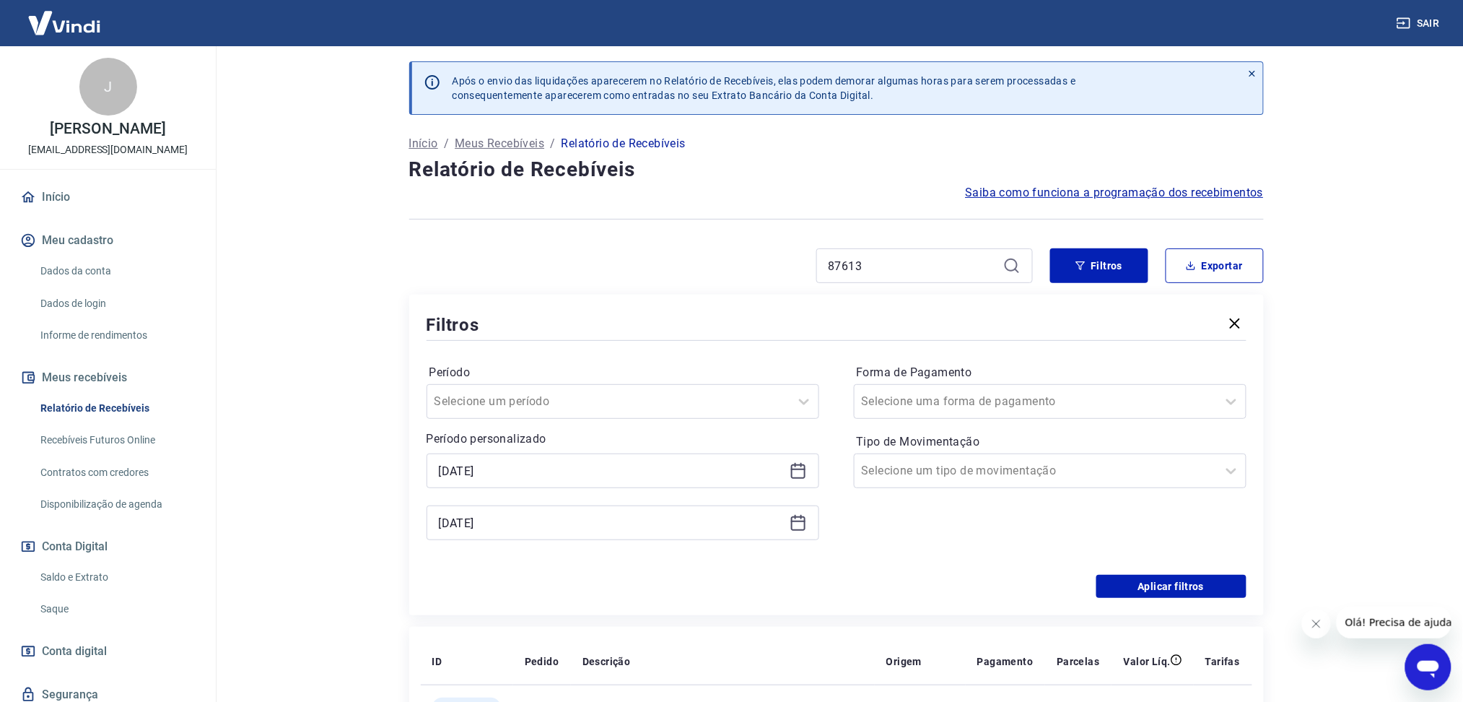
scroll to position [0, 0]
click at [915, 283] on div "87613" at bounding box center [924, 267] width 217 height 35
click at [908, 279] on div "87613" at bounding box center [924, 267] width 217 height 35
click at [884, 269] on input "87613" at bounding box center [913, 268] width 169 height 22
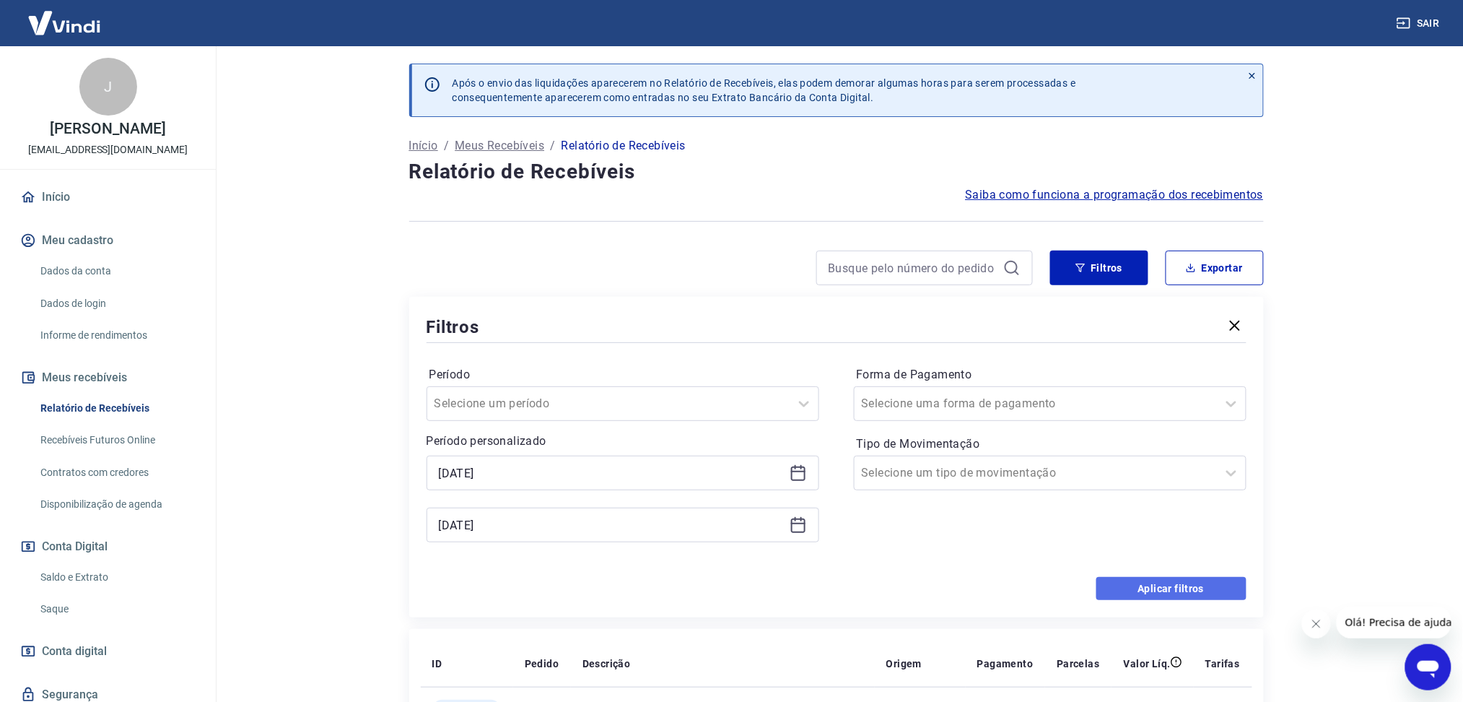
click at [1139, 594] on button "Aplicar filtros" at bounding box center [1172, 588] width 150 height 23
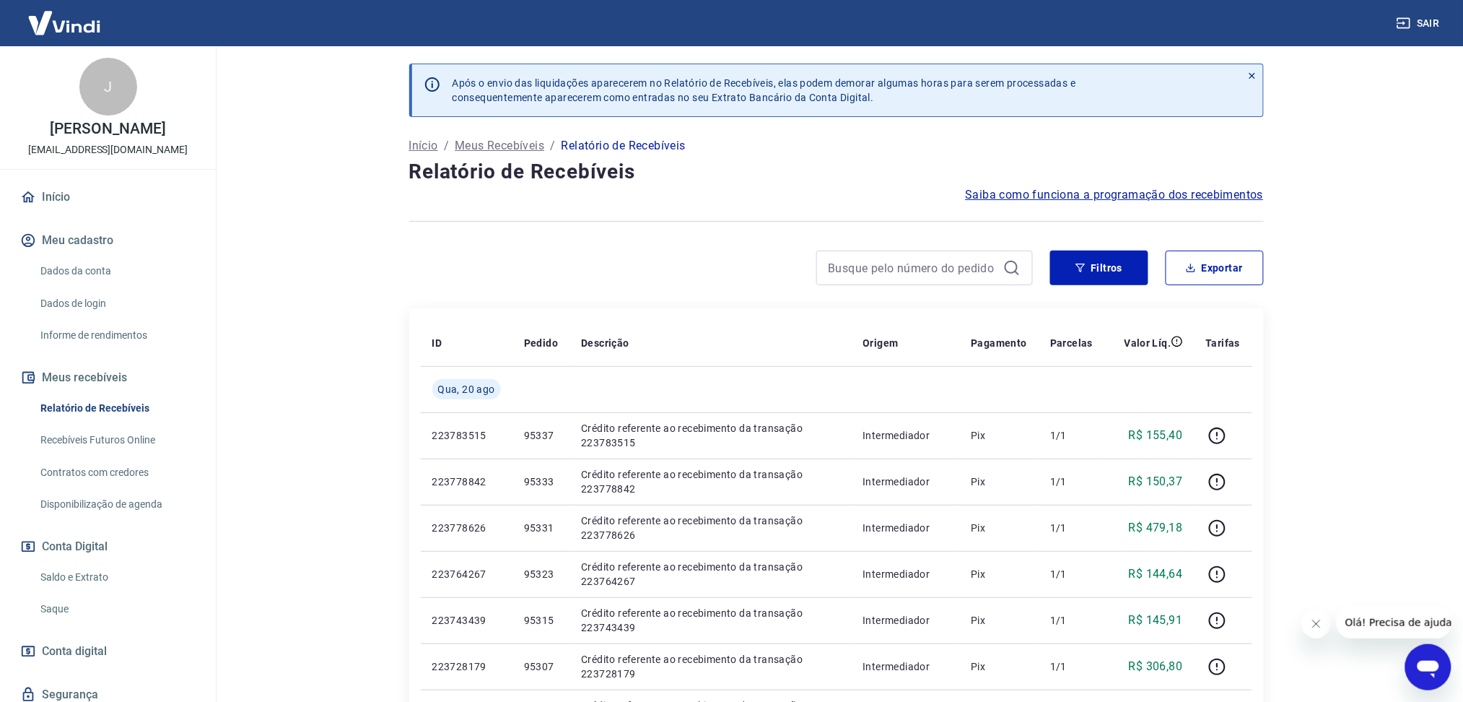
click at [1322, 623] on button "Fechar mensagem da empresa" at bounding box center [1316, 623] width 29 height 29
click at [1220, 268] on button "Exportar" at bounding box center [1215, 267] width 98 height 35
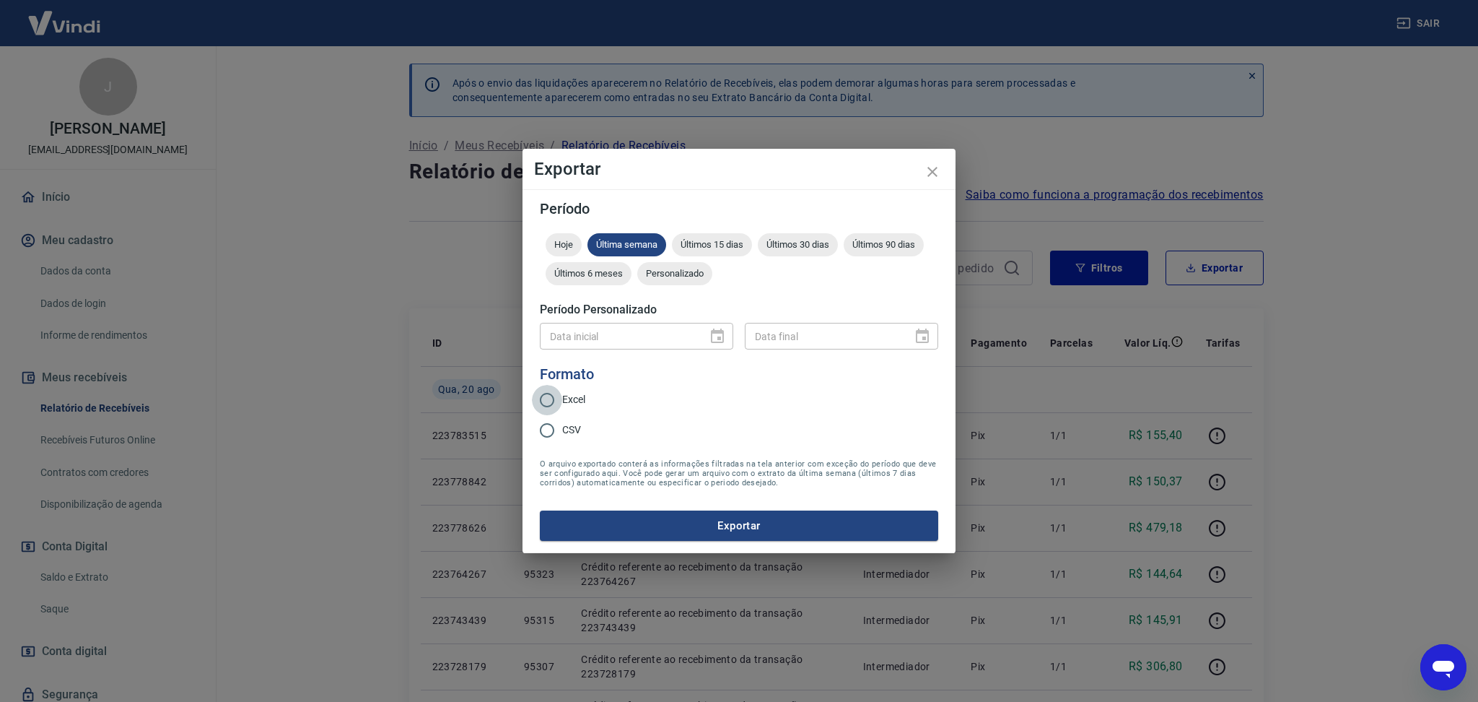
click at [562, 406] on input "Excel" at bounding box center [547, 400] width 30 height 30
radio input "true"
click at [630, 514] on button "Exportar" at bounding box center [739, 525] width 398 height 30
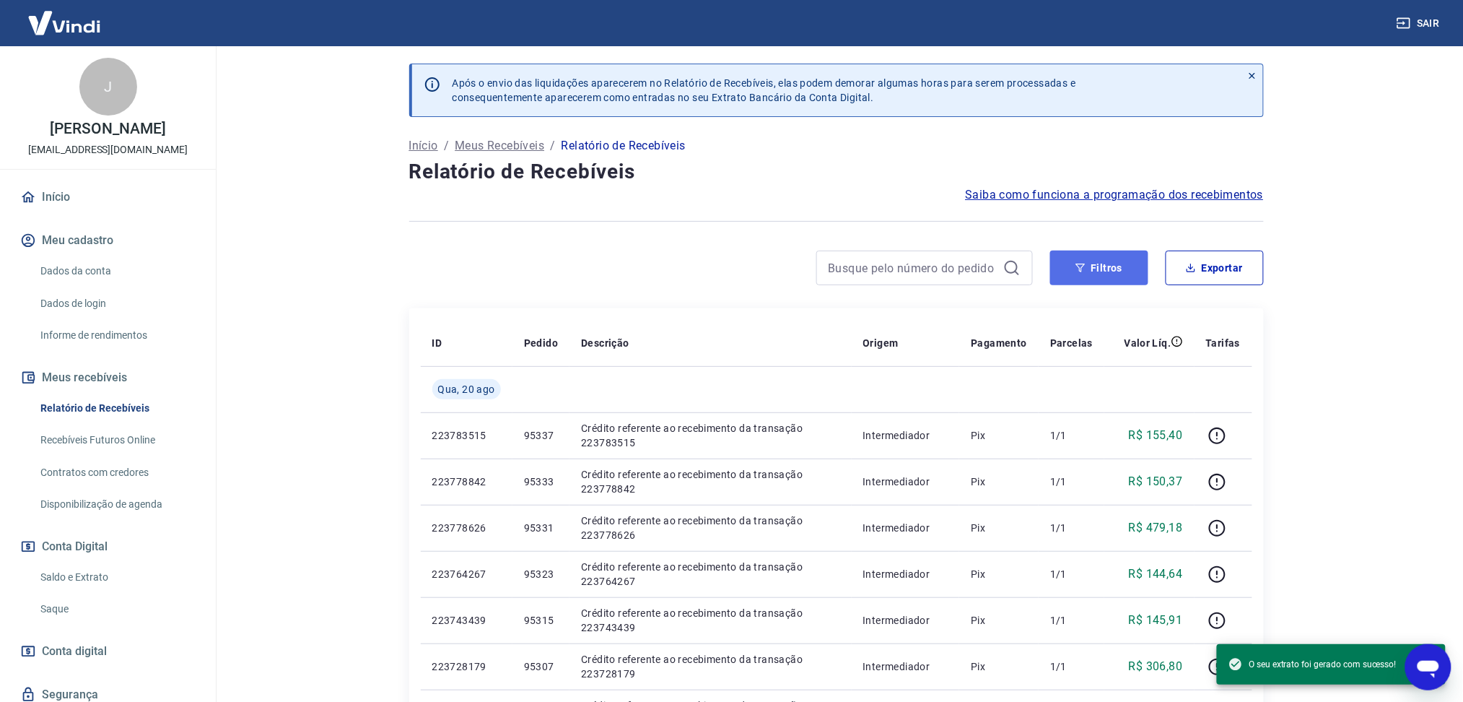
click at [1068, 279] on button "Filtros" at bounding box center [1099, 267] width 98 height 35
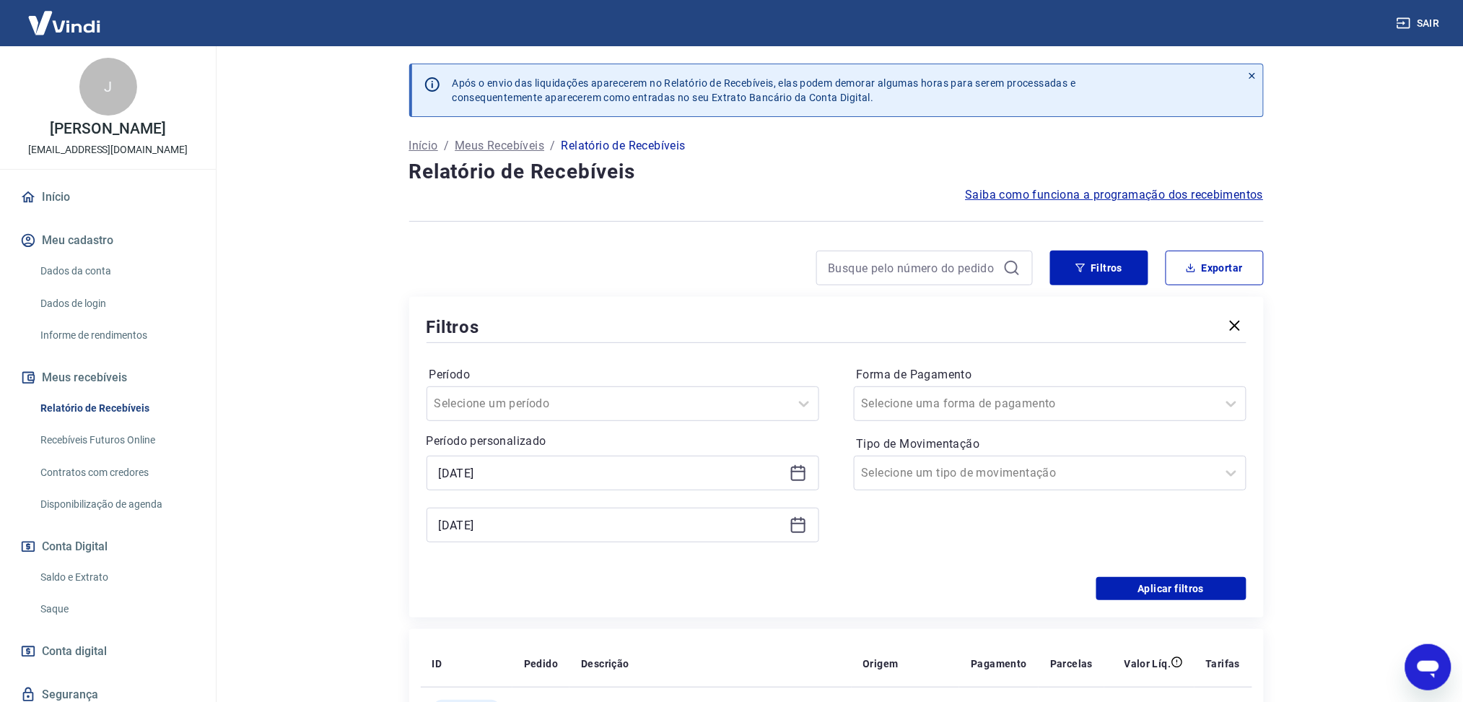
click at [803, 472] on icon at bounding box center [798, 471] width 14 height 1
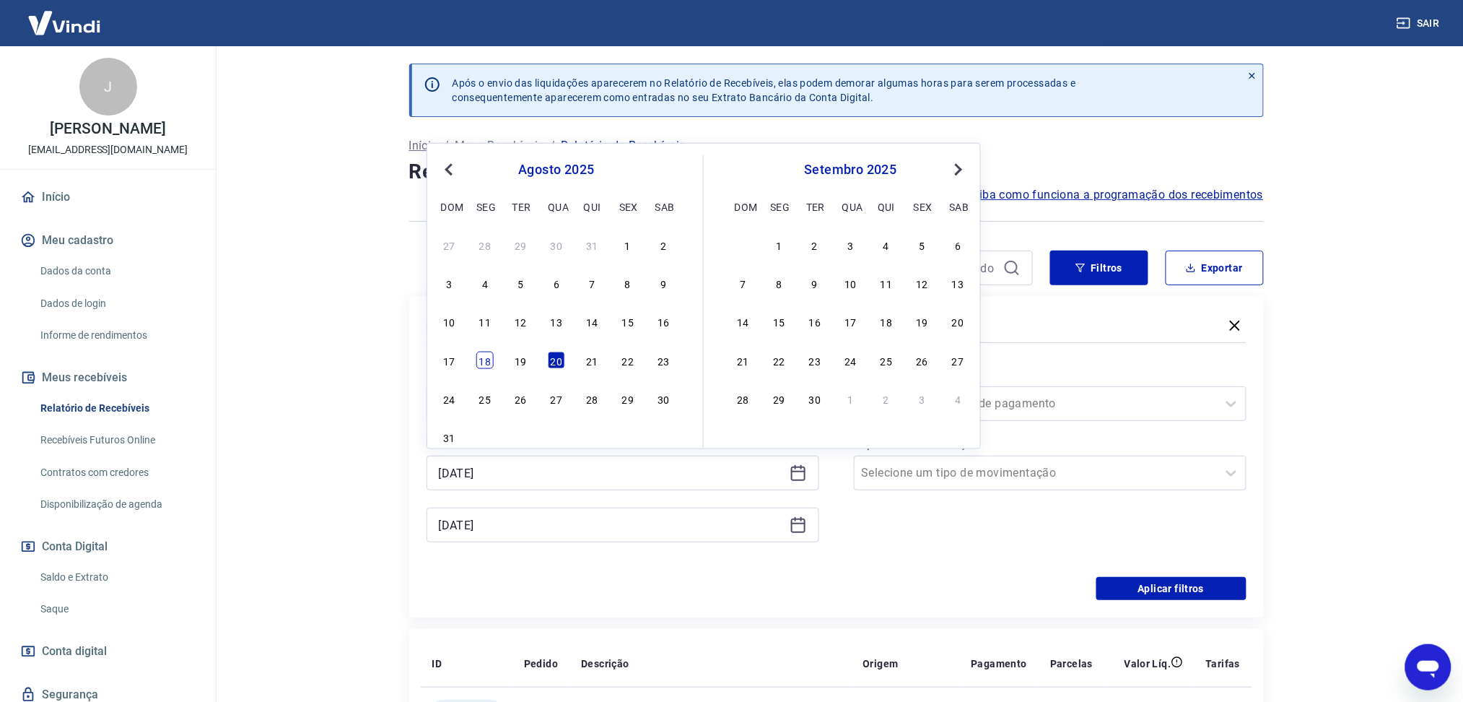
click at [481, 363] on div "18" at bounding box center [484, 359] width 17 height 17
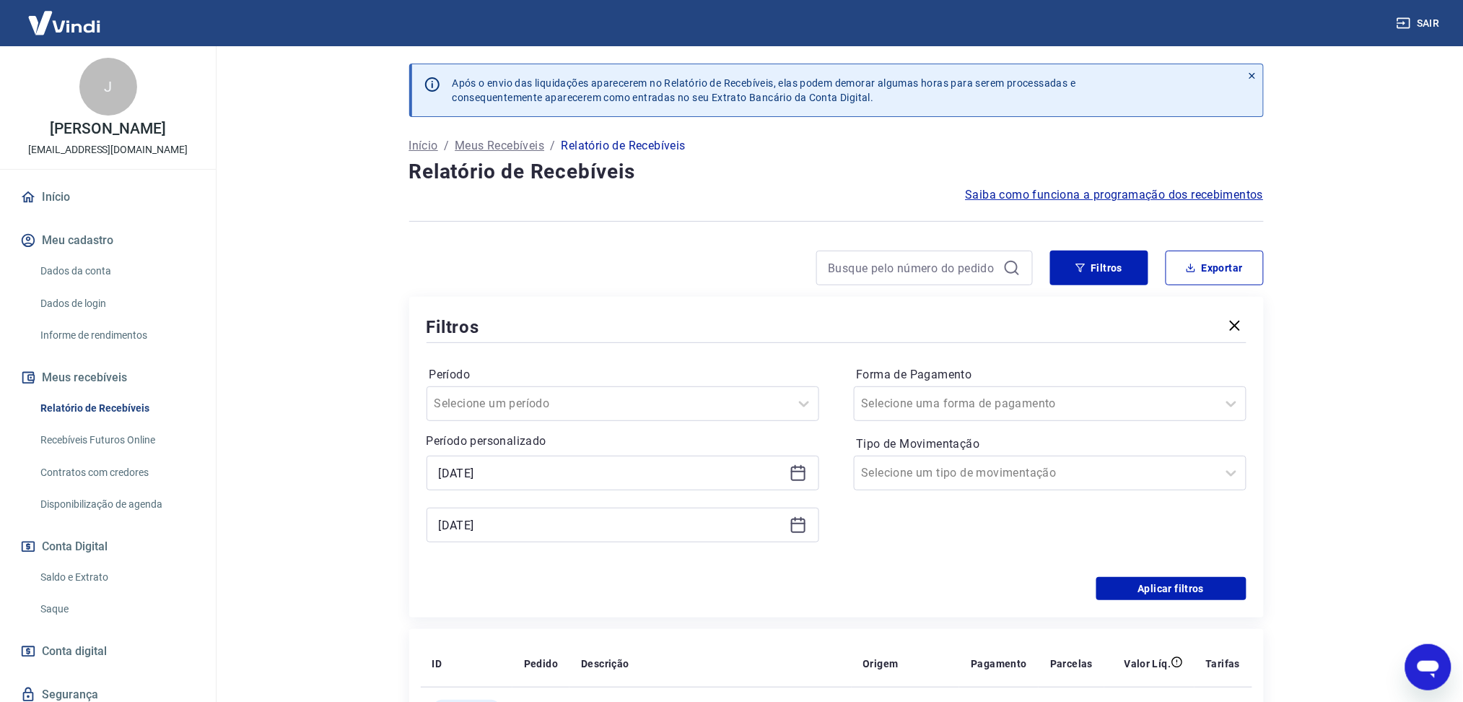
type input "[DATE]"
click at [800, 523] on icon at bounding box center [798, 524] width 17 height 17
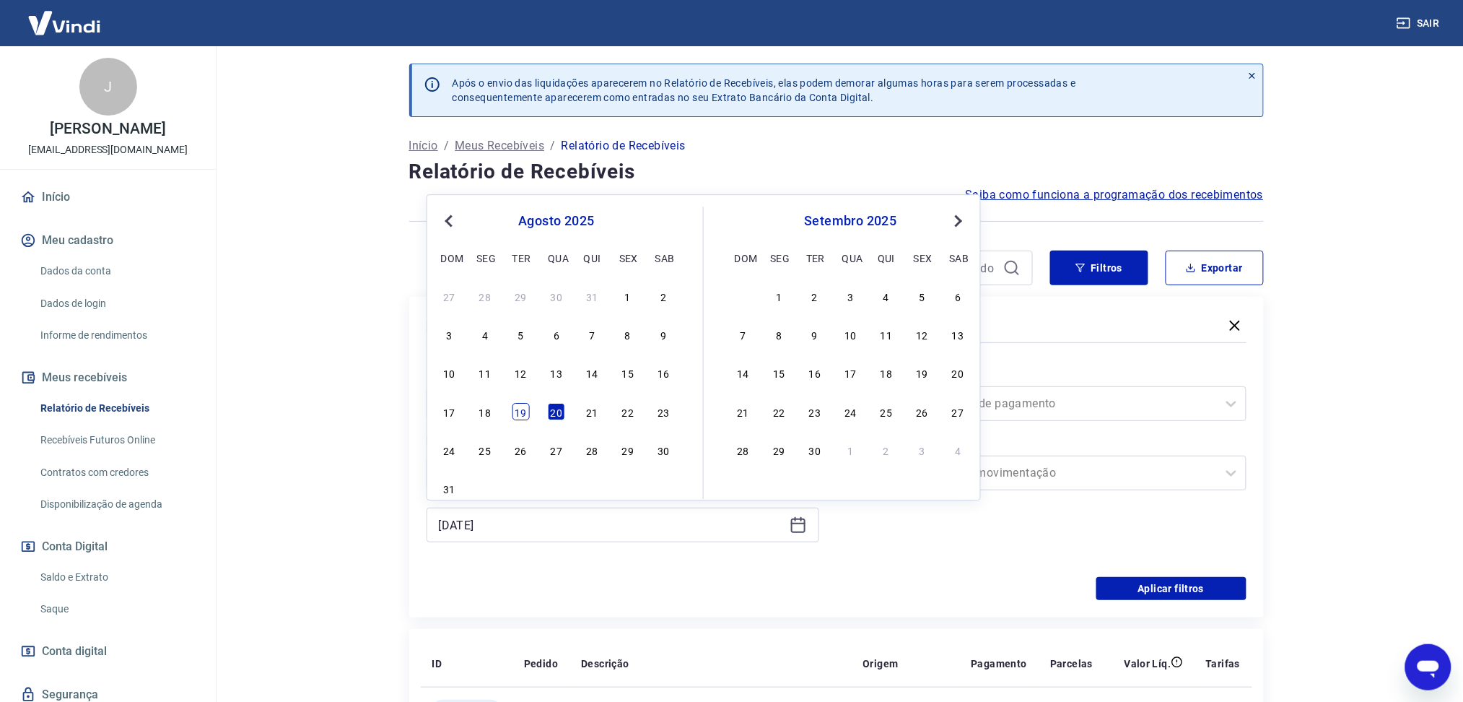
click at [514, 417] on div "19" at bounding box center [521, 411] width 17 height 17
type input "[DATE]"
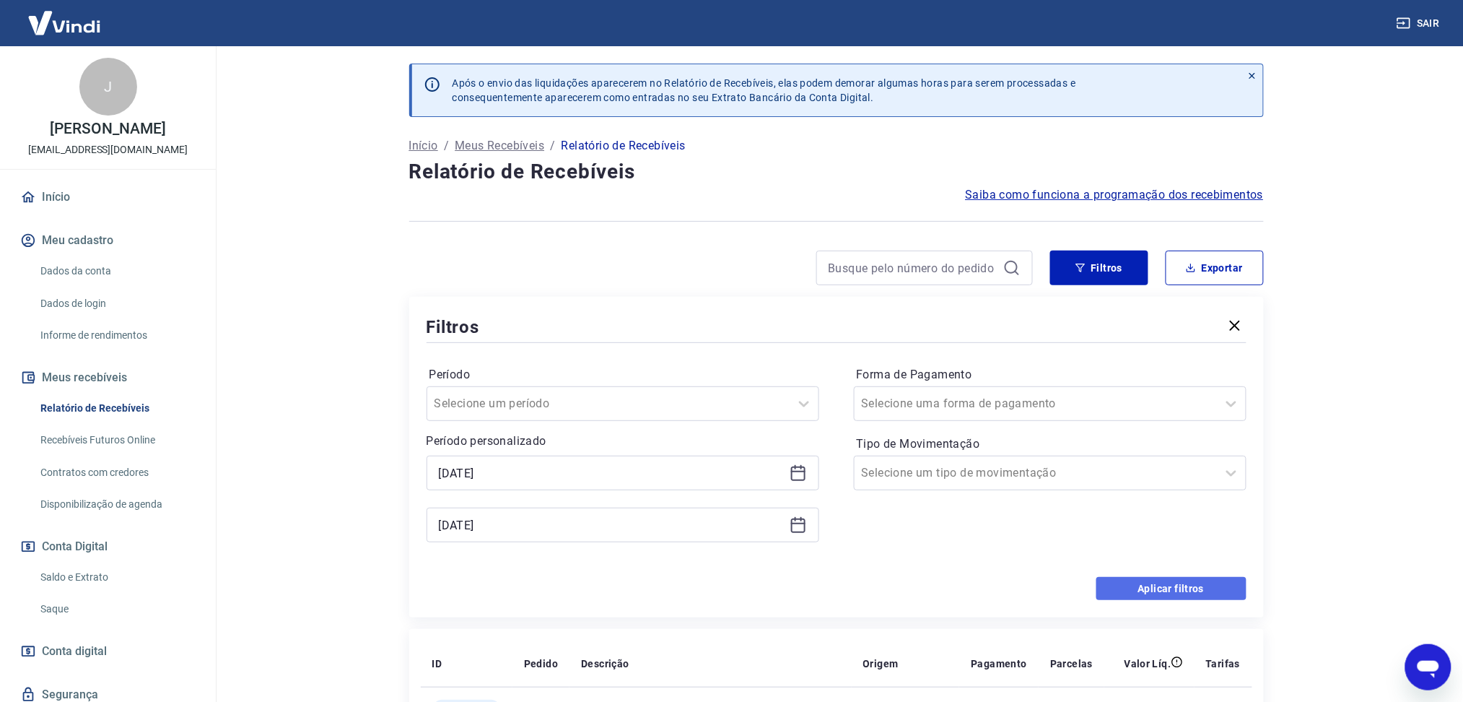
click at [1170, 583] on button "Aplicar filtros" at bounding box center [1172, 588] width 150 height 23
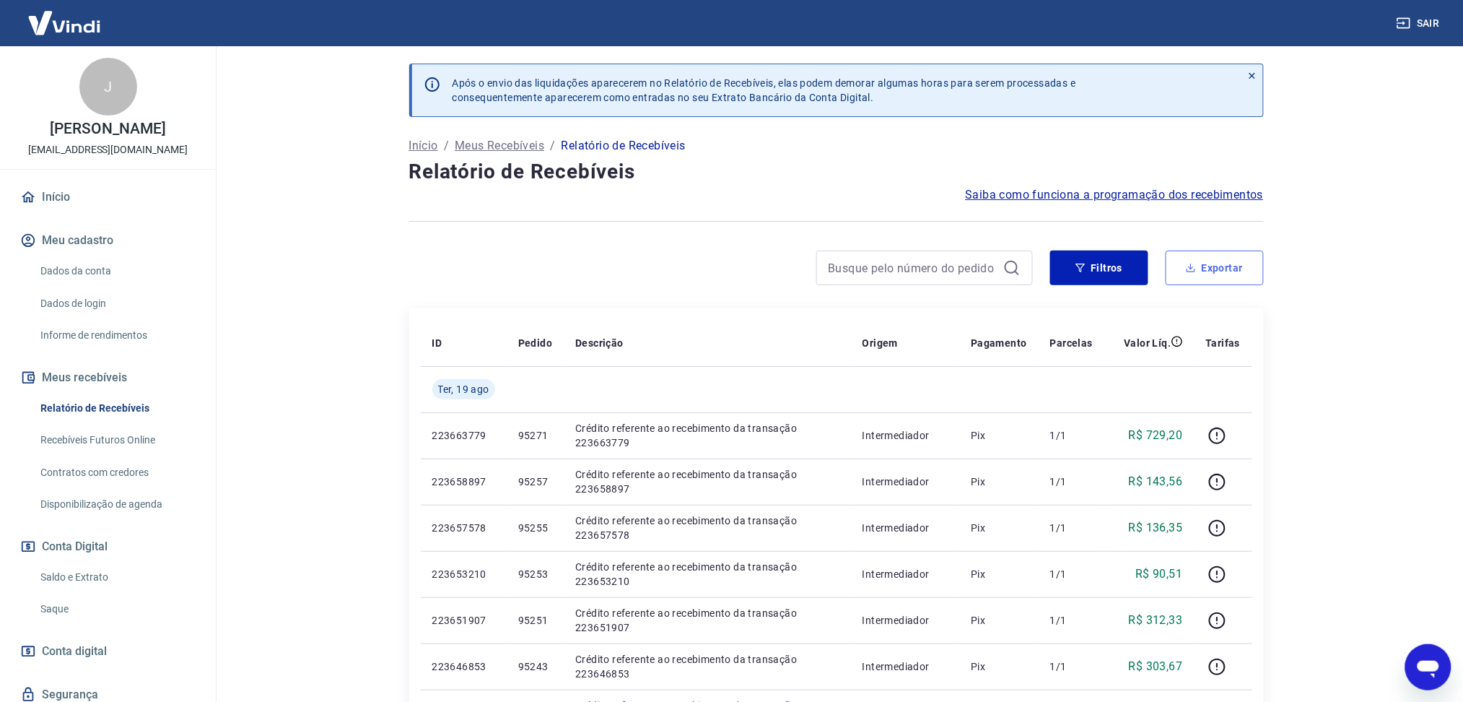
click at [1206, 267] on button "Exportar" at bounding box center [1215, 267] width 98 height 35
type input "[DATE]"
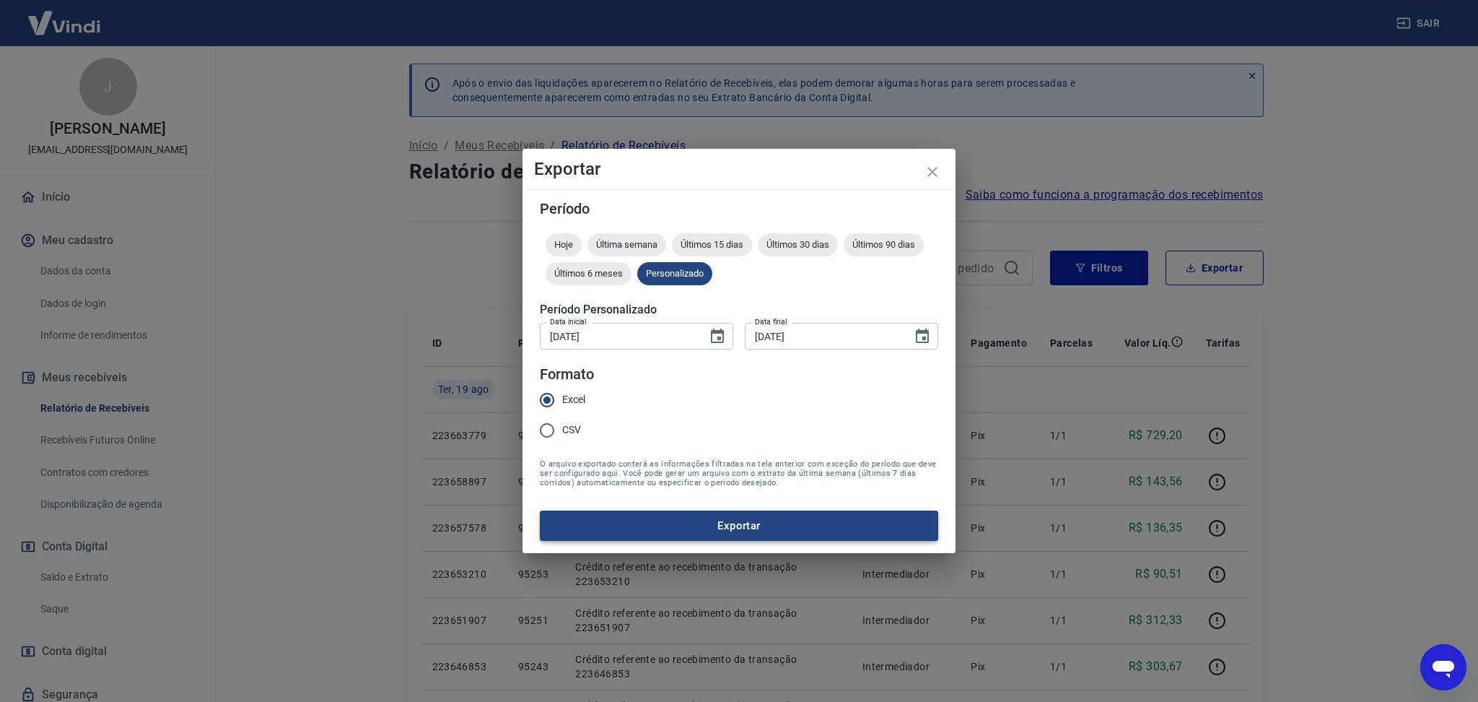
click at [644, 513] on button "Exportar" at bounding box center [739, 525] width 398 height 30
